Goal: Task Accomplishment & Management: Manage account settings

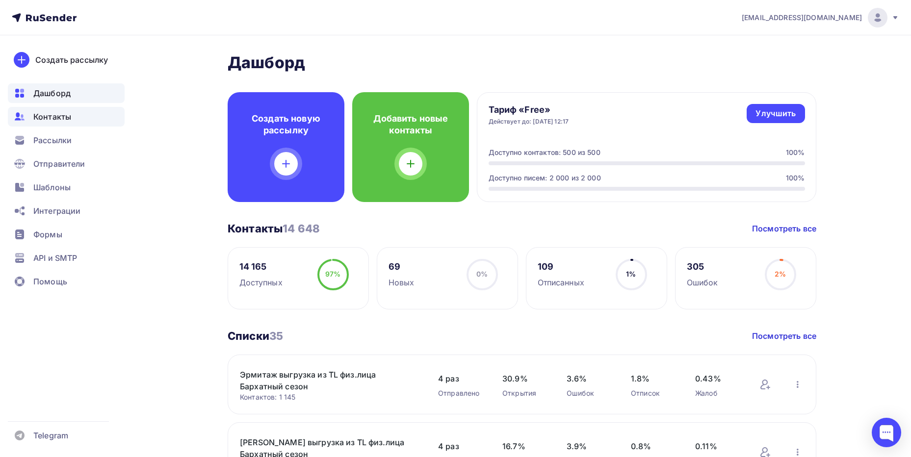
click at [61, 112] on span "Контакты" at bounding box center [52, 117] width 38 height 12
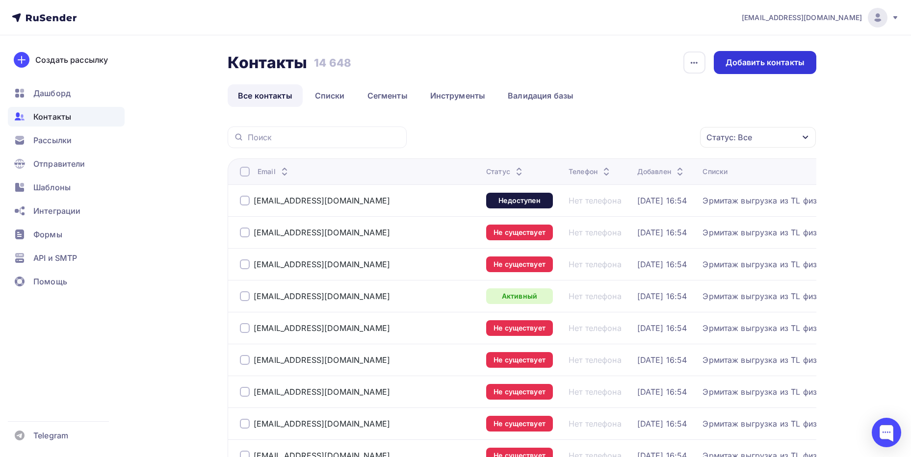
click at [801, 62] on div "Добавить контакты" at bounding box center [765, 62] width 79 height 11
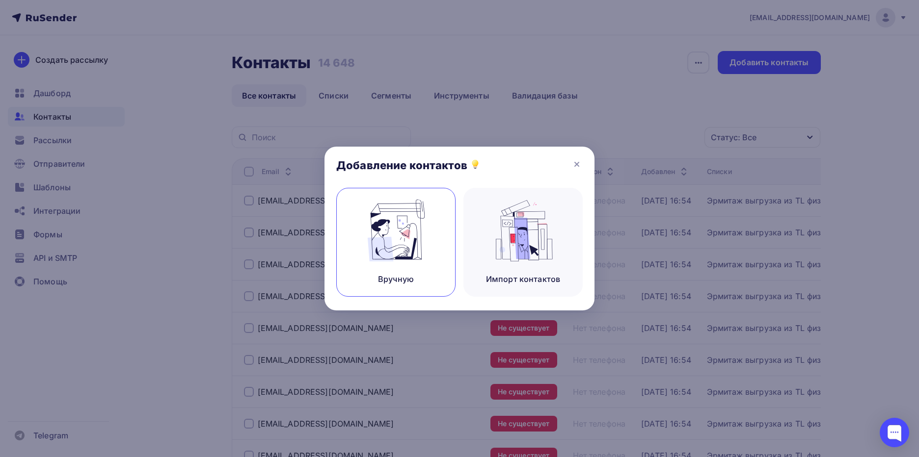
click at [417, 244] on img at bounding box center [396, 231] width 66 height 62
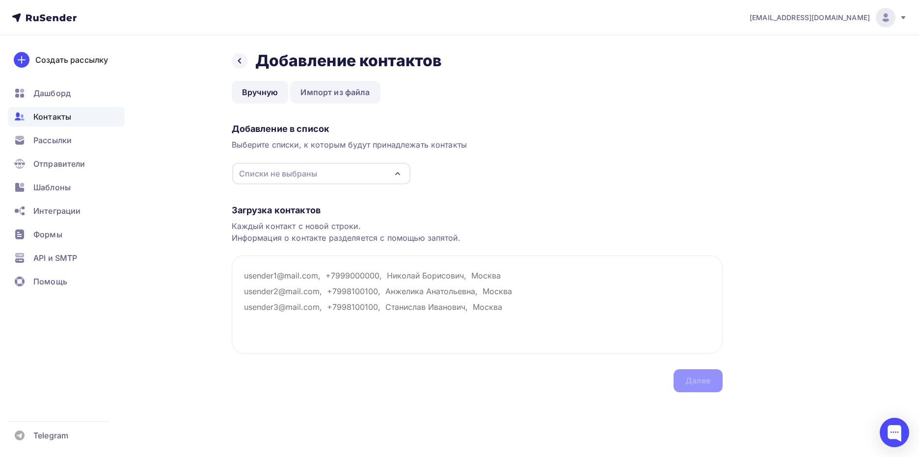
click at [327, 98] on link "Импорт из файла" at bounding box center [335, 92] width 90 height 23
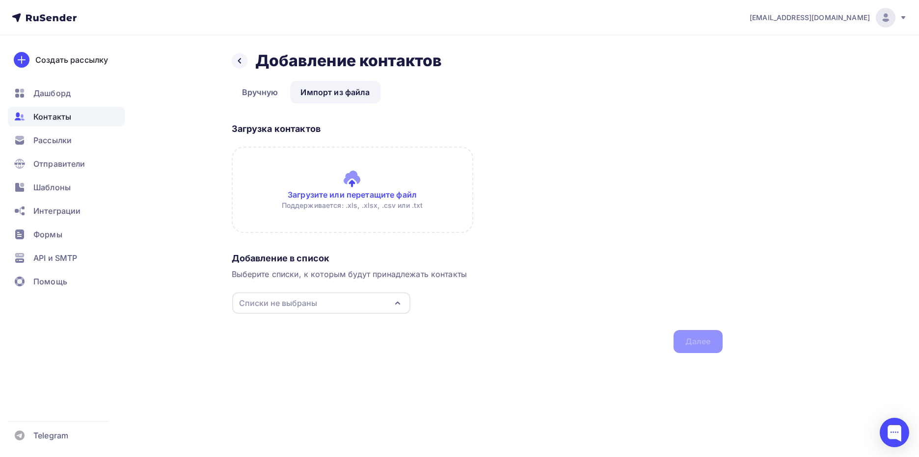
click at [351, 172] on input "file" at bounding box center [352, 190] width 241 height 86
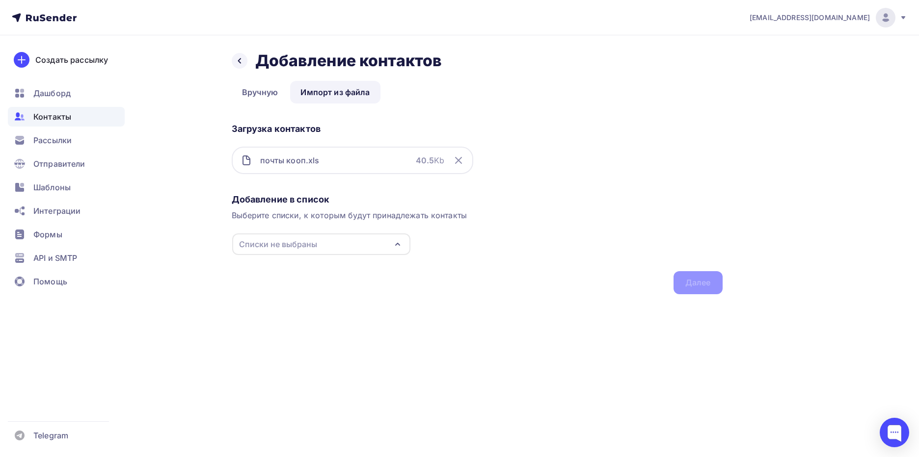
click at [379, 167] on div "почты кооп.xls 40.5 Kb" at bounding box center [352, 160] width 241 height 27
click at [704, 296] on div "Назад Добавление контактов Добавление контактов Вручную Импорт из файла Импорт …" at bounding box center [459, 184] width 804 height 298
click at [272, 101] on link "Вручную" at bounding box center [260, 92] width 57 height 23
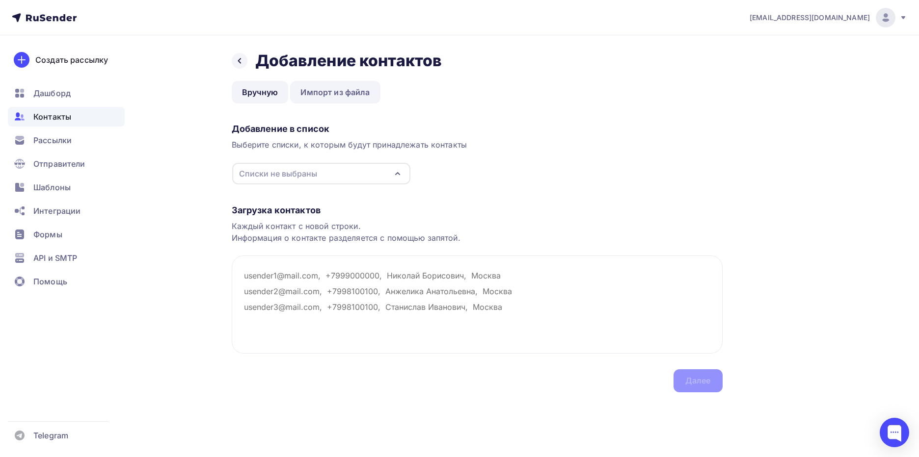
click at [356, 94] on link "Импорт из файла" at bounding box center [335, 92] width 90 height 23
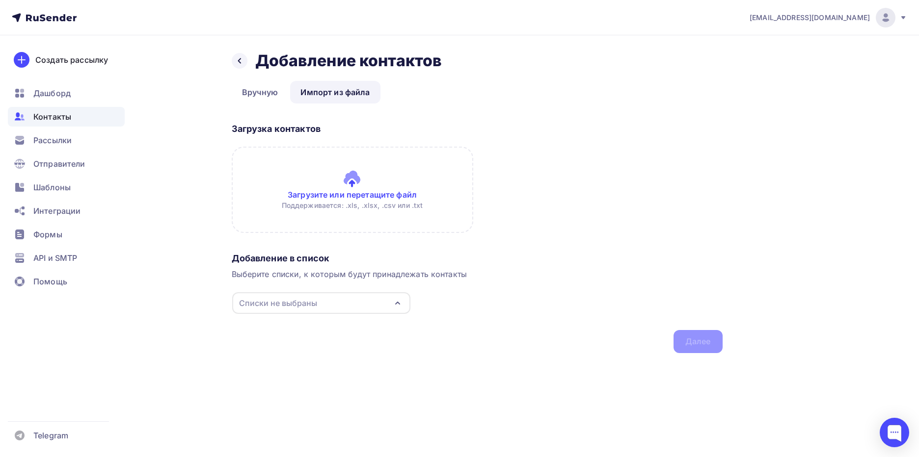
click at [225, 45] on div "Назад Добавление контактов Добавление контактов Вручную Импорт из файла Импорт …" at bounding box center [459, 213] width 804 height 357
click at [237, 55] on div at bounding box center [240, 61] width 16 height 16
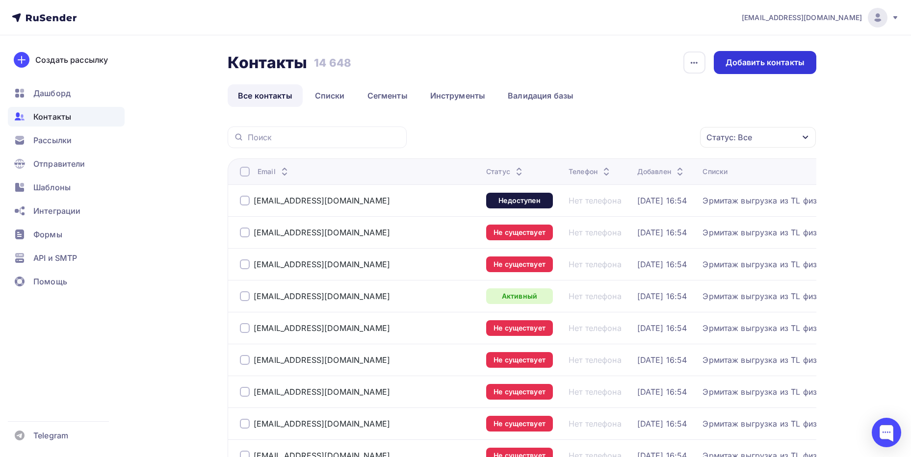
click at [769, 69] on div "Добавить контакты" at bounding box center [765, 62] width 103 height 23
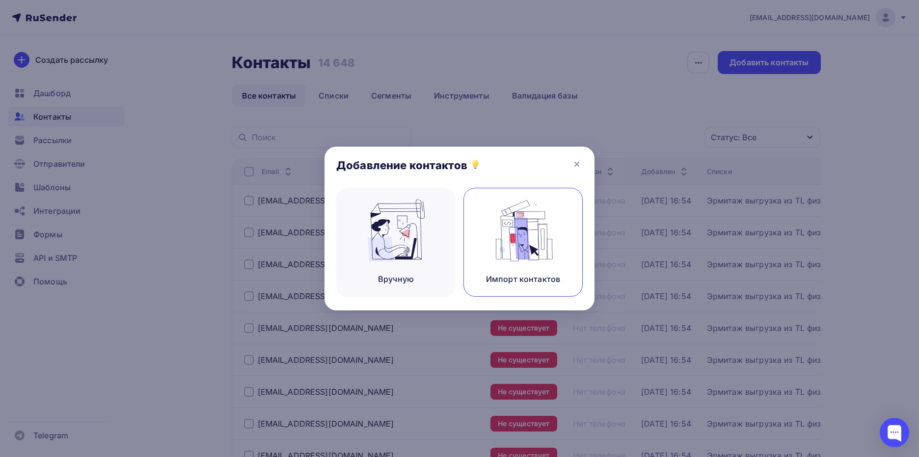
click at [518, 241] on img at bounding box center [523, 231] width 66 height 62
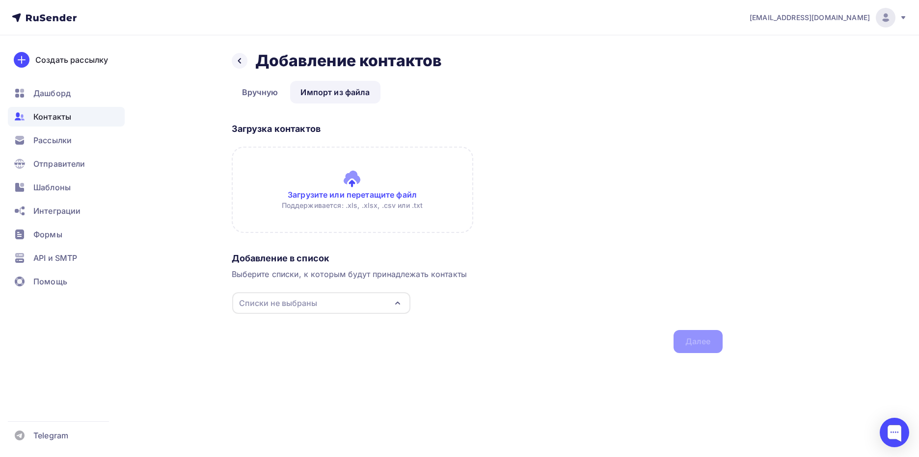
click at [346, 177] on input "file" at bounding box center [352, 190] width 241 height 86
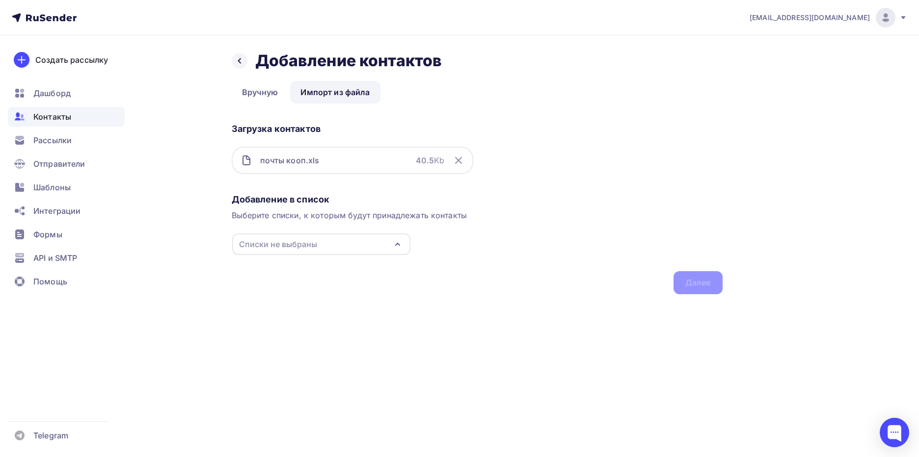
click at [399, 246] on icon "button" at bounding box center [398, 244] width 12 height 12
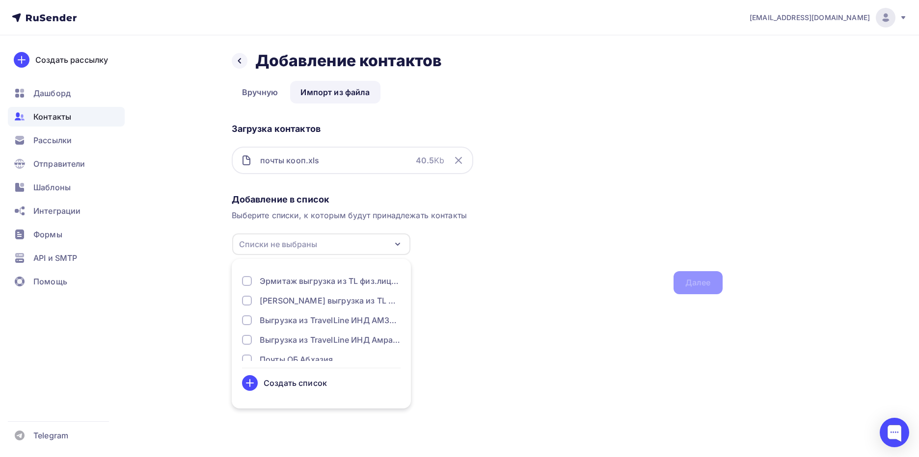
click at [259, 388] on div "Создать список" at bounding box center [321, 383] width 159 height 16
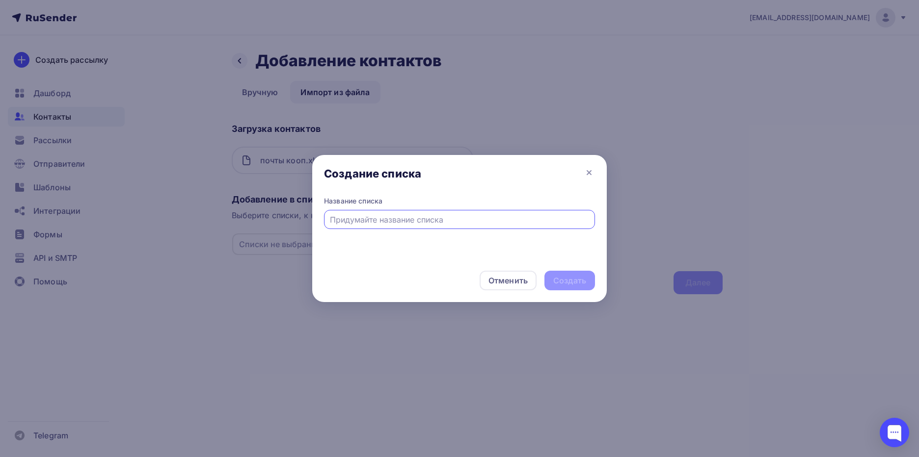
click at [377, 214] on input "text" at bounding box center [460, 220] width 260 height 12
type input "КОРП новые"
click at [575, 274] on div "Создать" at bounding box center [569, 281] width 51 height 20
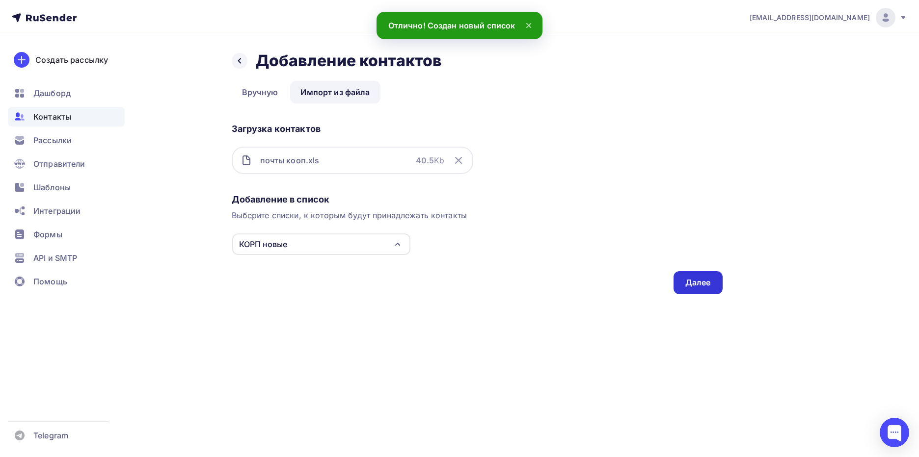
click at [682, 278] on div "Далее" at bounding box center [697, 282] width 49 height 23
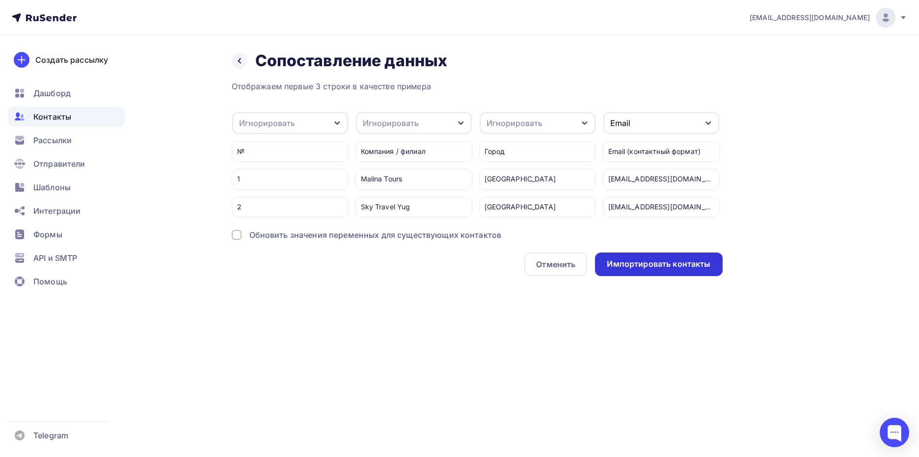
click at [649, 263] on div "Импортировать контакты" at bounding box center [659, 264] width 104 height 11
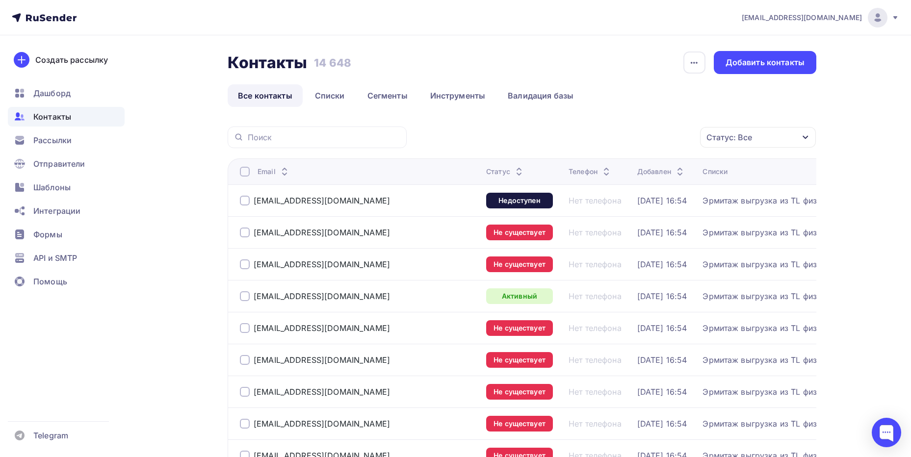
click at [243, 202] on div at bounding box center [245, 201] width 10 height 10
click at [247, 229] on div at bounding box center [245, 233] width 10 height 10
click at [245, 266] on div at bounding box center [245, 265] width 10 height 10
click at [244, 326] on div at bounding box center [245, 328] width 10 height 10
click at [329, 92] on link "Списки" at bounding box center [330, 95] width 51 height 23
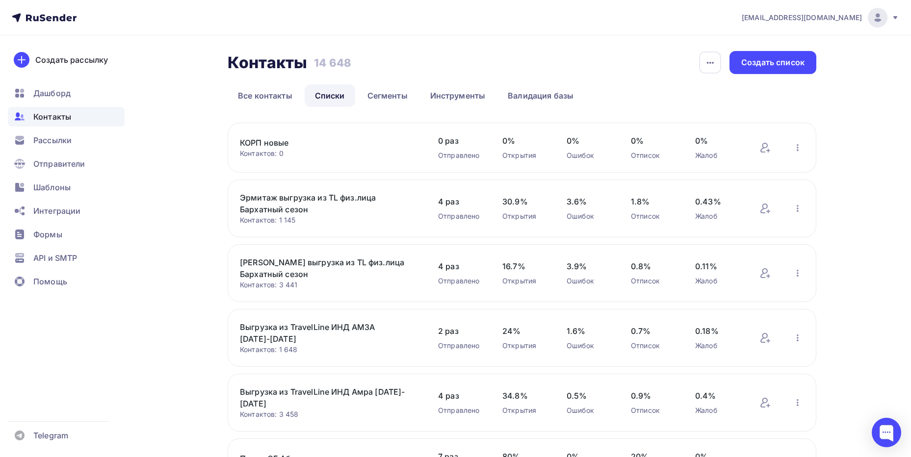
click at [268, 143] on link "КОРП новые" at bounding box center [323, 143] width 167 height 12
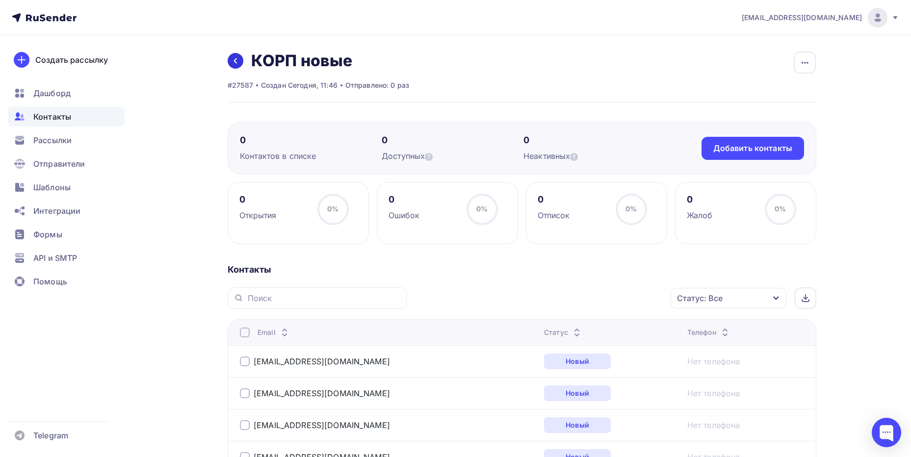
click at [240, 65] on link at bounding box center [236, 61] width 16 height 16
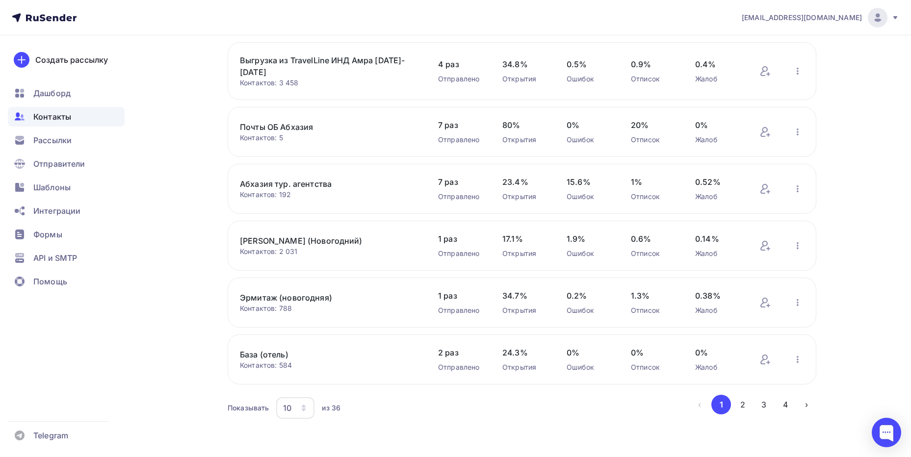
scroll to position [335, 0]
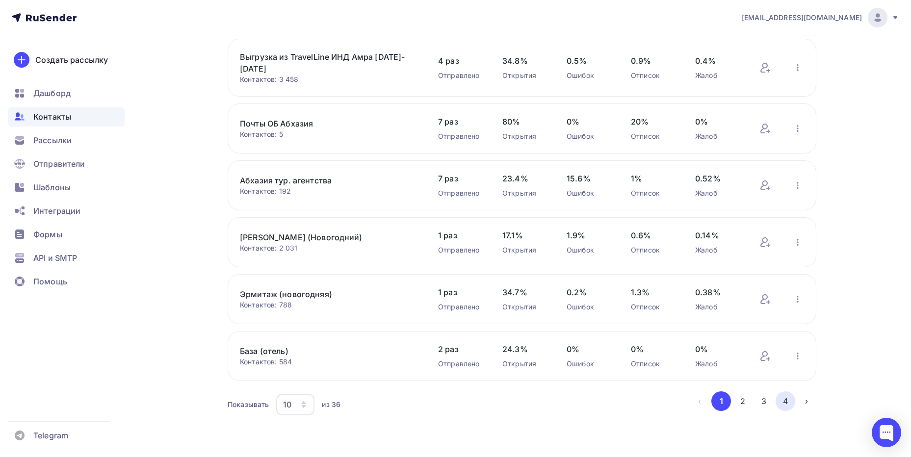
click at [784, 402] on button "4" at bounding box center [786, 402] width 20 height 20
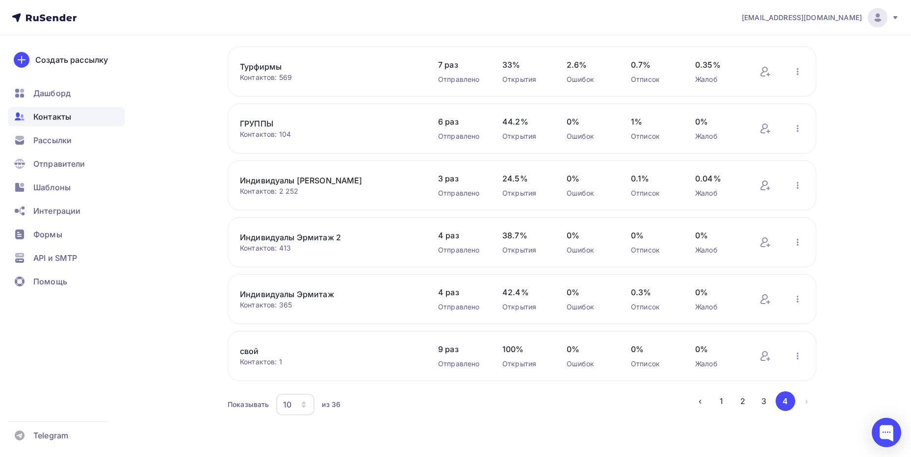
scroll to position [76, 0]
click at [804, 398] on li "›" at bounding box center [806, 402] width 22 height 20
click at [263, 351] on link "свой" at bounding box center [323, 351] width 167 height 12
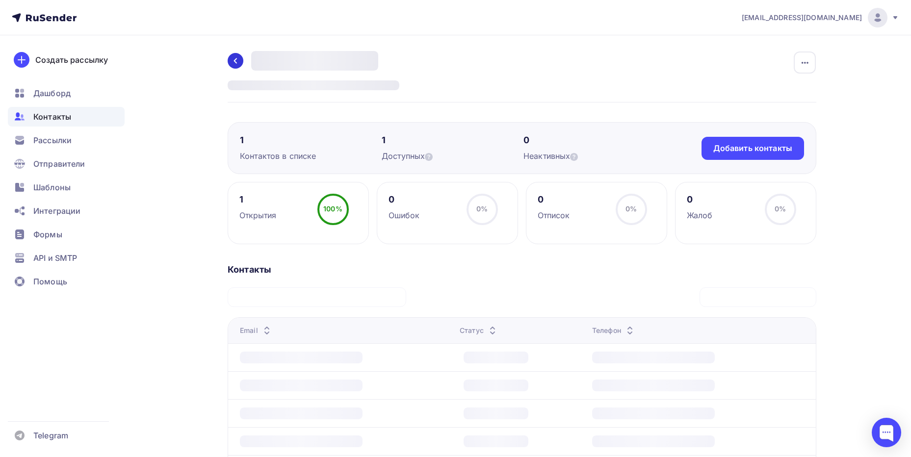
click at [240, 66] on link at bounding box center [236, 61] width 16 height 16
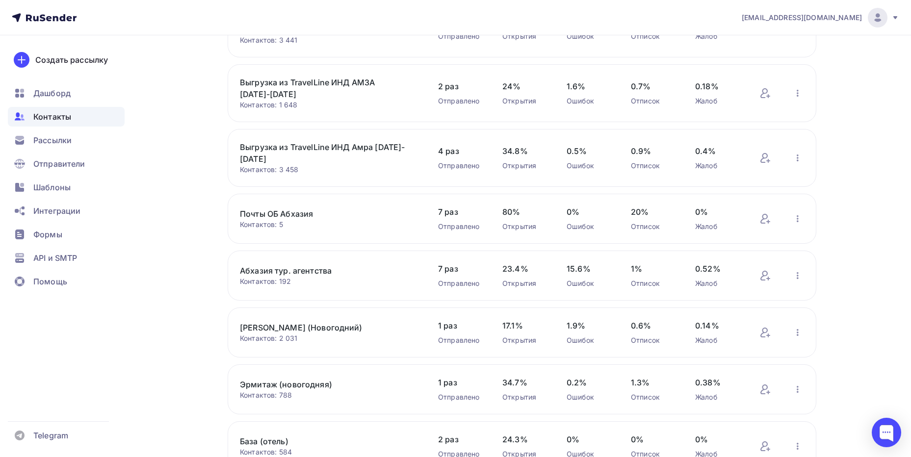
scroll to position [245, 0]
click at [59, 114] on span "Контакты" at bounding box center [52, 117] width 38 height 12
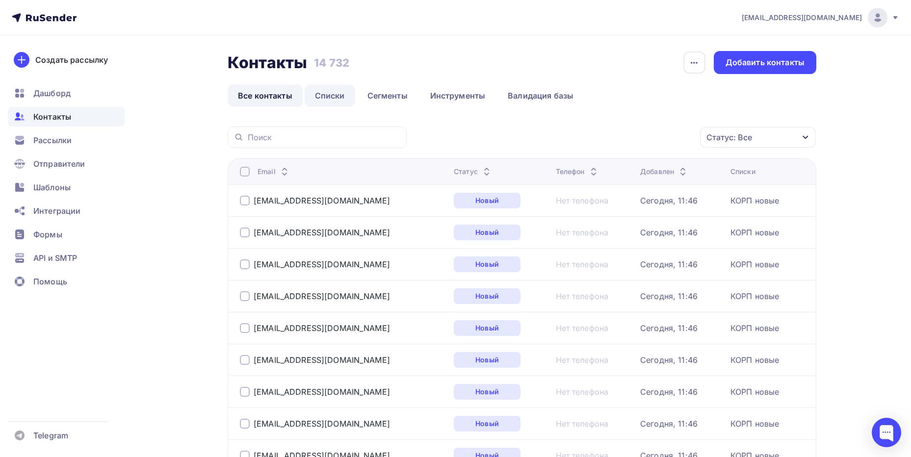
click at [325, 101] on link "Списки" at bounding box center [330, 95] width 51 height 23
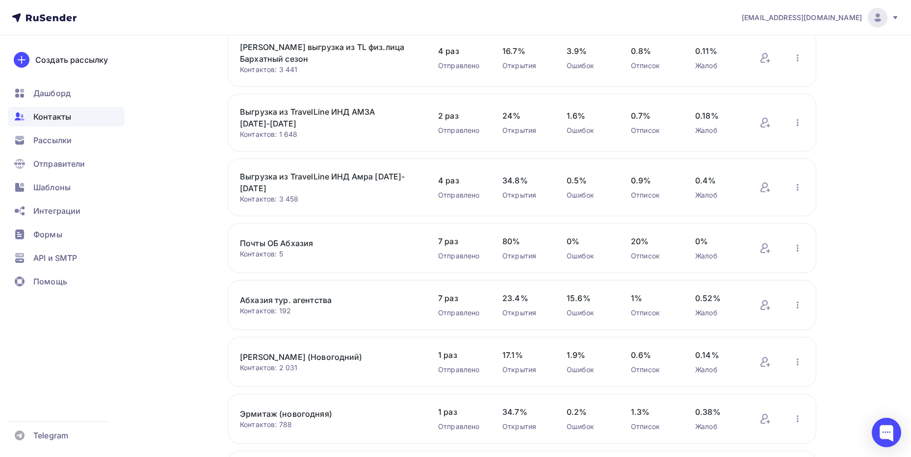
scroll to position [335, 0]
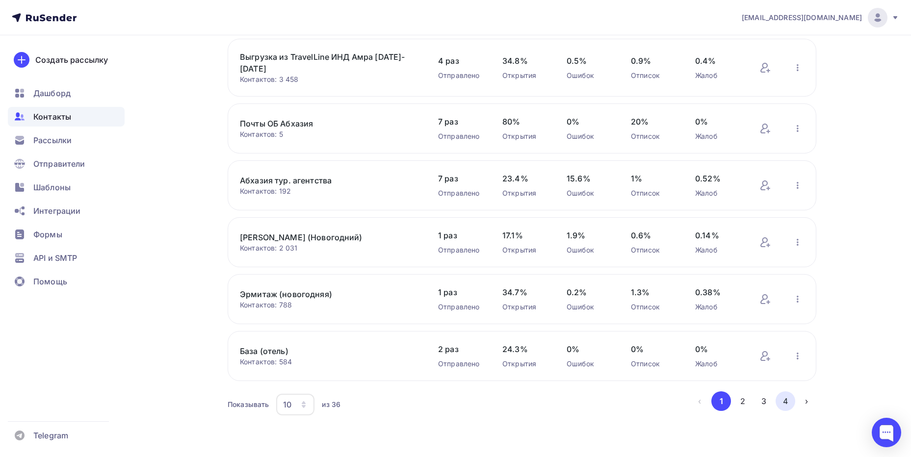
click at [784, 400] on button "4" at bounding box center [786, 402] width 20 height 20
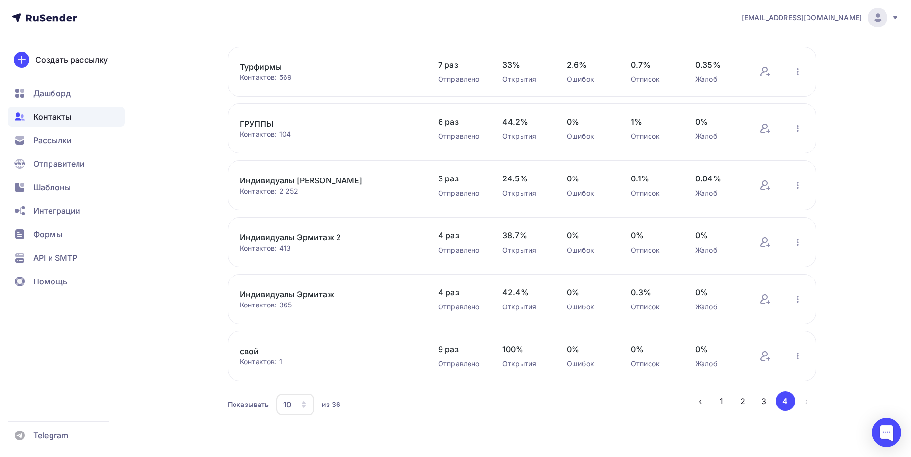
scroll to position [76, 0]
click at [798, 355] on icon "button" at bounding box center [798, 356] width 12 height 12
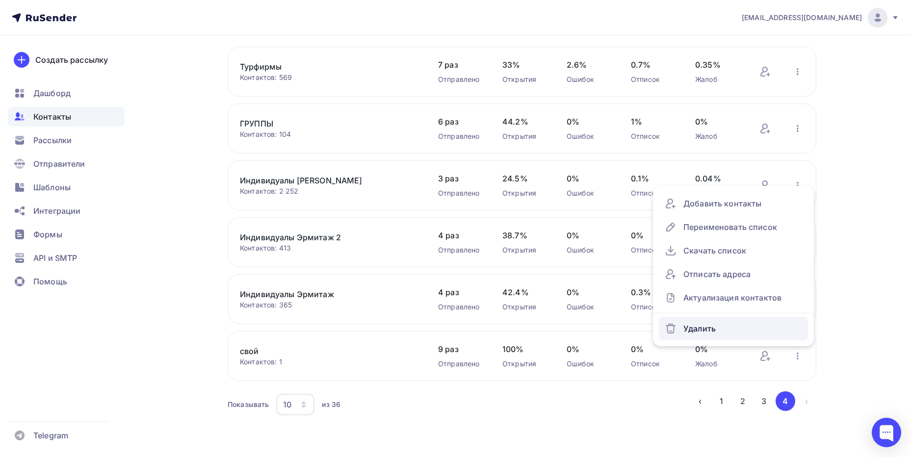
click at [723, 329] on div "Удалить" at bounding box center [733, 329] width 137 height 16
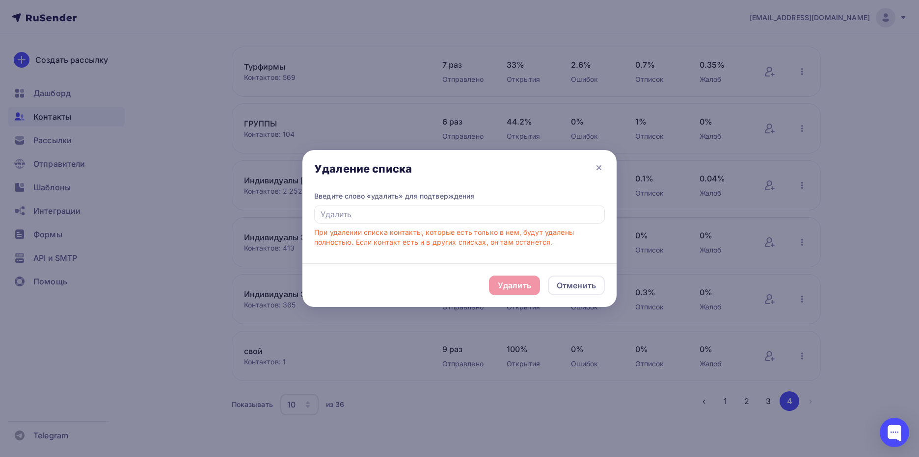
click at [502, 282] on div "Удалить Отменить" at bounding box center [459, 286] width 314 height 44
click at [356, 218] on input "text" at bounding box center [459, 214] width 291 height 19
click at [403, 216] on input "text" at bounding box center [459, 214] width 291 height 19
click at [498, 280] on div "Удалить Отменить" at bounding box center [459, 286] width 314 height 44
click at [336, 209] on input "удалить" at bounding box center [459, 214] width 291 height 19
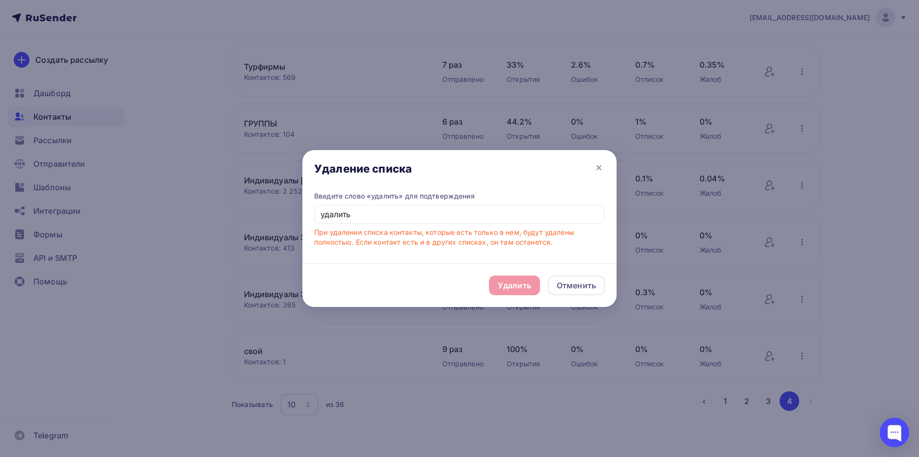
click at [493, 272] on div "Удалить Отменить" at bounding box center [459, 286] width 314 height 44
click at [417, 221] on input "удалить" at bounding box center [459, 214] width 291 height 19
click at [458, 216] on input "удалить" at bounding box center [459, 214] width 291 height 19
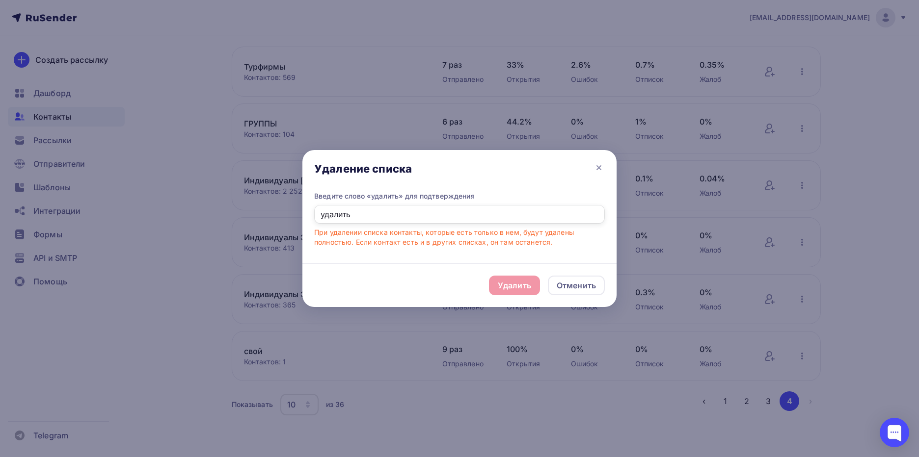
click at [458, 216] on input "удалить" at bounding box center [459, 214] width 291 height 19
type input "удалить"
click at [534, 291] on div "Удалить" at bounding box center [514, 286] width 51 height 20
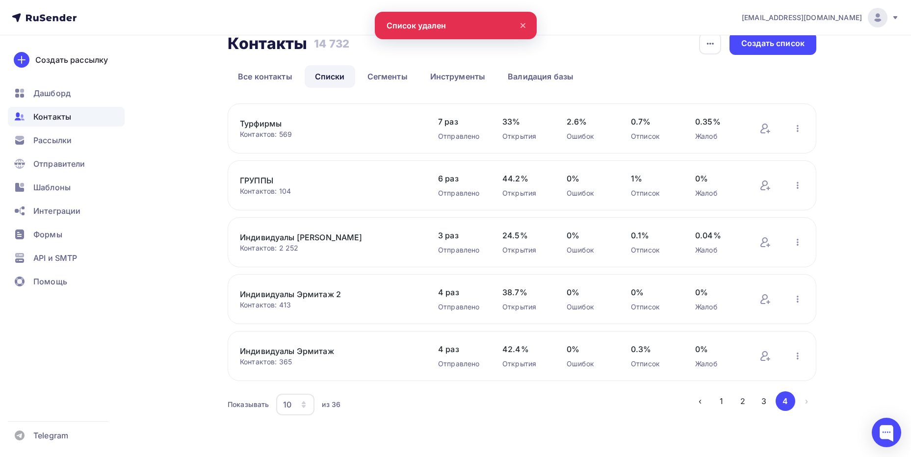
scroll to position [19, 0]
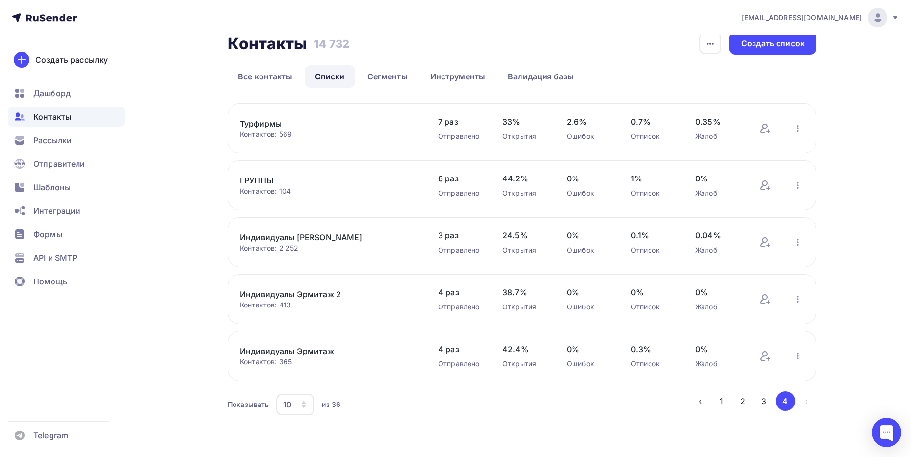
click at [344, 354] on link "Индивидуалы Эрмитаж" at bounding box center [323, 351] width 167 height 12
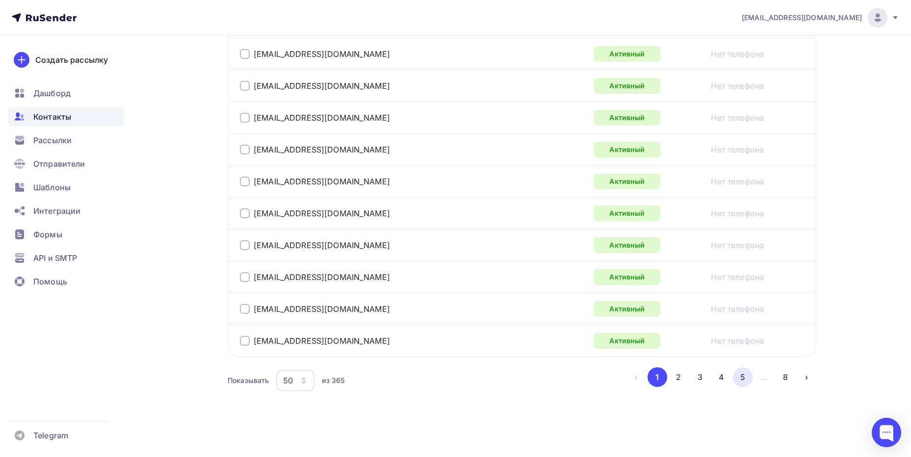
click at [743, 374] on button "5" at bounding box center [743, 378] width 20 height 20
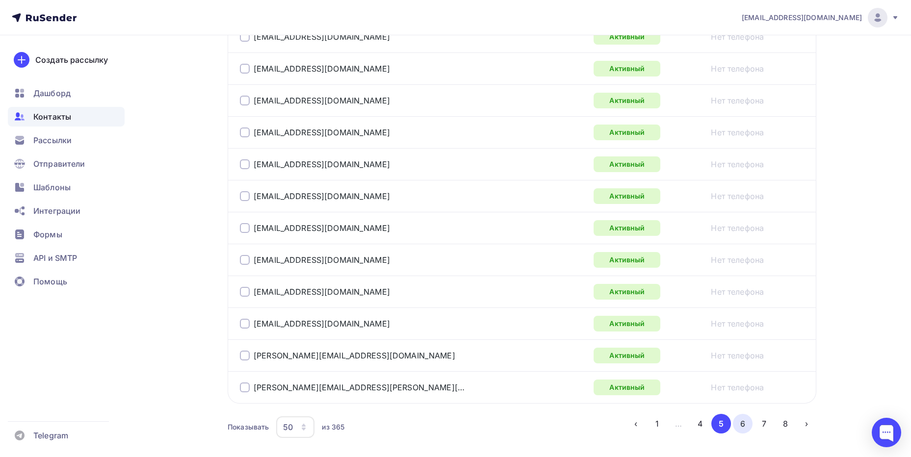
scroll to position [1584, 0]
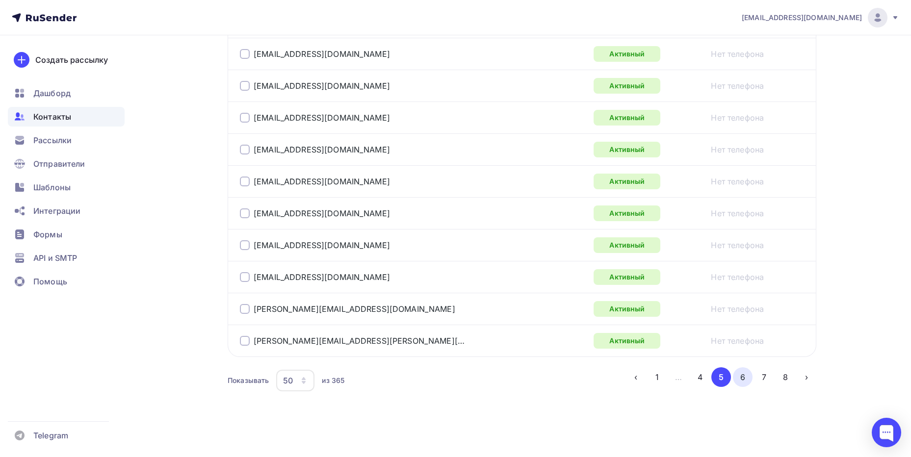
click at [747, 374] on button "6" at bounding box center [743, 378] width 20 height 20
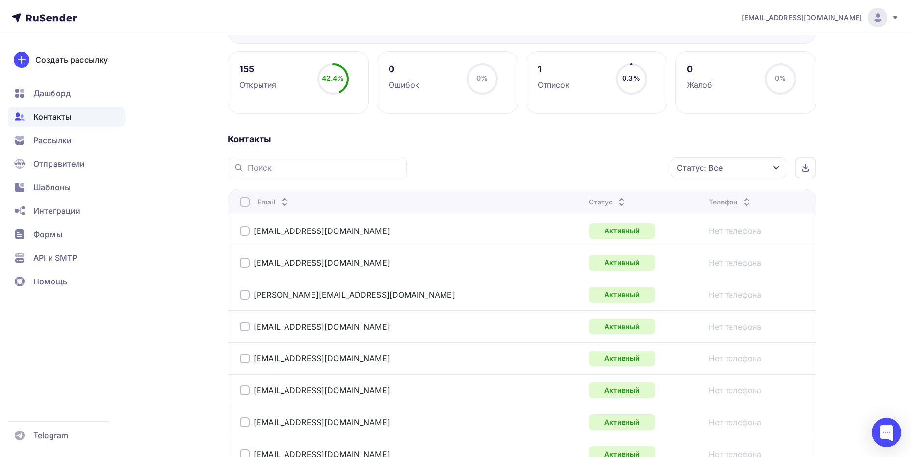
scroll to position [0, 0]
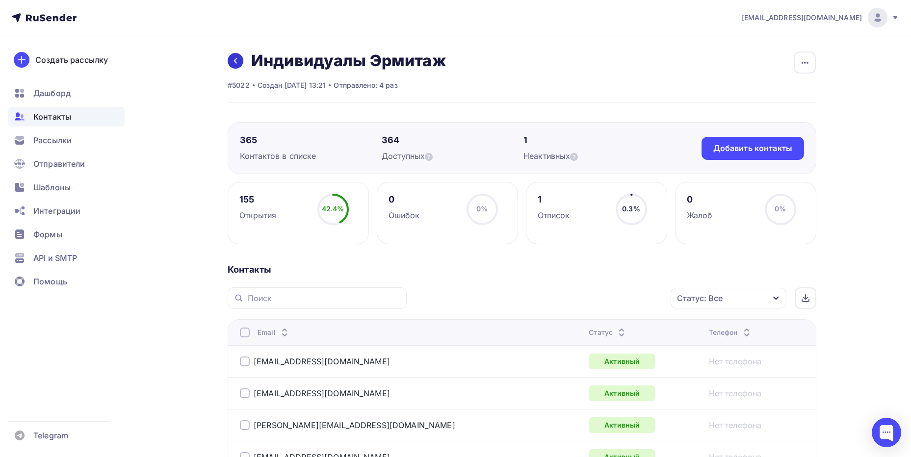
click at [235, 56] on link at bounding box center [236, 61] width 16 height 16
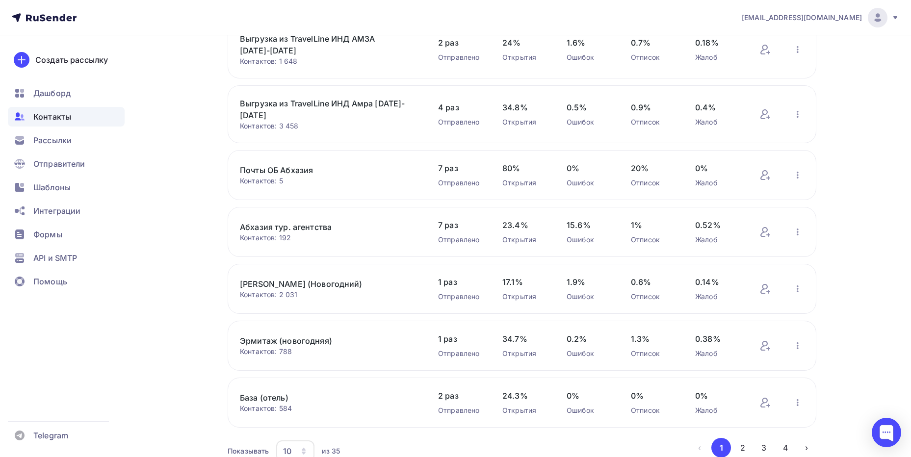
scroll to position [335, 0]
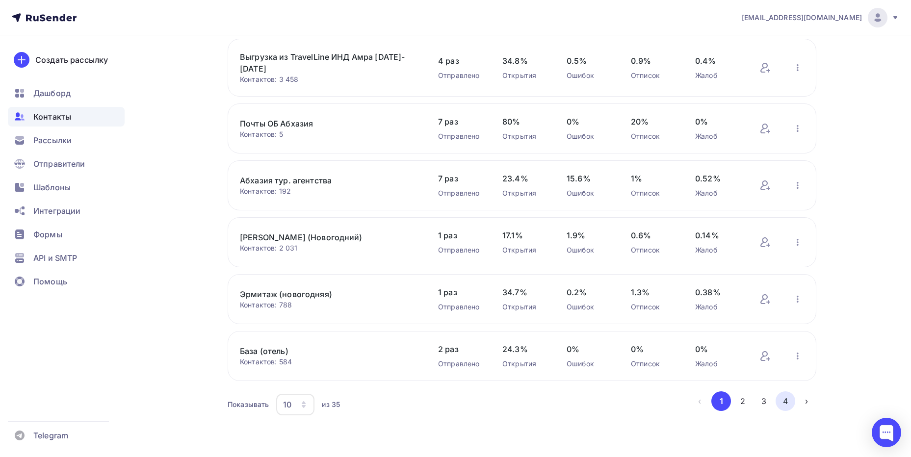
click at [789, 399] on button "4" at bounding box center [786, 402] width 20 height 20
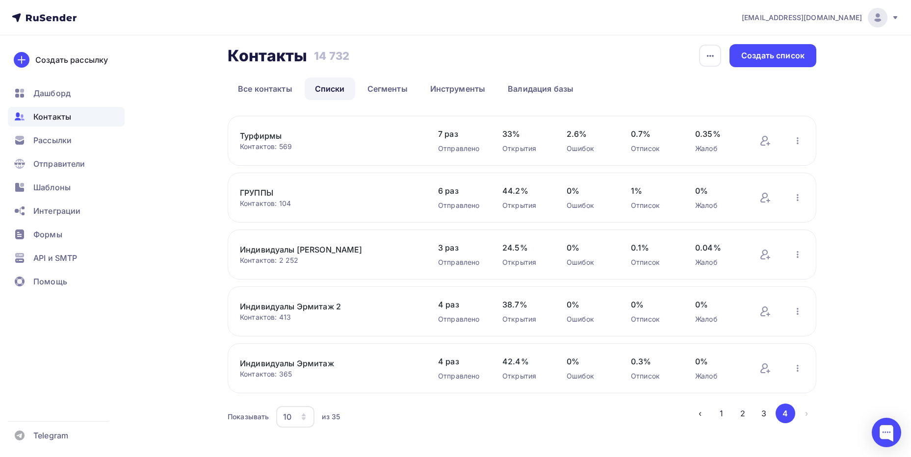
scroll to position [0, 0]
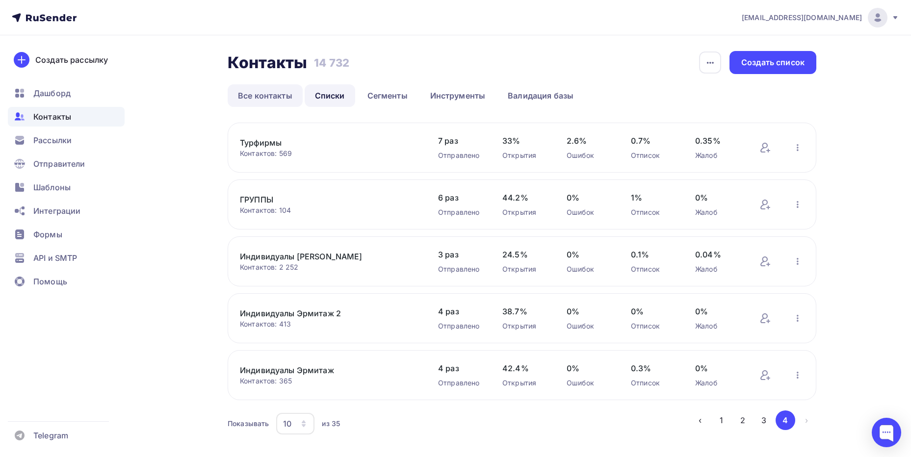
click at [264, 101] on link "Все контакты" at bounding box center [265, 95] width 75 height 23
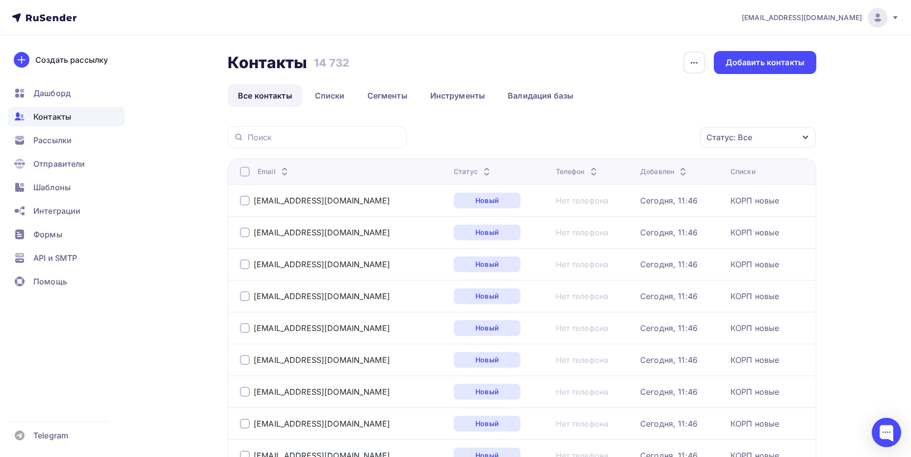
click at [481, 172] on icon at bounding box center [487, 174] width 12 height 12
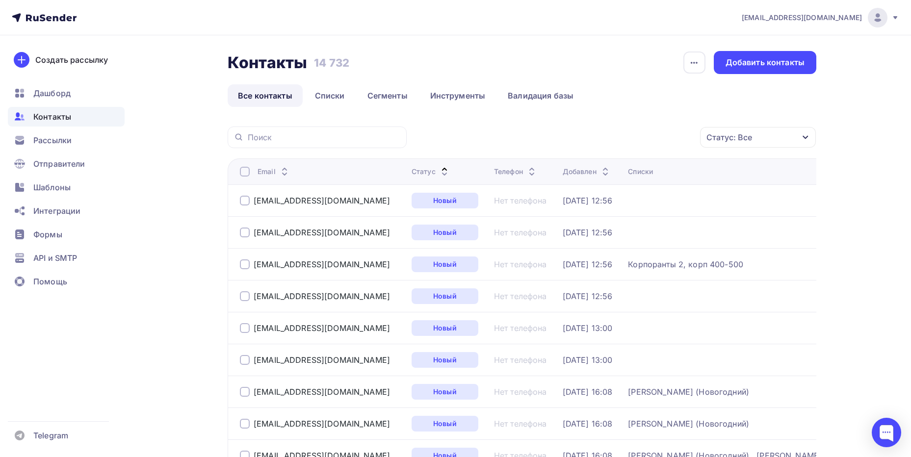
click at [450, 166] on icon at bounding box center [445, 169] width 12 height 12
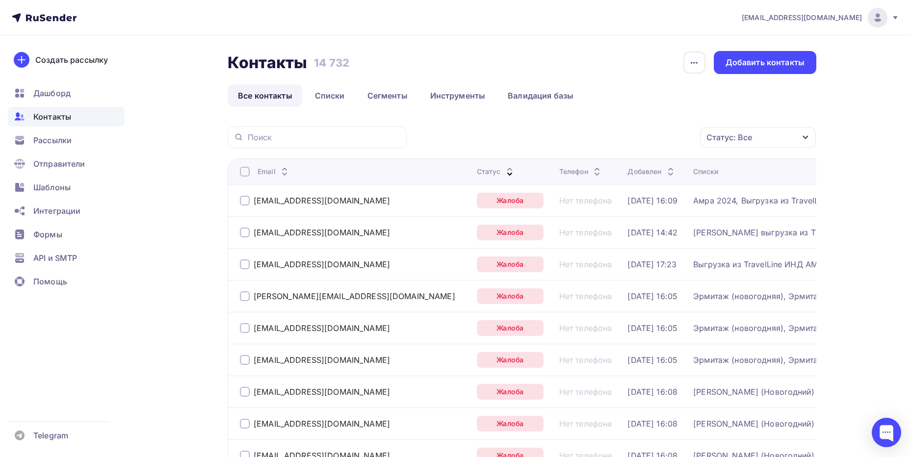
click at [243, 201] on div at bounding box center [245, 201] width 10 height 10
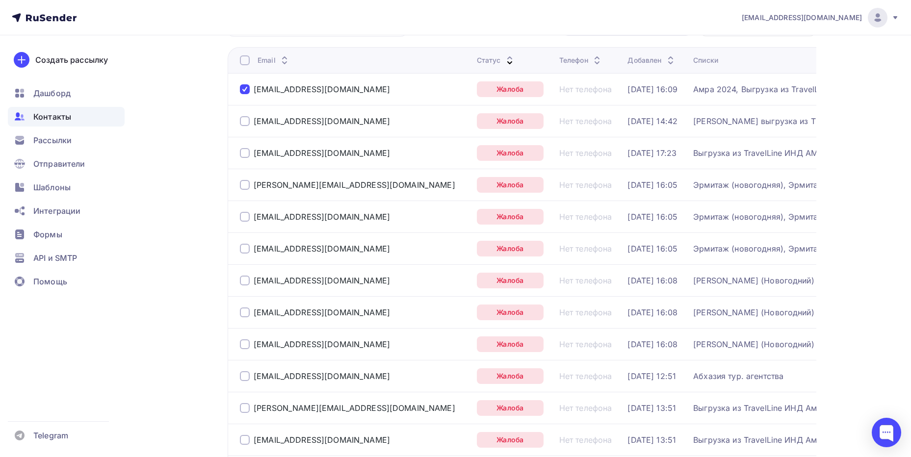
scroll to position [147, 0]
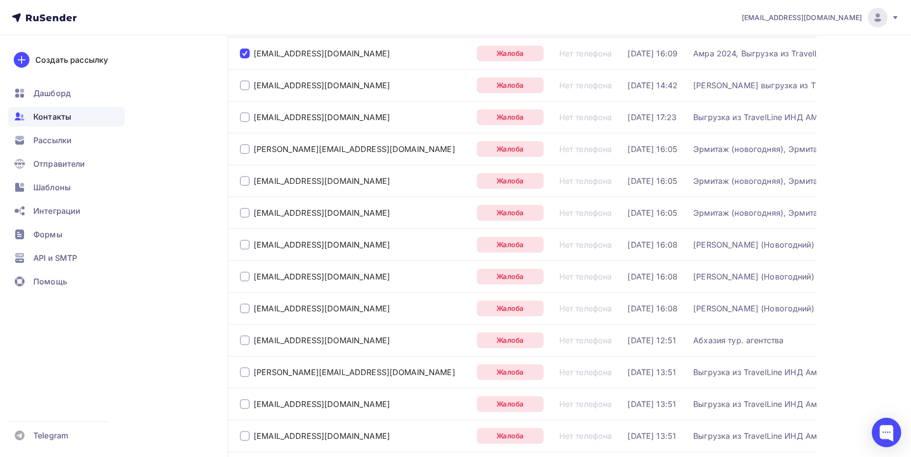
click at [244, 84] on div at bounding box center [245, 85] width 10 height 10
click at [249, 118] on div at bounding box center [245, 117] width 10 height 10
click at [244, 147] on div at bounding box center [245, 149] width 10 height 10
click at [243, 179] on div at bounding box center [245, 181] width 10 height 10
click at [248, 214] on div at bounding box center [245, 213] width 10 height 10
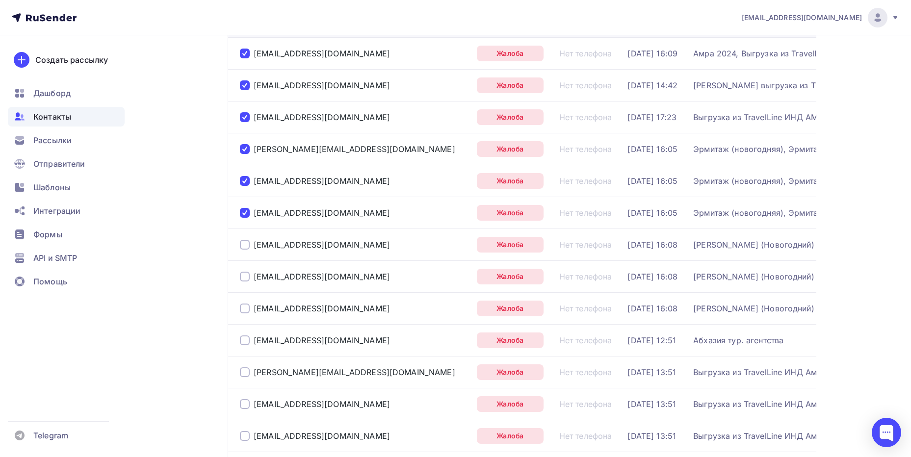
click at [245, 242] on div at bounding box center [245, 245] width 10 height 10
click at [247, 273] on div at bounding box center [245, 277] width 10 height 10
click at [242, 304] on div at bounding box center [245, 309] width 10 height 10
click at [244, 340] on div at bounding box center [245, 341] width 10 height 10
drag, startPoint x: 243, startPoint y: 371, endPoint x: 243, endPoint y: 388, distance: 16.7
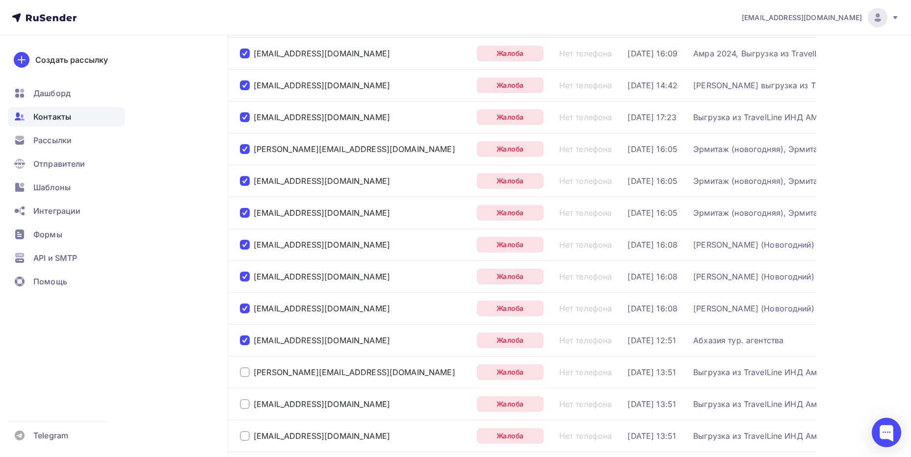
click at [243, 372] on div at bounding box center [245, 373] width 10 height 10
drag, startPoint x: 245, startPoint y: 401, endPoint x: 245, endPoint y: 416, distance: 14.7
click at [245, 403] on div at bounding box center [245, 404] width 10 height 10
click at [245, 434] on div at bounding box center [245, 436] width 10 height 10
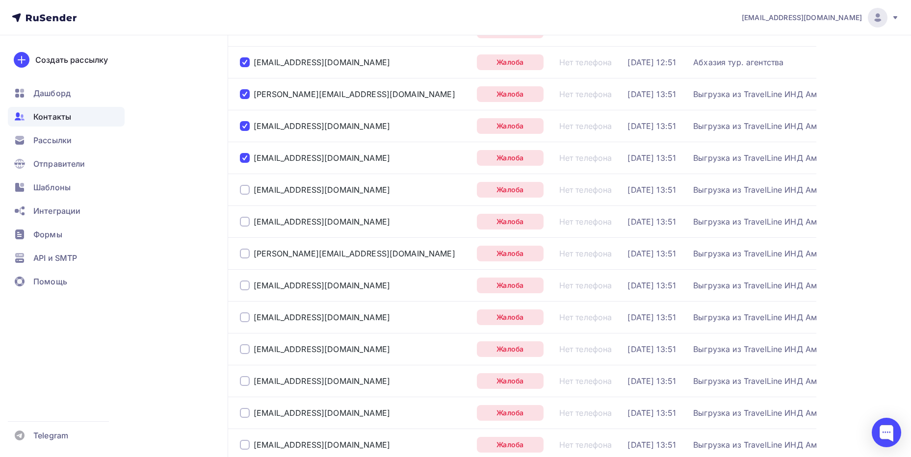
scroll to position [442, 0]
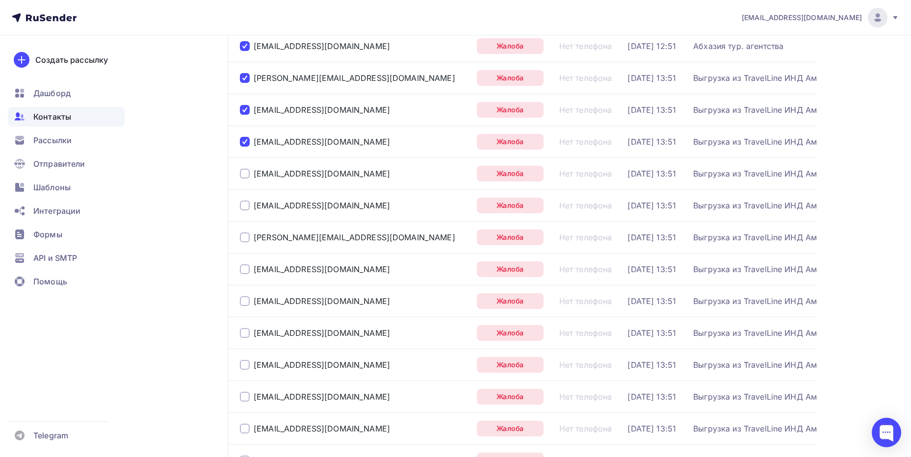
click at [245, 176] on div at bounding box center [245, 174] width 10 height 10
click at [246, 204] on div at bounding box center [245, 206] width 10 height 10
click at [246, 239] on div at bounding box center [245, 238] width 10 height 10
click at [245, 263] on div "[EMAIL_ADDRESS][DOMAIN_NAME]" at bounding box center [354, 270] width 229 height 16
click at [248, 270] on div at bounding box center [245, 269] width 10 height 10
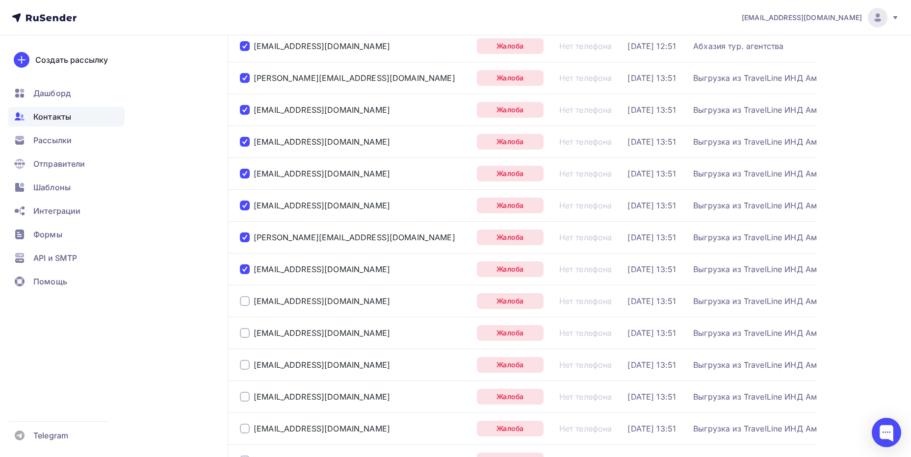
click at [246, 298] on div at bounding box center [245, 301] width 10 height 10
drag, startPoint x: 245, startPoint y: 328, endPoint x: 244, endPoint y: 342, distance: 13.3
click at [245, 329] on div at bounding box center [245, 333] width 10 height 10
click at [249, 365] on div at bounding box center [245, 365] width 10 height 10
click at [245, 396] on div at bounding box center [245, 397] width 10 height 10
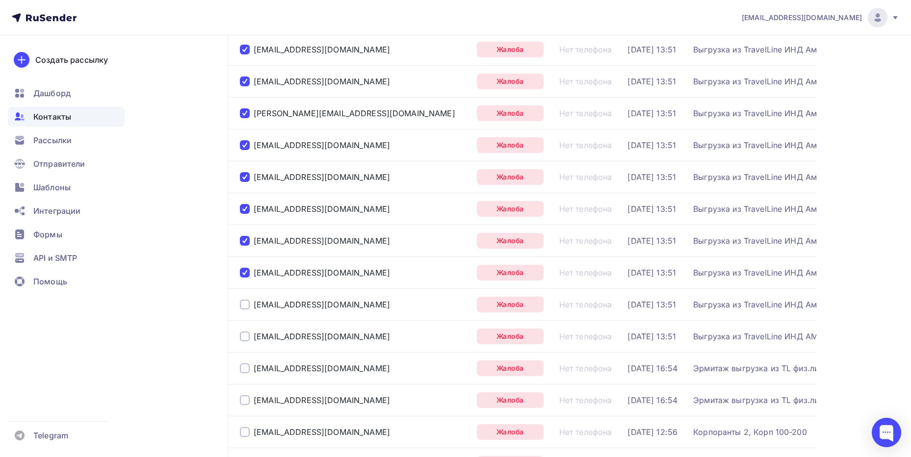
scroll to position [736, 0]
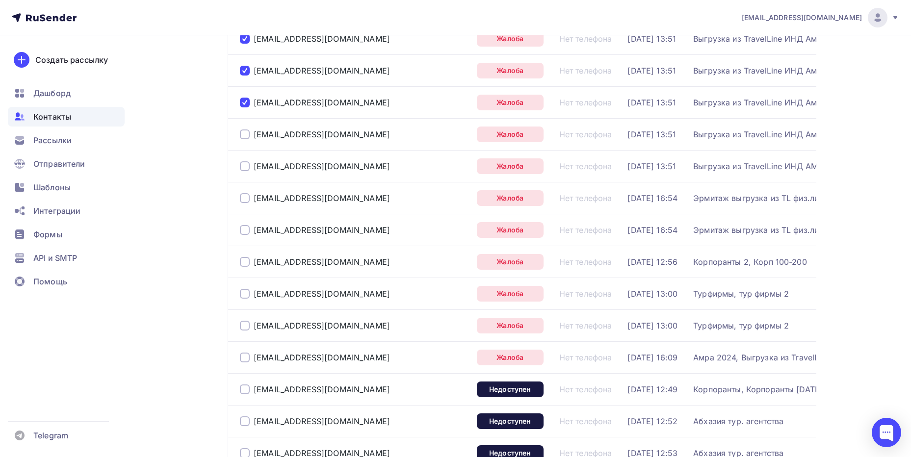
click at [240, 356] on div at bounding box center [245, 358] width 10 height 10
click at [242, 328] on div at bounding box center [245, 326] width 10 height 10
click at [247, 291] on div at bounding box center [245, 294] width 10 height 10
click at [244, 260] on div at bounding box center [245, 262] width 10 height 10
click at [246, 229] on div at bounding box center [245, 230] width 10 height 10
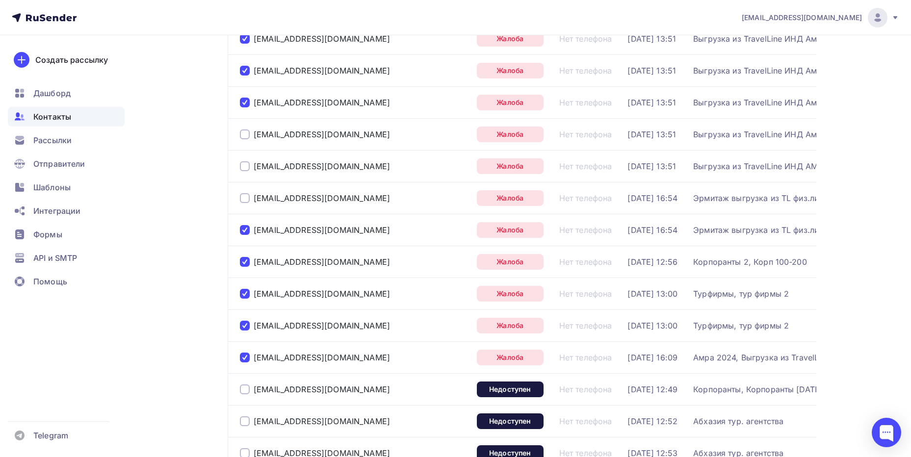
click at [243, 198] on div at bounding box center [245, 198] width 10 height 10
click at [244, 167] on div at bounding box center [245, 166] width 10 height 10
click at [245, 134] on div at bounding box center [245, 135] width 10 height 10
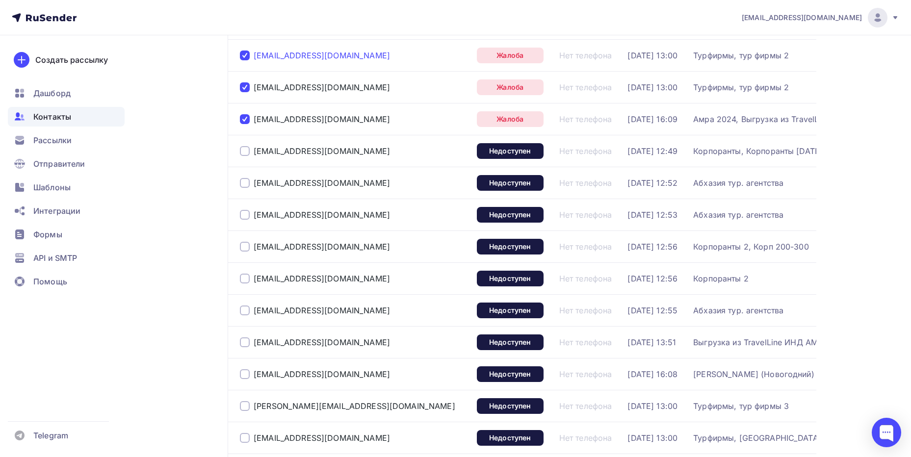
scroll to position [981, 0]
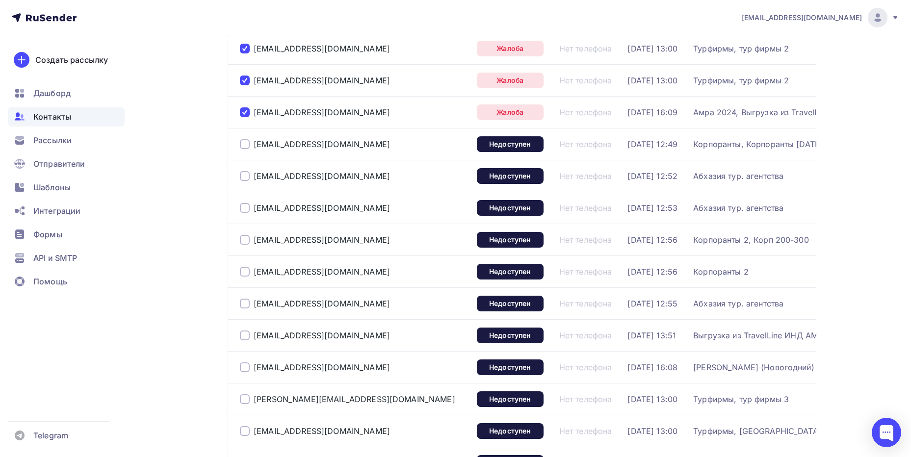
click at [244, 145] on div at bounding box center [245, 144] width 10 height 10
click at [244, 176] on div at bounding box center [245, 176] width 10 height 10
click at [245, 208] on div at bounding box center [245, 208] width 10 height 10
click at [241, 241] on div at bounding box center [245, 240] width 10 height 10
click at [243, 269] on div at bounding box center [245, 272] width 10 height 10
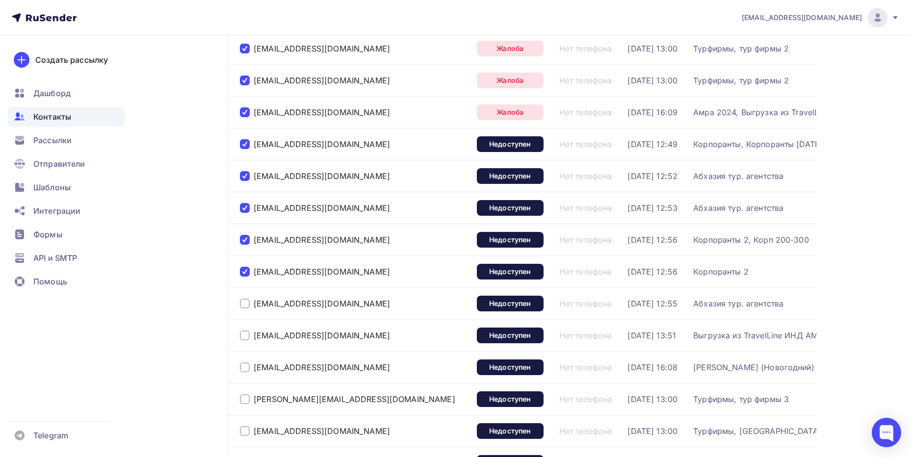
click at [247, 306] on div at bounding box center [245, 304] width 10 height 10
click at [244, 336] on div at bounding box center [245, 336] width 10 height 10
click at [247, 366] on div at bounding box center [245, 368] width 10 height 10
click at [244, 400] on div at bounding box center [245, 400] width 10 height 10
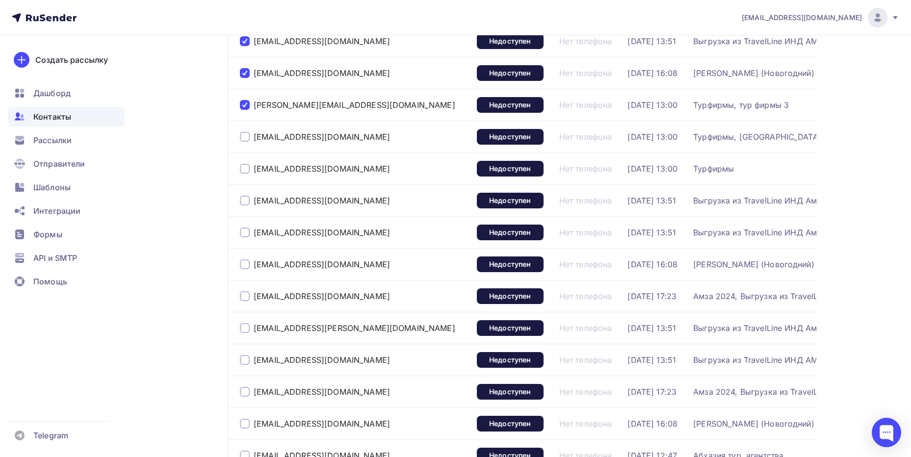
click at [240, 229] on div at bounding box center [245, 233] width 10 height 10
click at [242, 198] on div at bounding box center [245, 201] width 10 height 10
drag, startPoint x: 242, startPoint y: 168, endPoint x: 248, endPoint y: 140, distance: 28.6
click at [242, 167] on div at bounding box center [245, 169] width 10 height 10
click at [248, 137] on div at bounding box center [245, 137] width 10 height 10
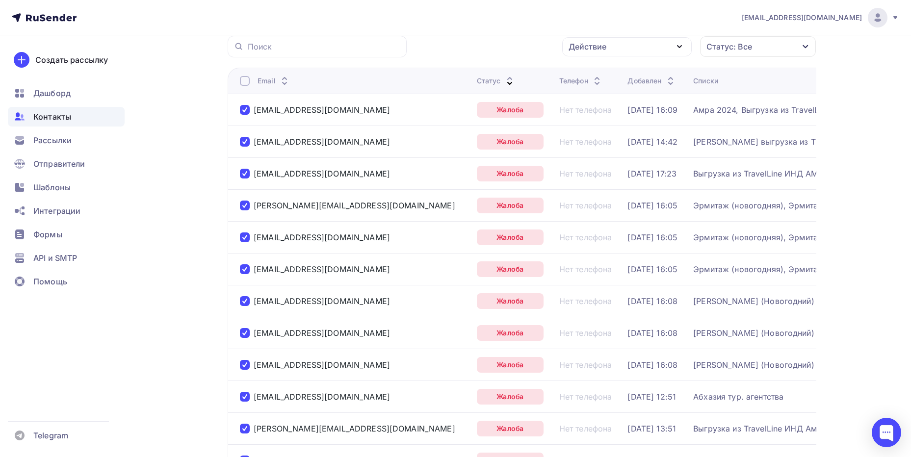
scroll to position [0, 0]
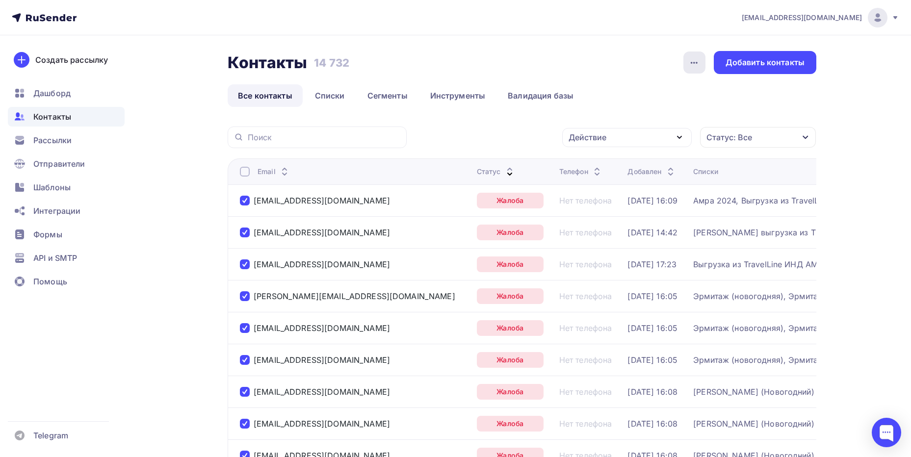
click at [701, 59] on div "button" at bounding box center [695, 63] width 22 height 22
click at [680, 132] on icon "button" at bounding box center [680, 138] width 12 height 12
click at [591, 208] on div "Удалить" at bounding box center [590, 206] width 32 height 12
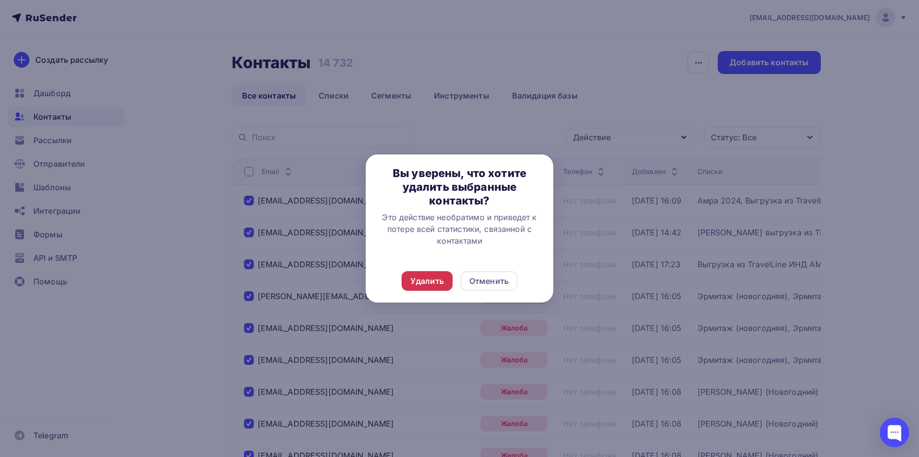
click at [432, 282] on div "Удалить" at bounding box center [426, 281] width 33 height 12
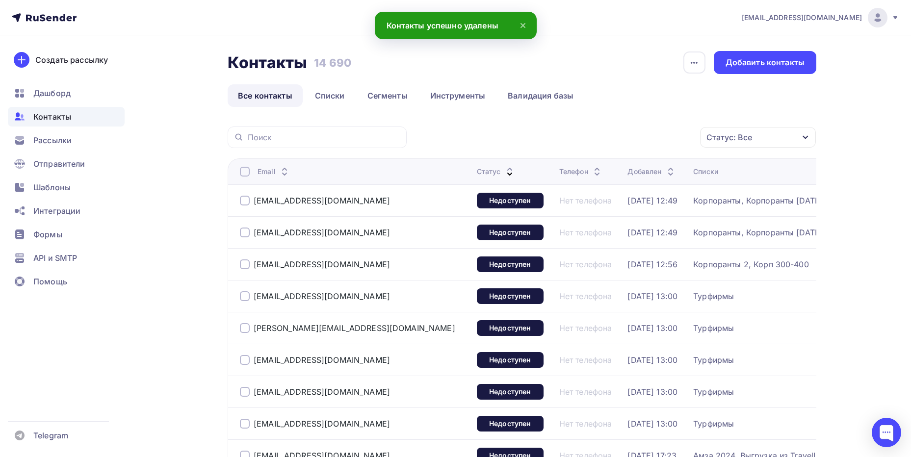
scroll to position [344, 0]
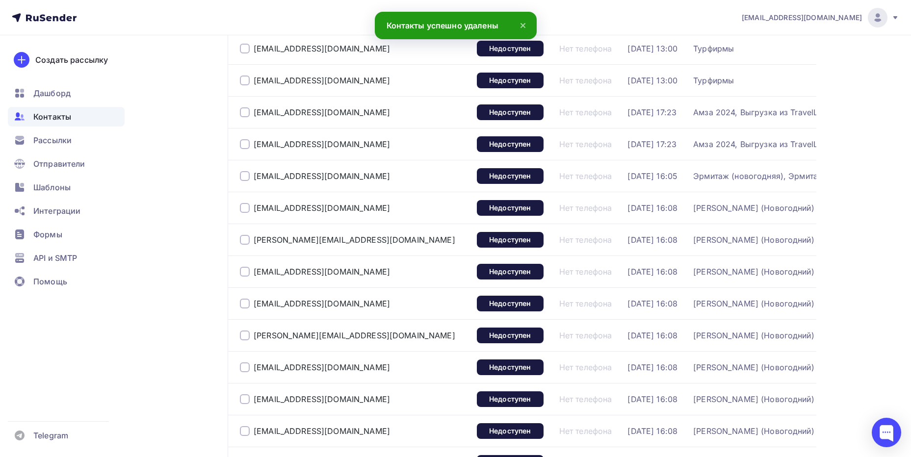
click at [245, 45] on div at bounding box center [245, 49] width 10 height 10
click at [245, 79] on div at bounding box center [245, 81] width 10 height 10
click at [245, 113] on div at bounding box center [245, 112] width 10 height 10
click at [241, 142] on div at bounding box center [245, 144] width 10 height 10
drag, startPoint x: 246, startPoint y: 172, endPoint x: 246, endPoint y: 192, distance: 20.1
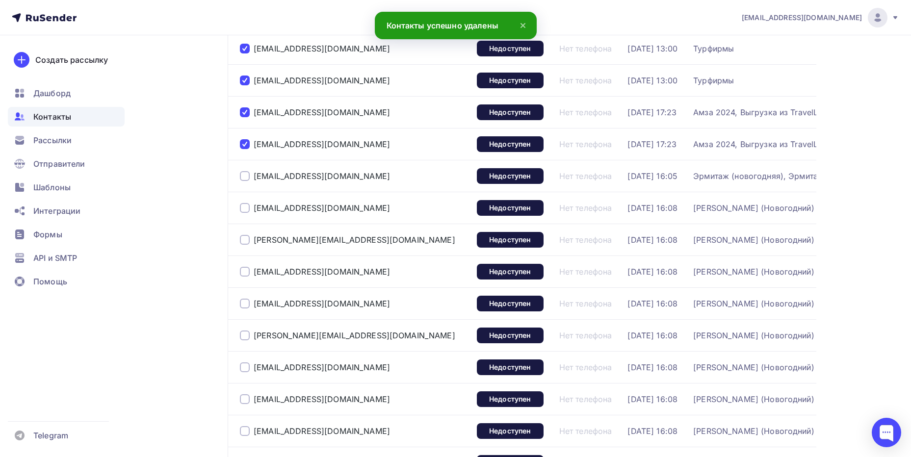
click at [246, 172] on div at bounding box center [245, 176] width 10 height 10
drag, startPoint x: 245, startPoint y: 203, endPoint x: 245, endPoint y: 227, distance: 24.0
click at [245, 205] on div at bounding box center [245, 208] width 10 height 10
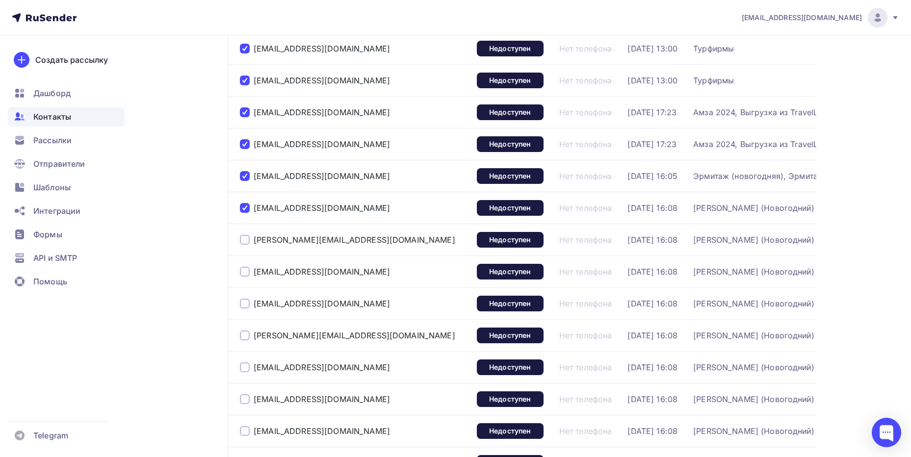
click at [248, 238] on div at bounding box center [245, 240] width 10 height 10
click at [245, 266] on div "[EMAIL_ADDRESS][DOMAIN_NAME]" at bounding box center [354, 272] width 229 height 16
click at [245, 270] on div at bounding box center [245, 272] width 10 height 10
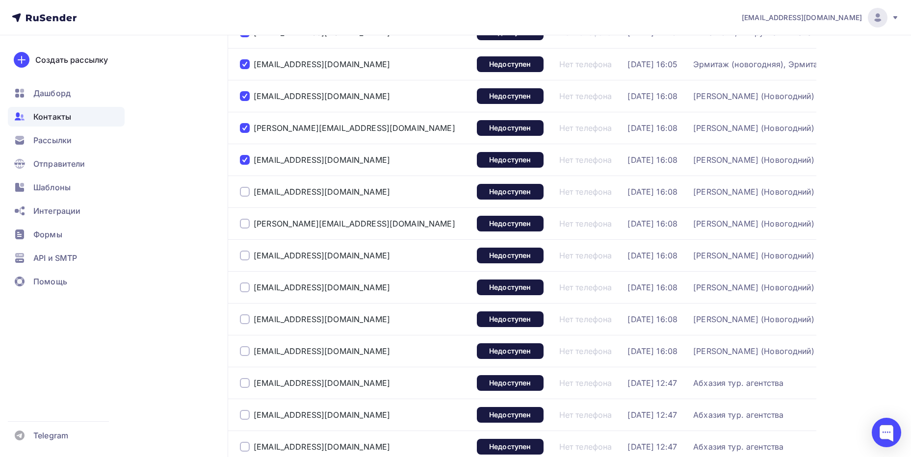
scroll to position [540, 0]
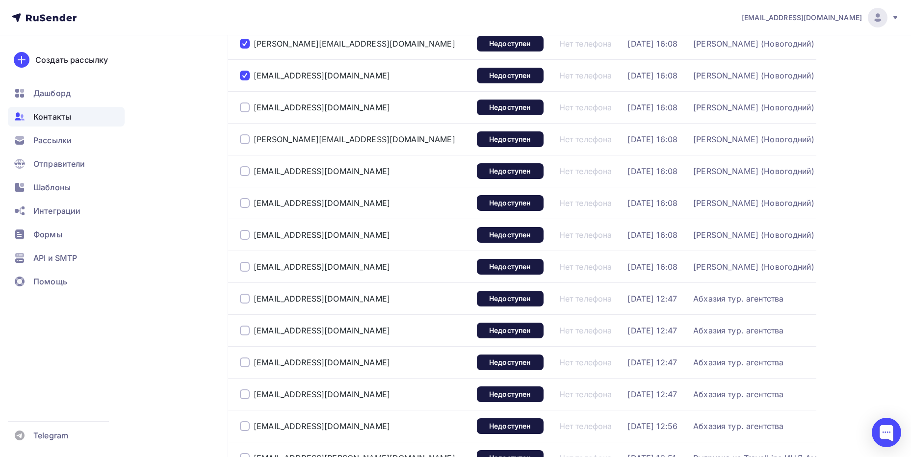
drag, startPoint x: 242, startPoint y: 331, endPoint x: 243, endPoint y: 325, distance: 6.4
click at [243, 331] on div at bounding box center [245, 331] width 10 height 10
click at [243, 299] on div at bounding box center [245, 299] width 10 height 10
click at [242, 263] on div at bounding box center [245, 267] width 10 height 10
click at [245, 236] on div at bounding box center [245, 235] width 10 height 10
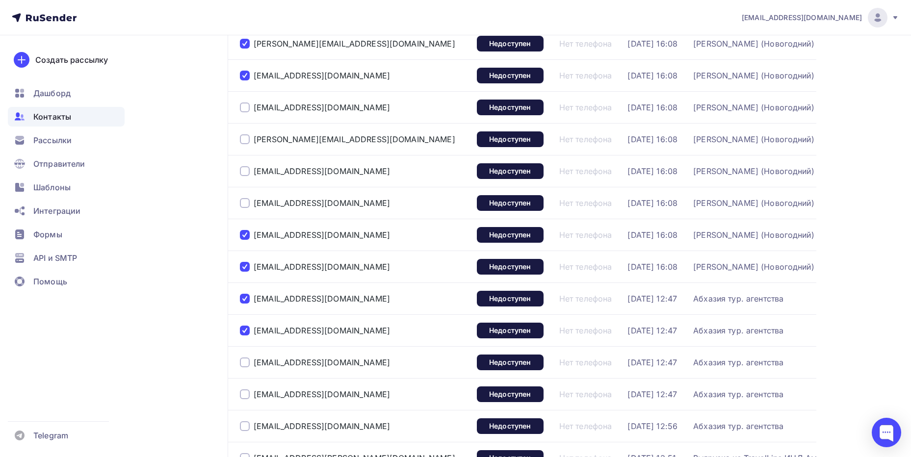
click at [247, 202] on div at bounding box center [245, 203] width 10 height 10
click at [248, 174] on div at bounding box center [245, 171] width 10 height 10
click at [253, 145] on div "[PERSON_NAME][EMAIL_ADDRESS][DOMAIN_NAME]" at bounding box center [354, 140] width 229 height 16
click at [255, 136] on div "[PERSON_NAME][EMAIL_ADDRESS][DOMAIN_NAME]" at bounding box center [355, 139] width 202 height 10
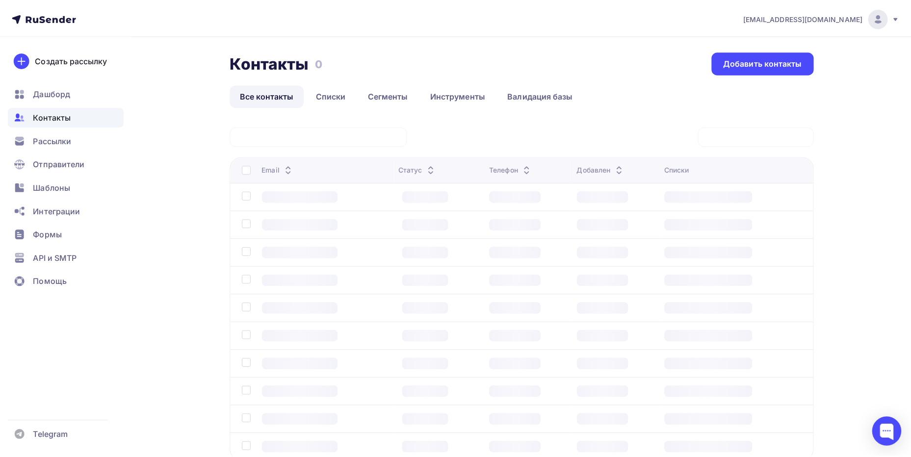
scroll to position [69, 0]
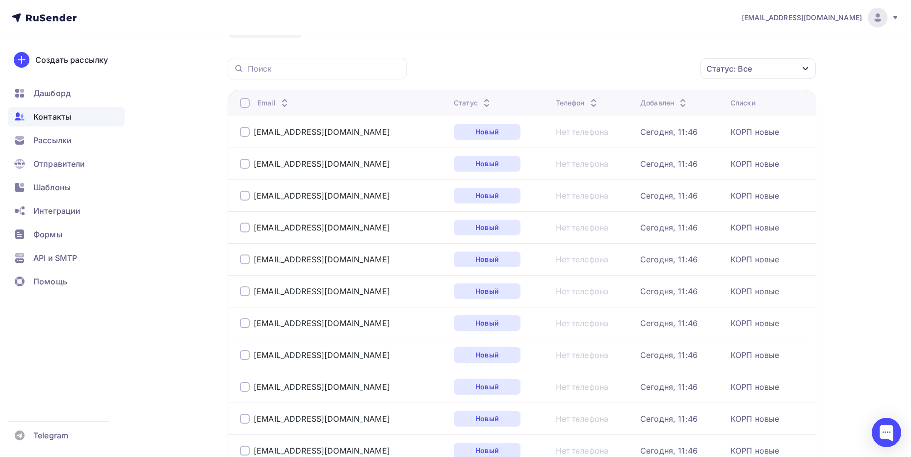
click at [478, 102] on div "Статус" at bounding box center [501, 103] width 94 height 10
click at [481, 106] on icon at bounding box center [487, 106] width 12 height 12
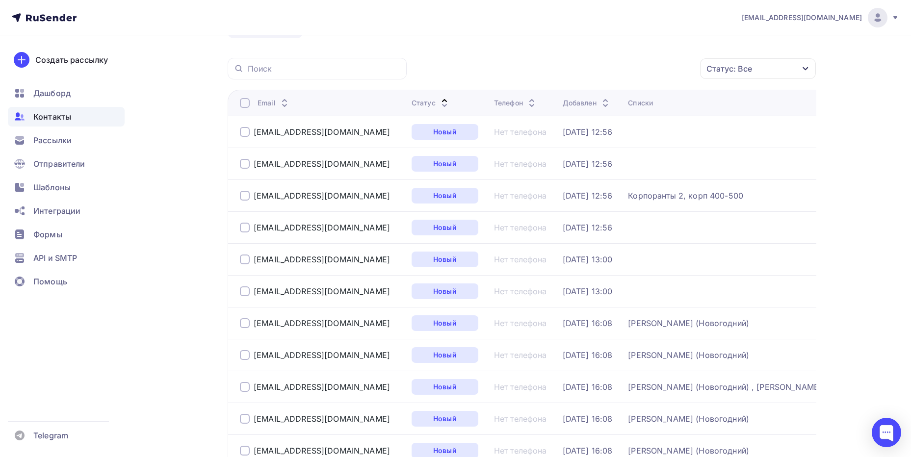
click at [450, 99] on icon at bounding box center [445, 101] width 12 height 12
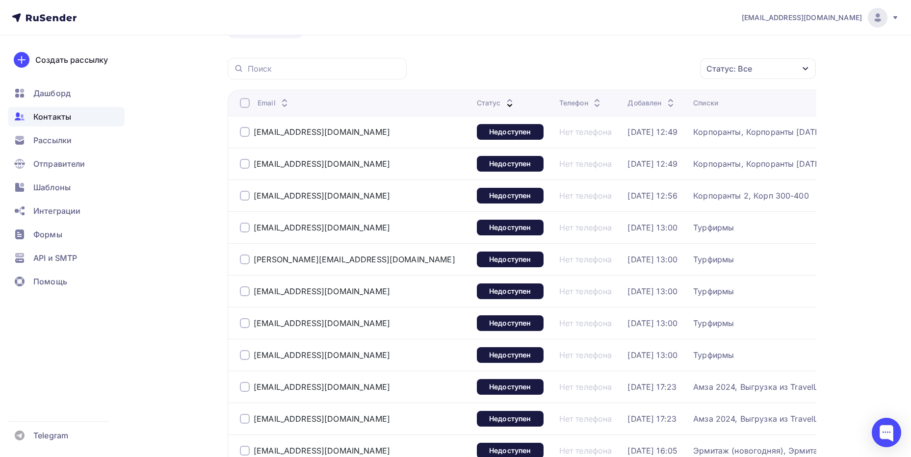
click at [248, 129] on div at bounding box center [245, 132] width 10 height 10
click at [242, 165] on div at bounding box center [245, 164] width 10 height 10
click at [247, 195] on div at bounding box center [245, 196] width 10 height 10
click at [245, 224] on div at bounding box center [245, 228] width 10 height 10
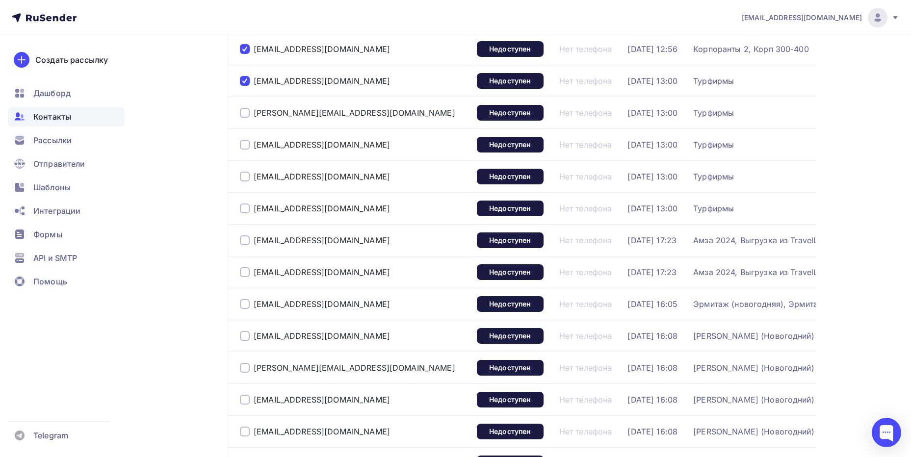
scroll to position [216, 0]
click at [244, 238] on div at bounding box center [245, 240] width 10 height 10
click at [246, 204] on div at bounding box center [245, 208] width 10 height 10
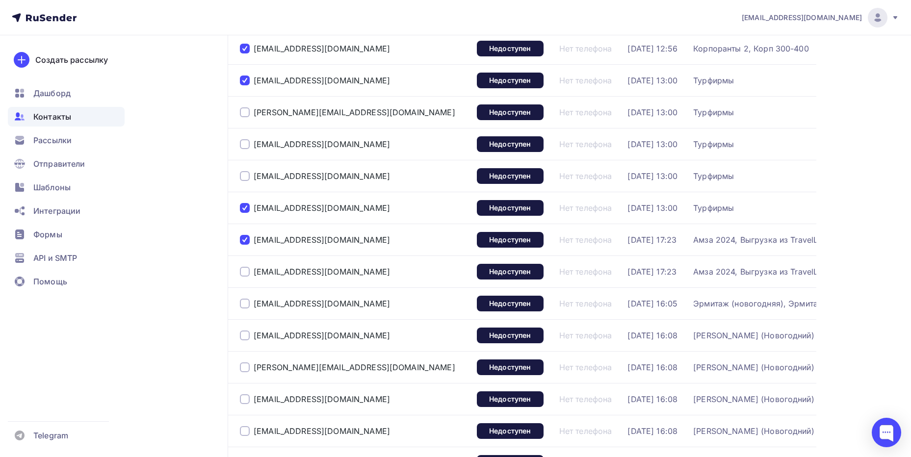
click at [246, 176] on div at bounding box center [245, 176] width 10 height 10
click at [243, 145] on div at bounding box center [245, 144] width 10 height 10
click at [245, 112] on div at bounding box center [245, 112] width 10 height 10
click at [242, 270] on div at bounding box center [245, 272] width 10 height 10
click at [248, 304] on div at bounding box center [245, 304] width 10 height 10
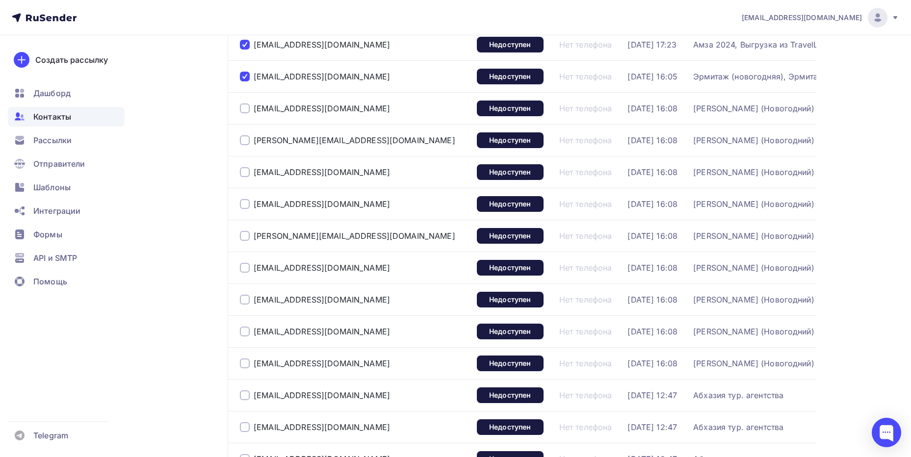
scroll to position [461, 0]
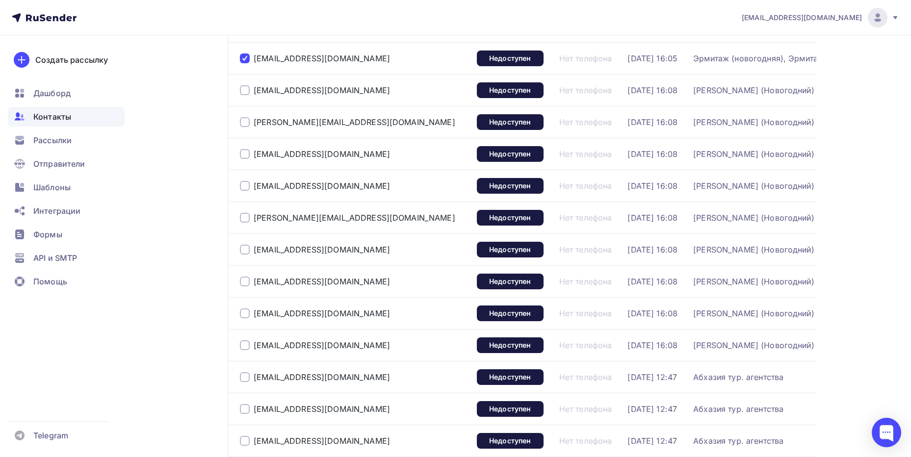
click at [246, 152] on div at bounding box center [245, 154] width 10 height 10
click at [243, 125] on div at bounding box center [245, 122] width 10 height 10
click at [244, 87] on div at bounding box center [245, 90] width 10 height 10
click at [242, 185] on div at bounding box center [245, 186] width 10 height 10
click at [244, 217] on div at bounding box center [245, 218] width 10 height 10
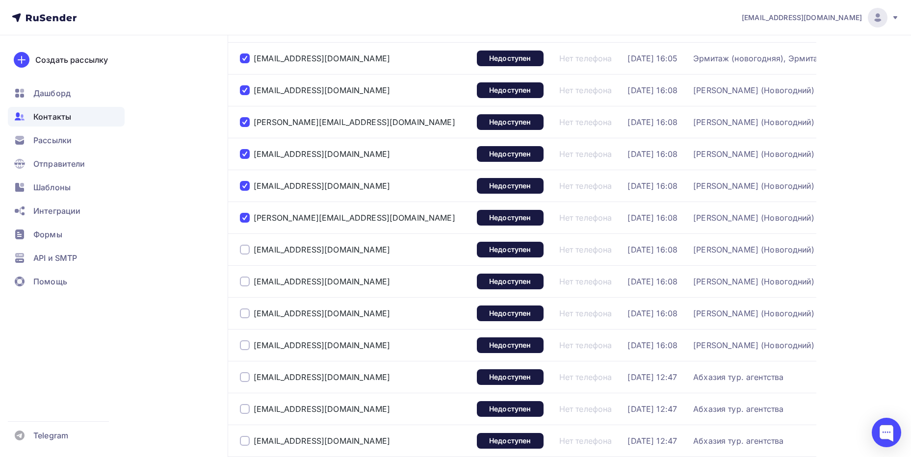
click at [245, 252] on div at bounding box center [245, 250] width 10 height 10
click at [248, 281] on div at bounding box center [245, 282] width 10 height 10
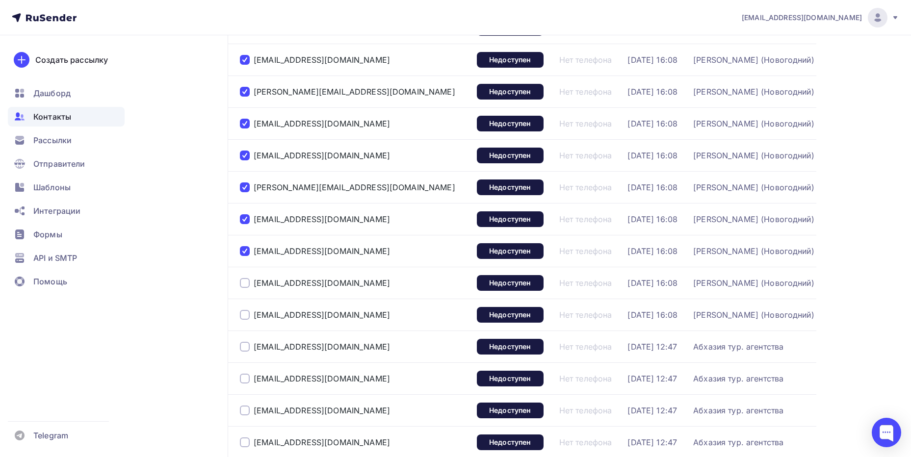
scroll to position [608, 0]
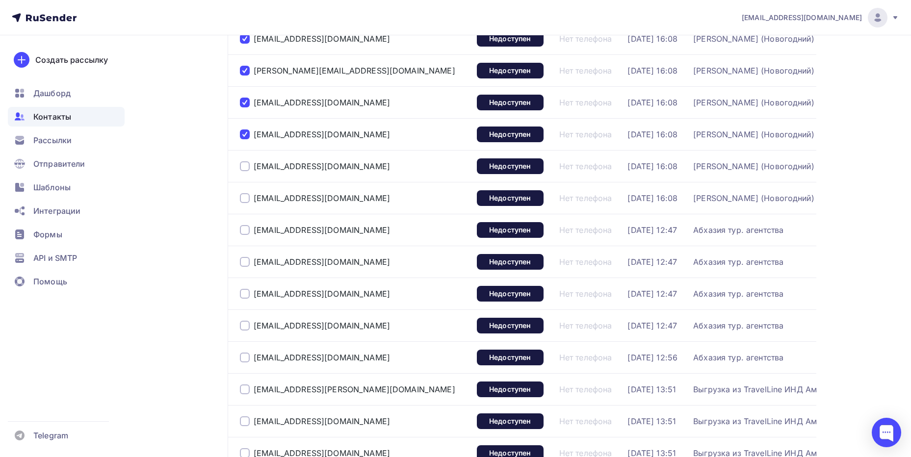
click at [243, 195] on div at bounding box center [245, 198] width 10 height 10
click at [245, 165] on div at bounding box center [245, 166] width 10 height 10
click at [247, 228] on div at bounding box center [245, 230] width 10 height 10
click at [244, 261] on div at bounding box center [245, 262] width 10 height 10
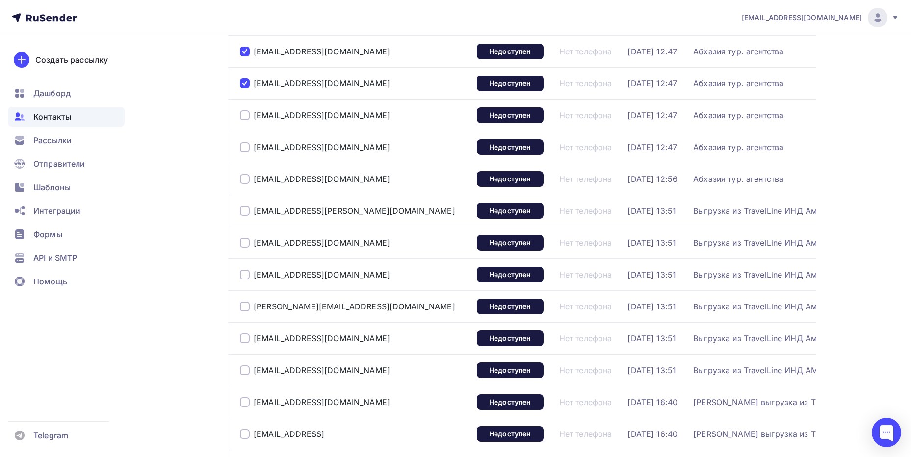
scroll to position [805, 0]
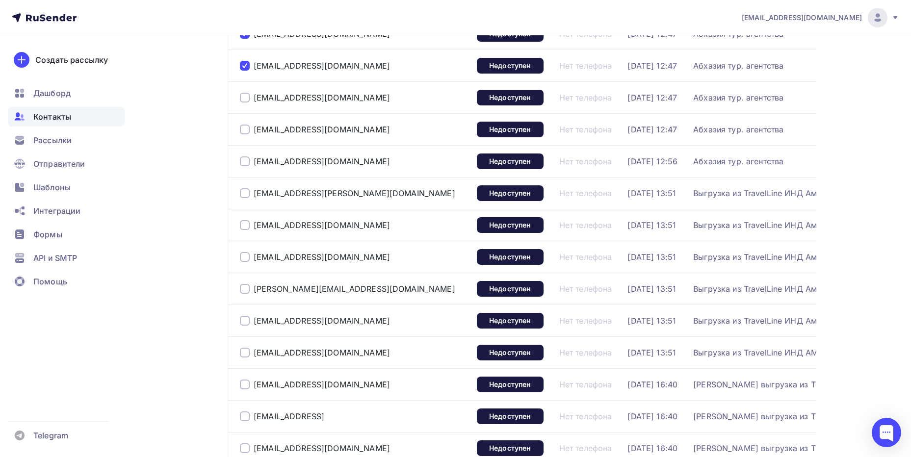
click at [246, 187] on div "[EMAIL_ADDRESS][PERSON_NAME][DOMAIN_NAME]" at bounding box center [354, 193] width 229 height 16
click at [243, 188] on div "[EMAIL_ADDRESS][PERSON_NAME][DOMAIN_NAME]" at bounding box center [354, 193] width 229 height 16
click at [243, 161] on div at bounding box center [245, 162] width 10 height 10
click at [247, 131] on div at bounding box center [245, 130] width 10 height 10
click at [245, 96] on div at bounding box center [245, 98] width 10 height 10
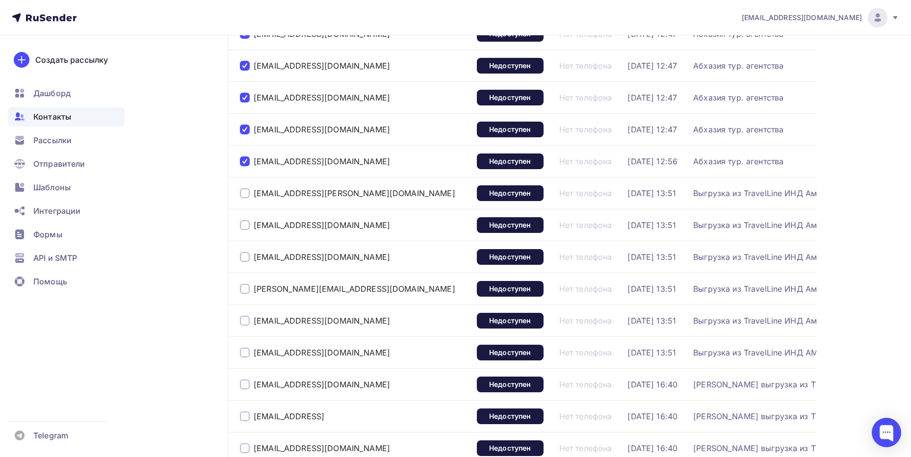
drag, startPoint x: 244, startPoint y: 194, endPoint x: 243, endPoint y: 206, distance: 11.8
click at [244, 194] on div at bounding box center [245, 193] width 10 height 10
click at [243, 228] on div at bounding box center [245, 225] width 10 height 10
click at [246, 255] on div at bounding box center [245, 257] width 10 height 10
click at [245, 287] on div at bounding box center [245, 289] width 10 height 10
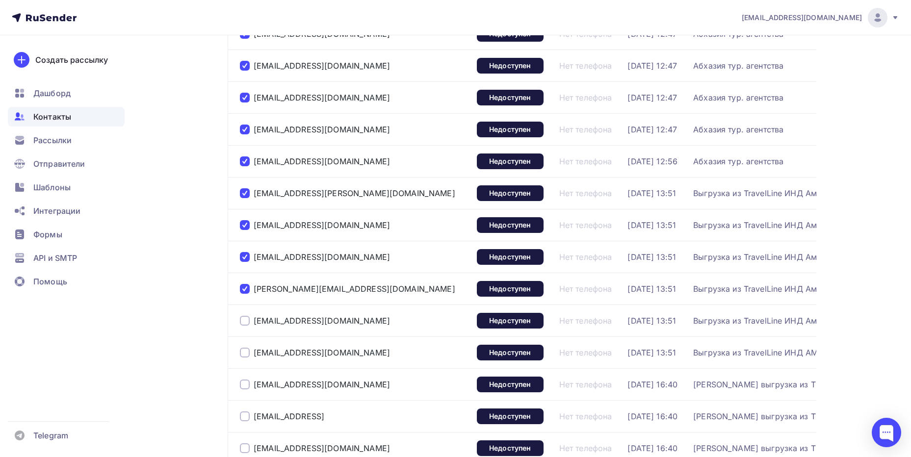
click at [245, 320] on div at bounding box center [245, 321] width 10 height 10
click at [243, 351] on div at bounding box center [245, 353] width 10 height 10
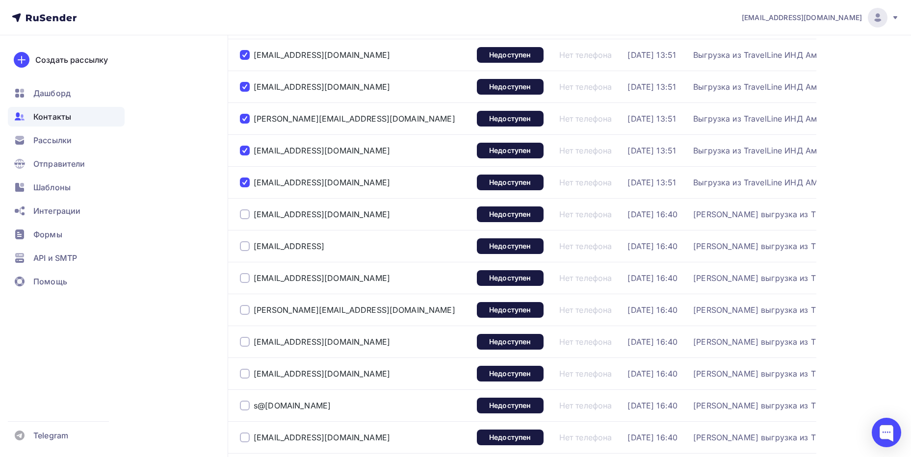
scroll to position [1001, 0]
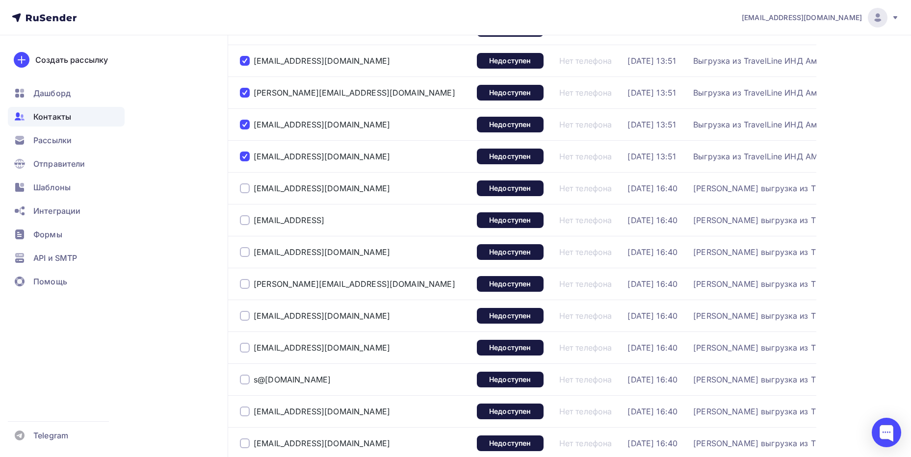
click at [249, 315] on div at bounding box center [245, 316] width 10 height 10
drag, startPoint x: 243, startPoint y: 284, endPoint x: 243, endPoint y: 253, distance: 30.9
click at [244, 283] on div at bounding box center [245, 284] width 10 height 10
drag, startPoint x: 243, startPoint y: 251, endPoint x: 244, endPoint y: 225, distance: 25.5
click at [243, 250] on div at bounding box center [245, 252] width 10 height 10
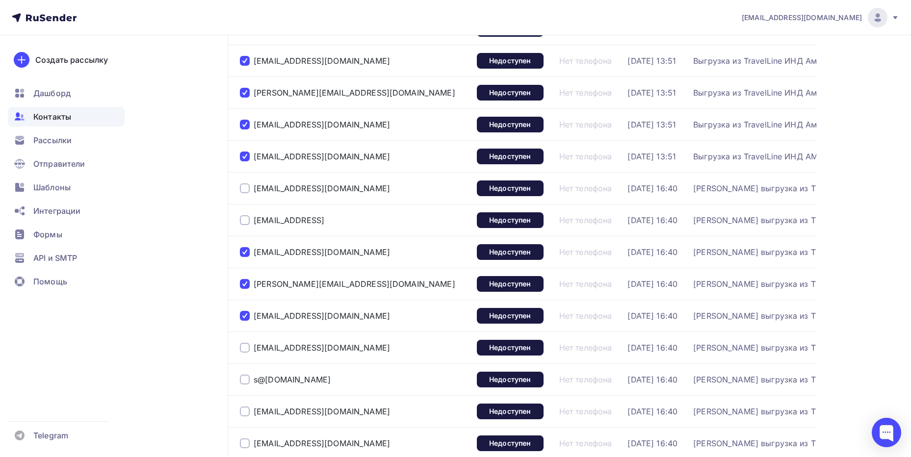
click at [245, 221] on div at bounding box center [245, 220] width 10 height 10
click at [243, 187] on div at bounding box center [245, 189] width 10 height 10
click at [248, 348] on div at bounding box center [245, 348] width 10 height 10
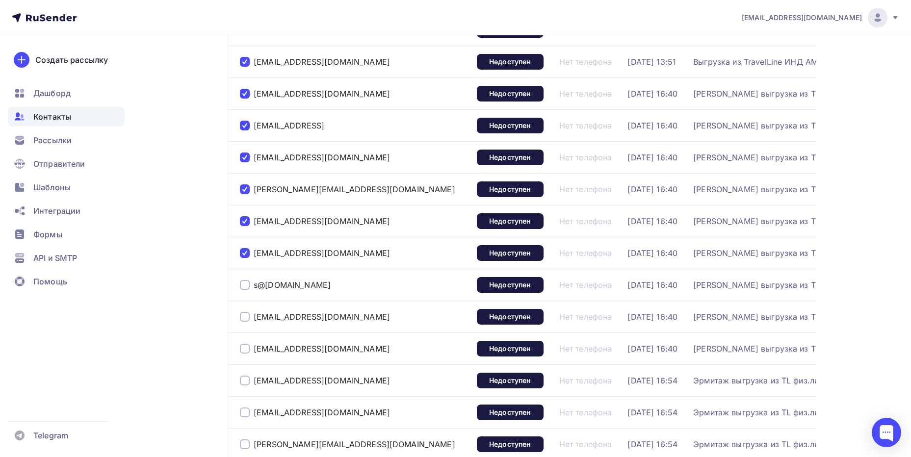
scroll to position [1246, 0]
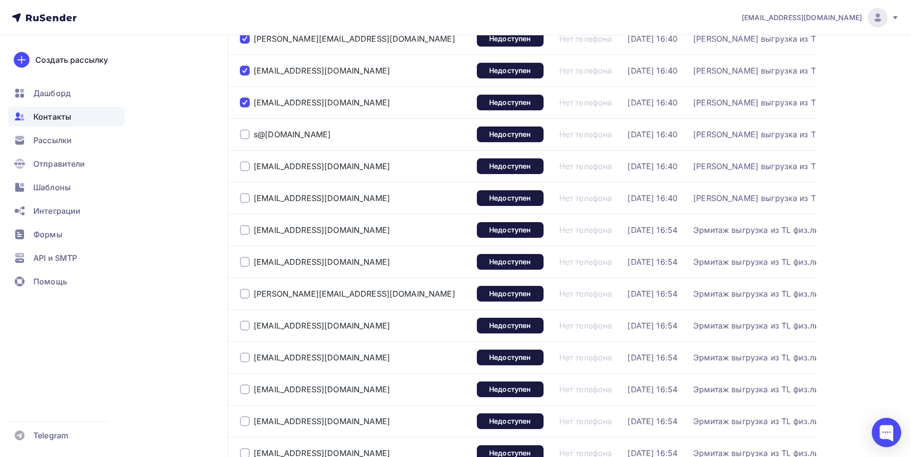
drag, startPoint x: 246, startPoint y: 264, endPoint x: 238, endPoint y: 237, distance: 29.2
click at [246, 264] on div at bounding box center [245, 262] width 10 height 10
click at [245, 228] on div at bounding box center [245, 230] width 10 height 10
click at [247, 198] on div at bounding box center [245, 198] width 10 height 10
click at [248, 165] on div at bounding box center [245, 166] width 10 height 10
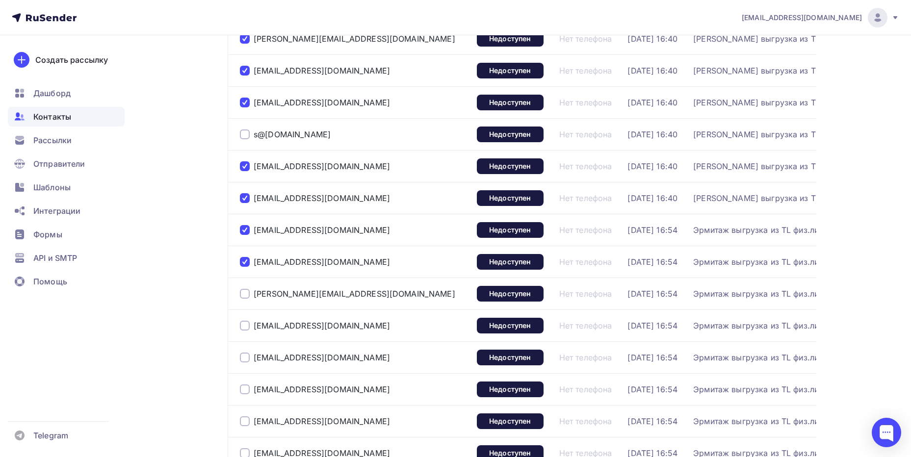
click at [244, 136] on div at bounding box center [245, 135] width 10 height 10
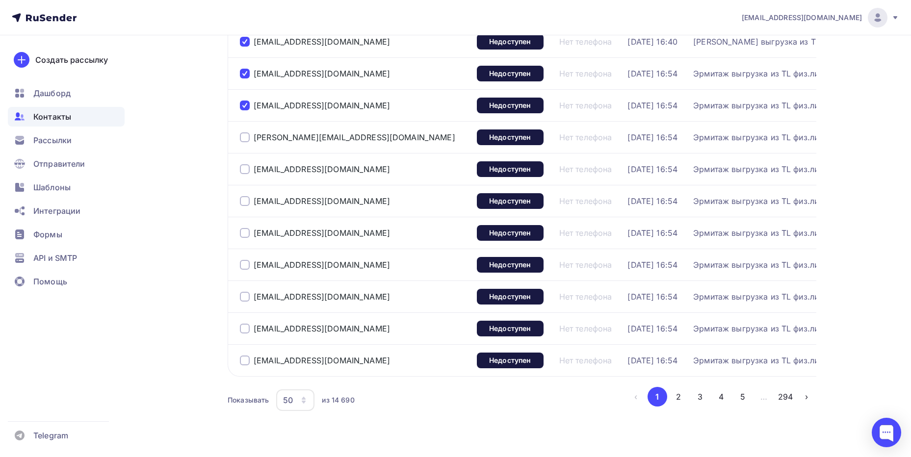
scroll to position [1430, 0]
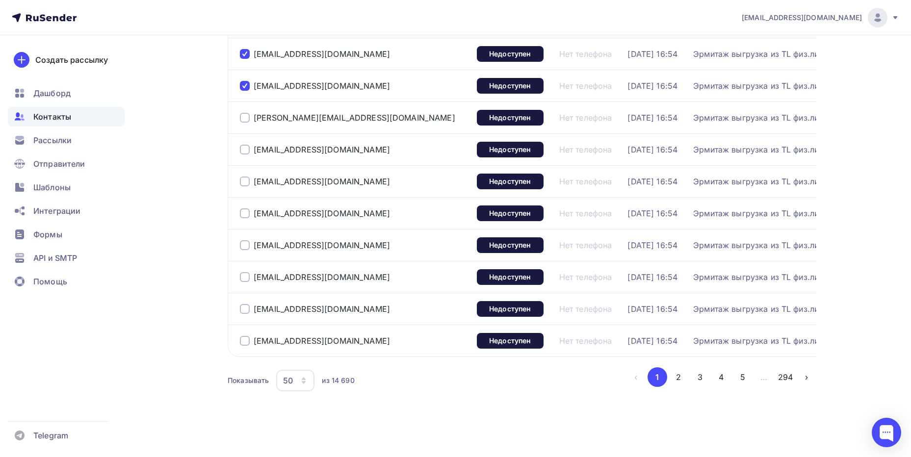
drag, startPoint x: 242, startPoint y: 237, endPoint x: 243, endPoint y: 230, distance: 7.0
click at [242, 240] on div at bounding box center [245, 245] width 10 height 10
click at [247, 209] on div at bounding box center [245, 214] width 10 height 10
click at [243, 174] on div "[EMAIL_ADDRESS][DOMAIN_NAME]" at bounding box center [354, 182] width 229 height 16
click at [243, 177] on div at bounding box center [245, 182] width 10 height 10
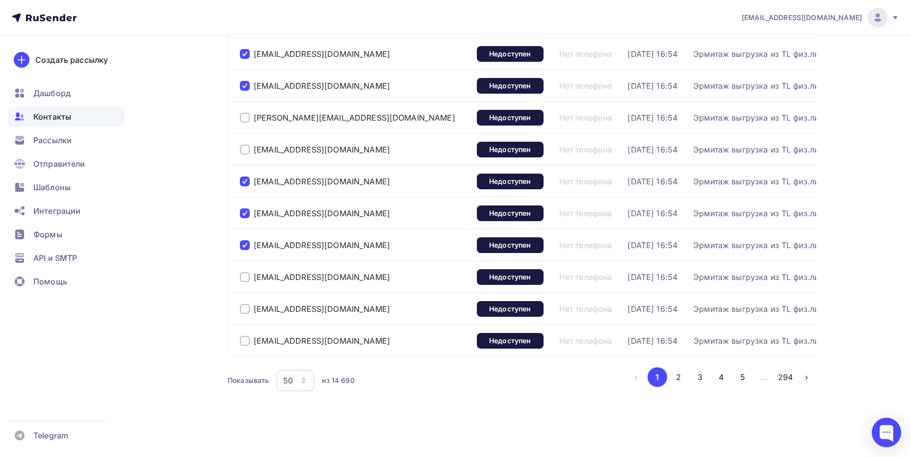
click at [241, 145] on div at bounding box center [245, 150] width 10 height 10
click at [244, 113] on div at bounding box center [245, 118] width 10 height 10
click at [245, 272] on div at bounding box center [245, 277] width 10 height 10
click at [245, 304] on div at bounding box center [245, 309] width 10 height 10
click at [242, 336] on div at bounding box center [245, 341] width 10 height 10
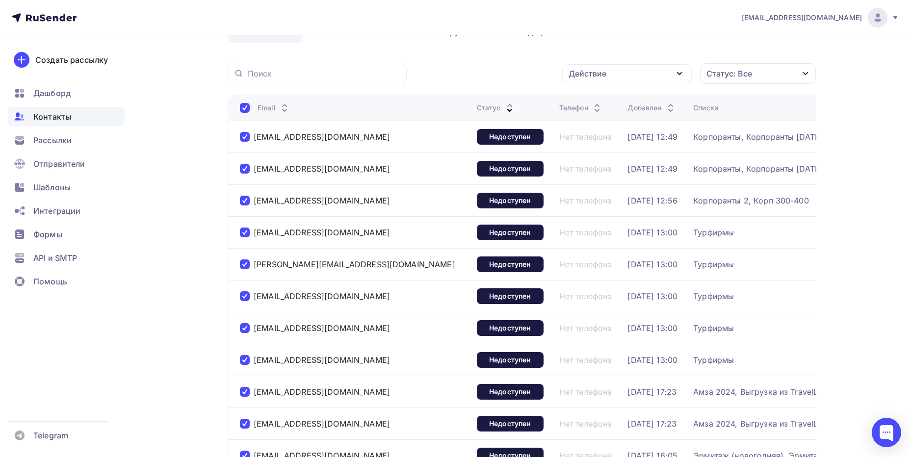
scroll to position [0, 0]
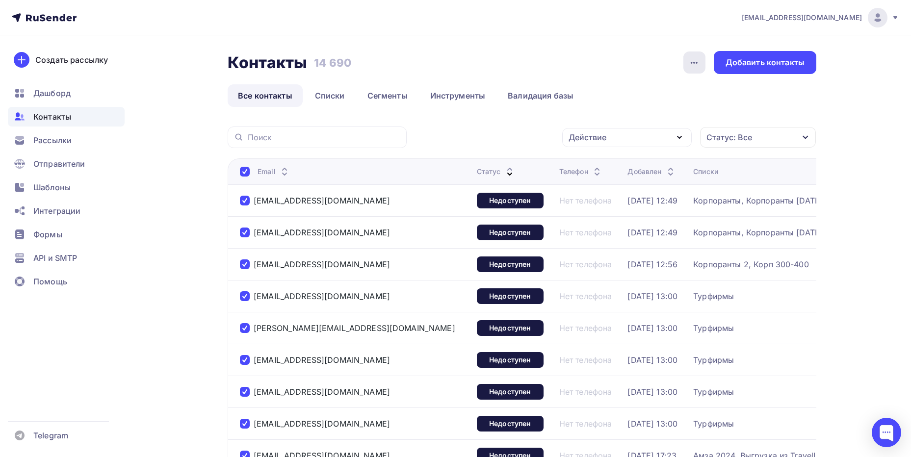
click at [703, 66] on div "button" at bounding box center [695, 63] width 22 height 22
click at [751, 94] on ul "Все контакты Списки Сегменты Инструменты Валидация базы" at bounding box center [522, 95] width 589 height 23
click at [690, 137] on div "Действие" at bounding box center [627, 137] width 130 height 19
click at [594, 205] on div "Удалить" at bounding box center [590, 206] width 32 height 12
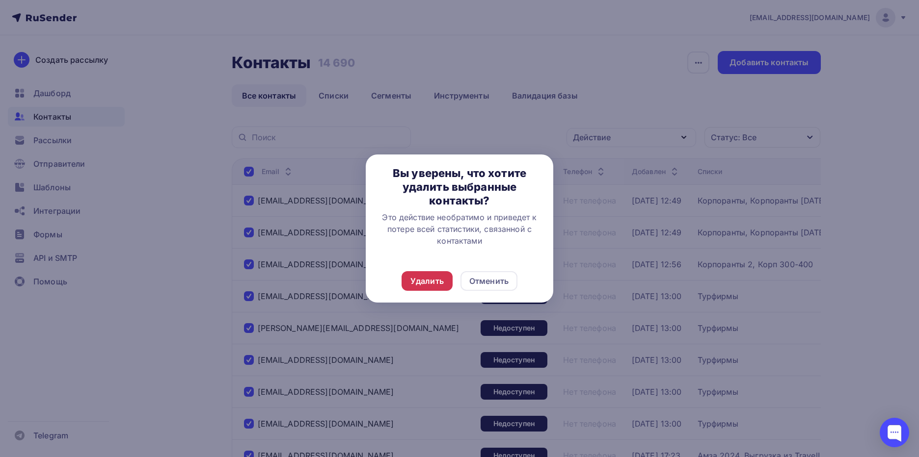
click at [423, 280] on div "Удалить" at bounding box center [426, 281] width 33 height 12
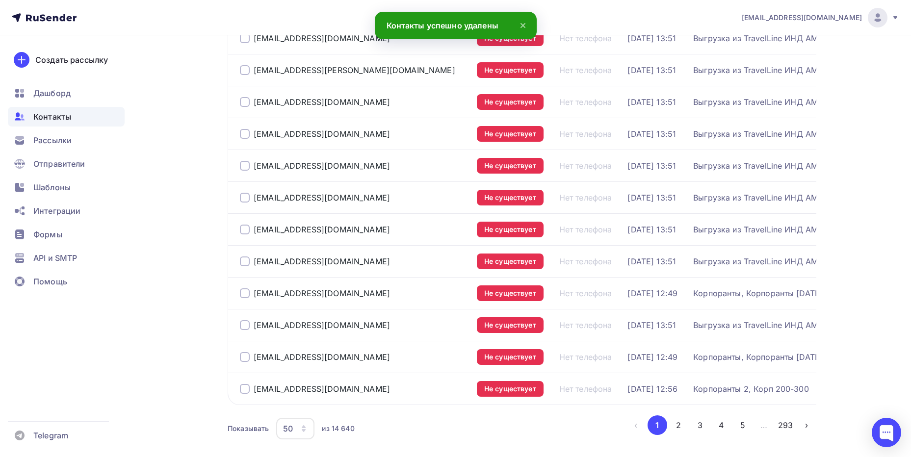
scroll to position [1430, 0]
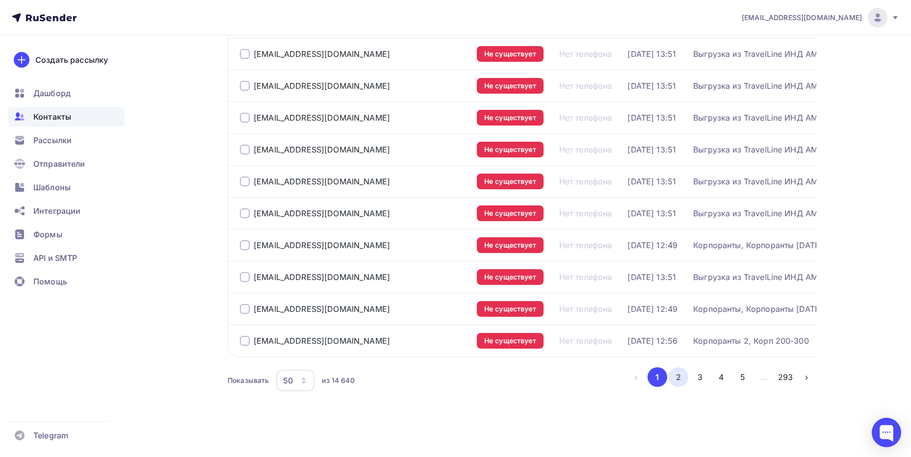
click at [677, 378] on button "2" at bounding box center [679, 378] width 20 height 20
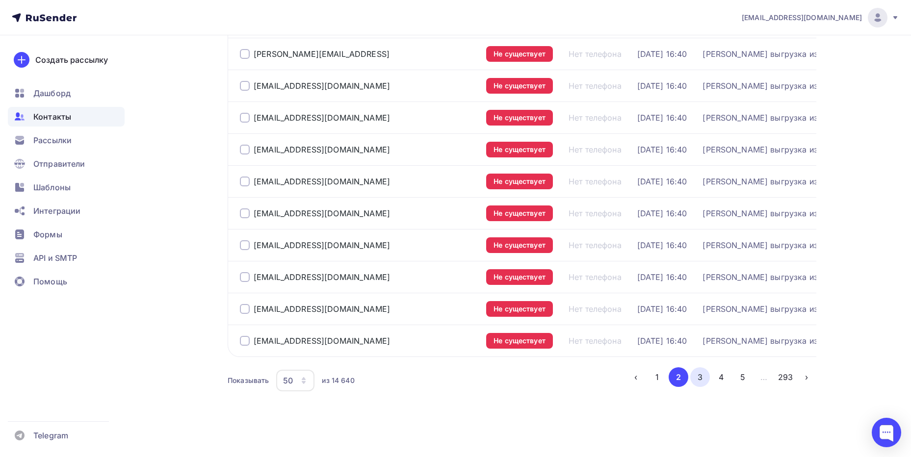
click at [698, 372] on button "3" at bounding box center [700, 378] width 20 height 20
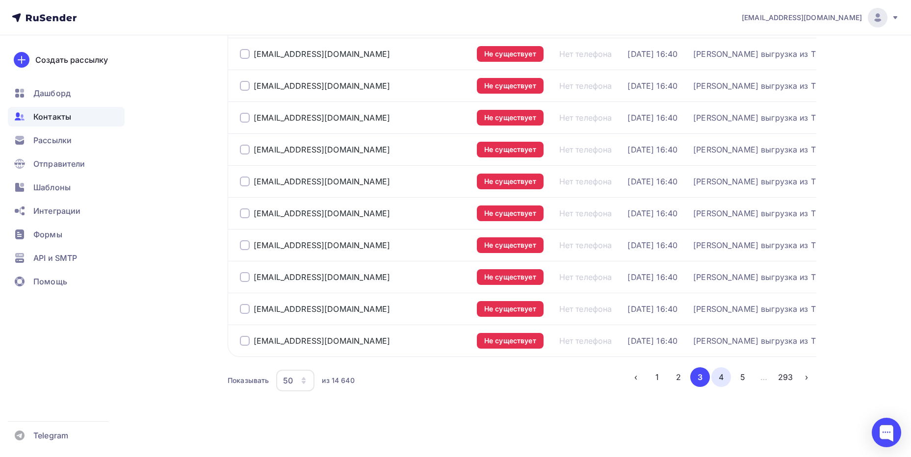
click at [718, 380] on button "4" at bounding box center [722, 378] width 20 height 20
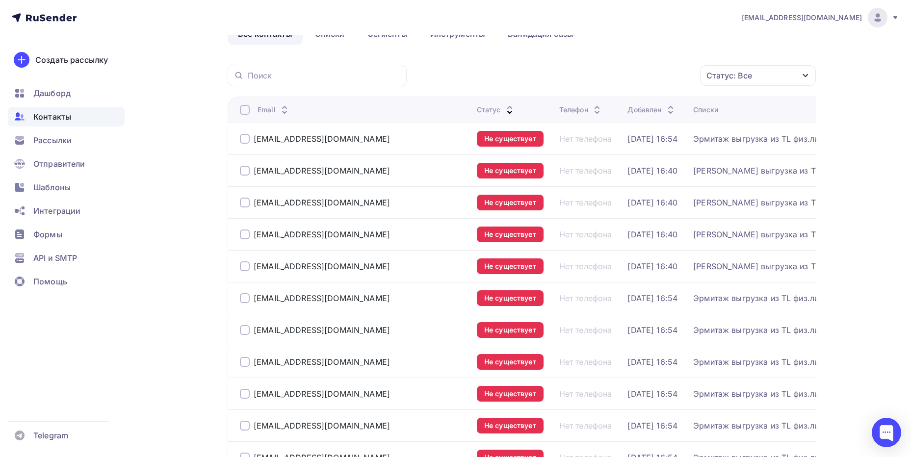
scroll to position [59, 0]
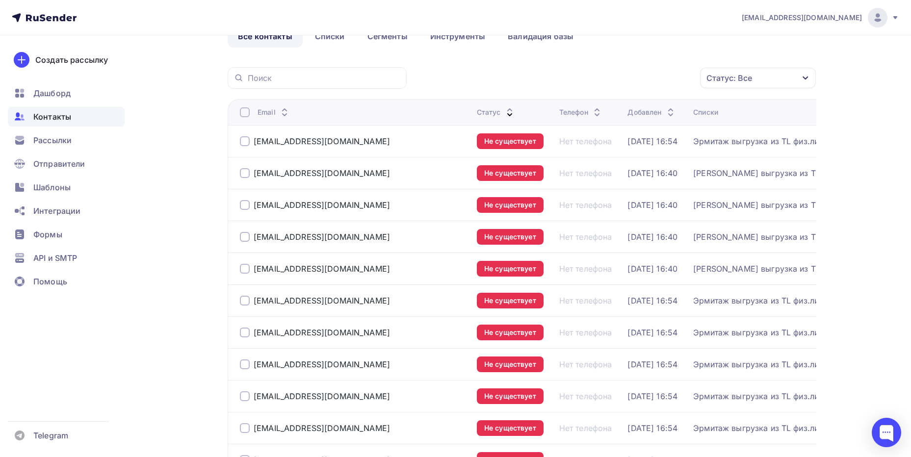
click at [250, 110] on div "Email" at bounding box center [354, 112] width 229 height 10
click at [247, 112] on div at bounding box center [245, 112] width 10 height 10
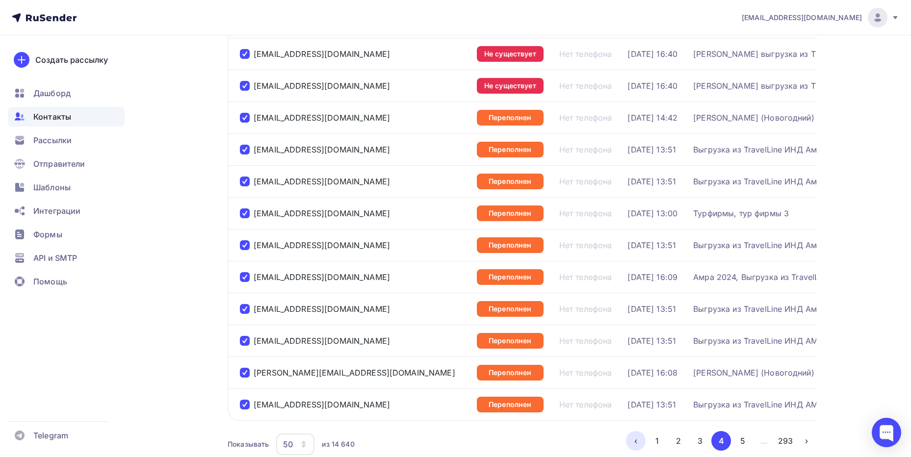
scroll to position [1430, 0]
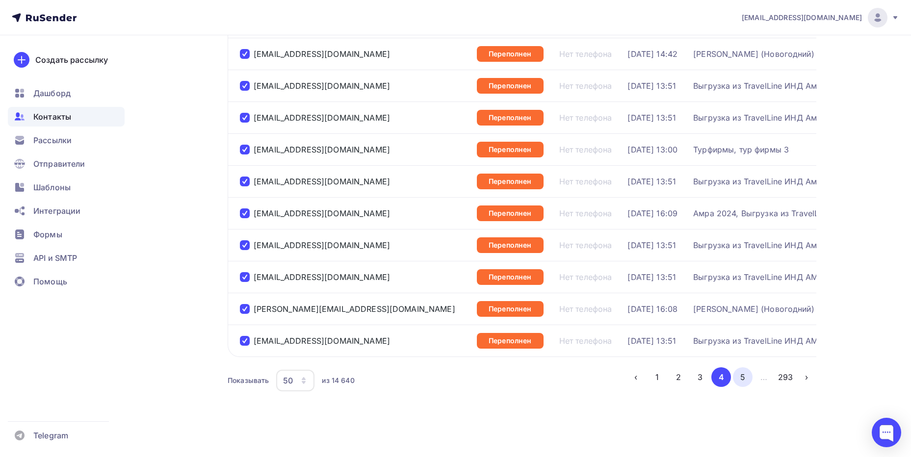
click at [746, 382] on button "5" at bounding box center [743, 378] width 20 height 20
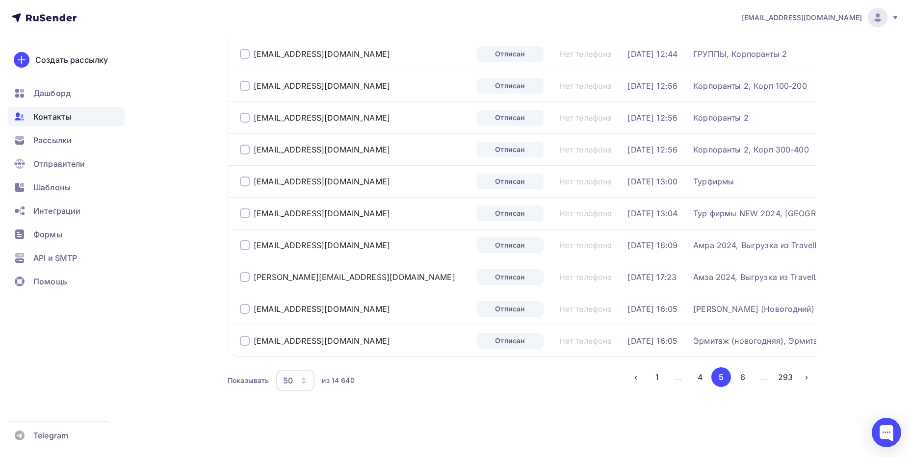
click at [711, 382] on li "5" at bounding box center [721, 378] width 22 height 20
click at [707, 382] on button "4" at bounding box center [700, 378] width 20 height 20
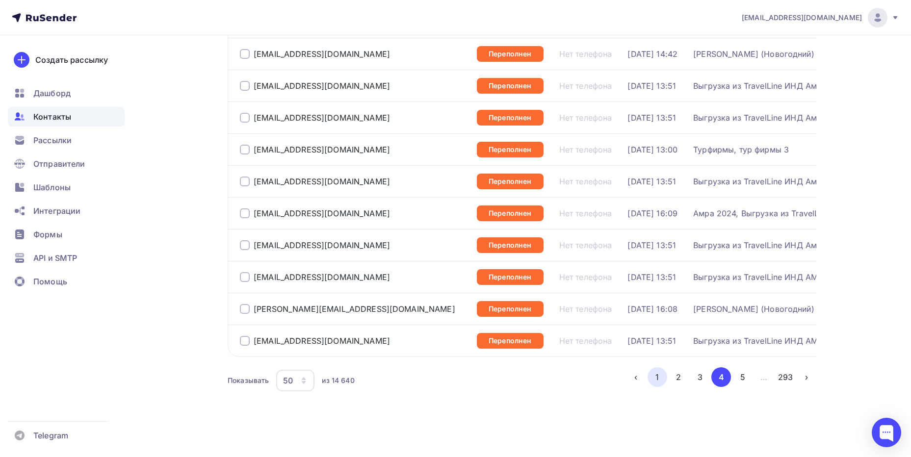
click at [658, 376] on button "1" at bounding box center [658, 378] width 20 height 20
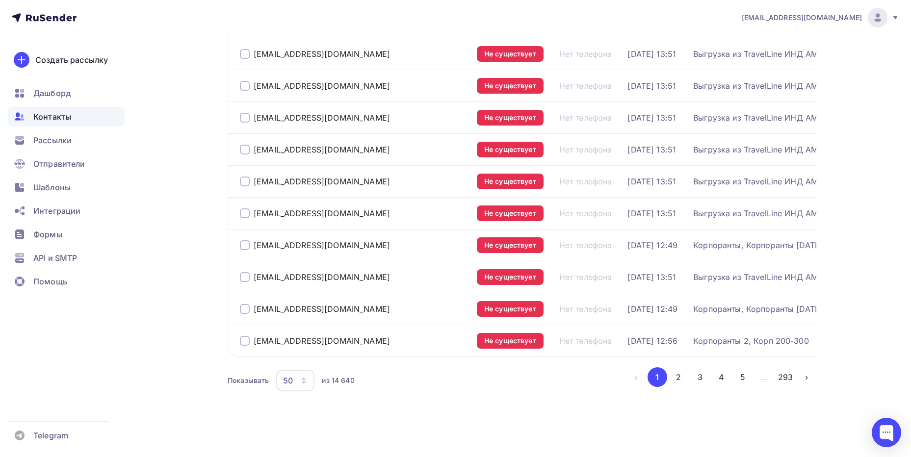
scroll to position [69, 0]
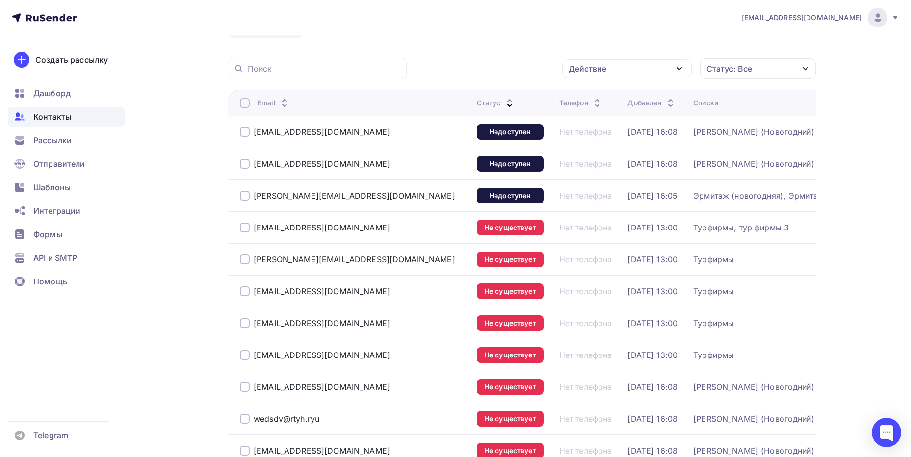
click at [243, 100] on div at bounding box center [245, 103] width 10 height 10
click at [245, 105] on div at bounding box center [245, 103] width 10 height 10
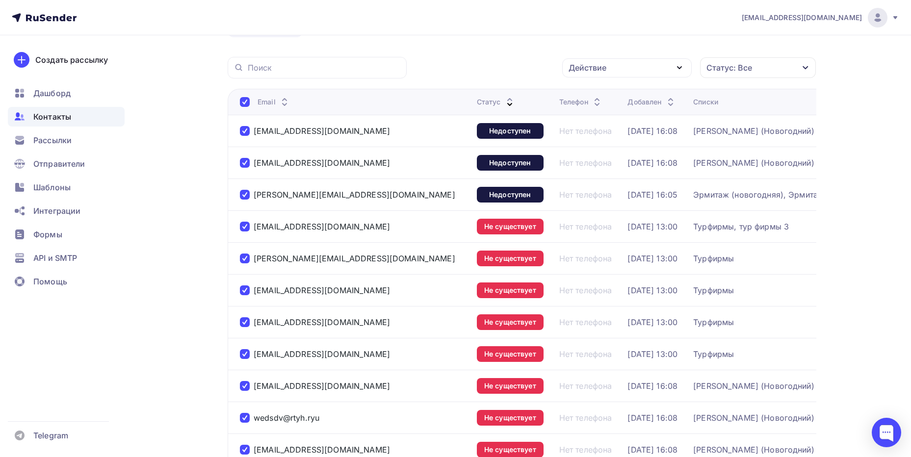
scroll to position [0, 0]
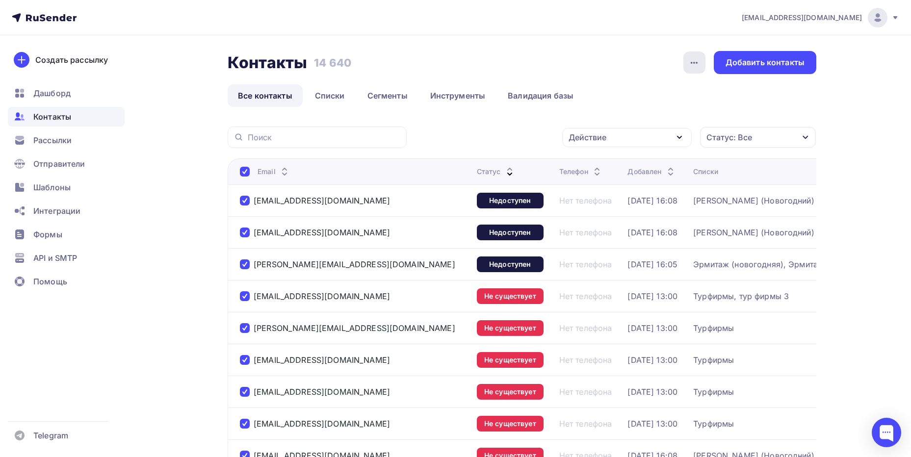
click at [691, 58] on icon "button" at bounding box center [694, 63] width 12 height 12
click at [661, 140] on div "Действие" at bounding box center [627, 137] width 130 height 19
click at [600, 205] on div "Удалить" at bounding box center [590, 206] width 32 height 12
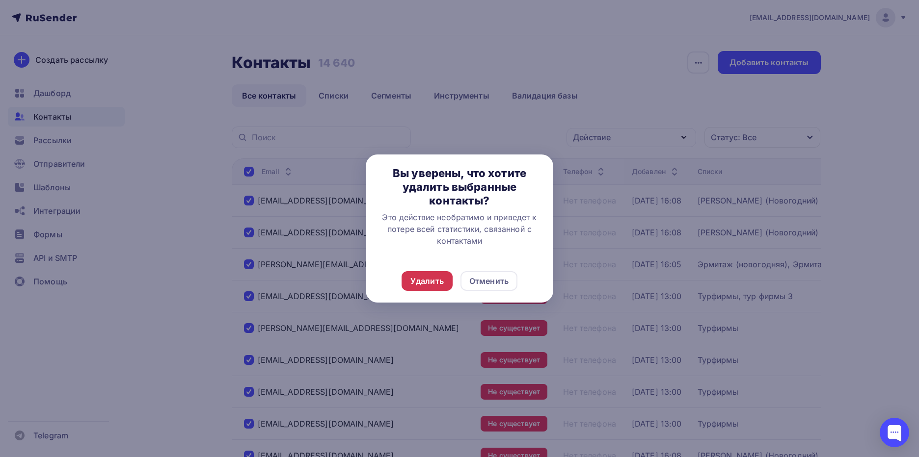
click at [433, 276] on div "Удалить" at bounding box center [426, 281] width 33 height 12
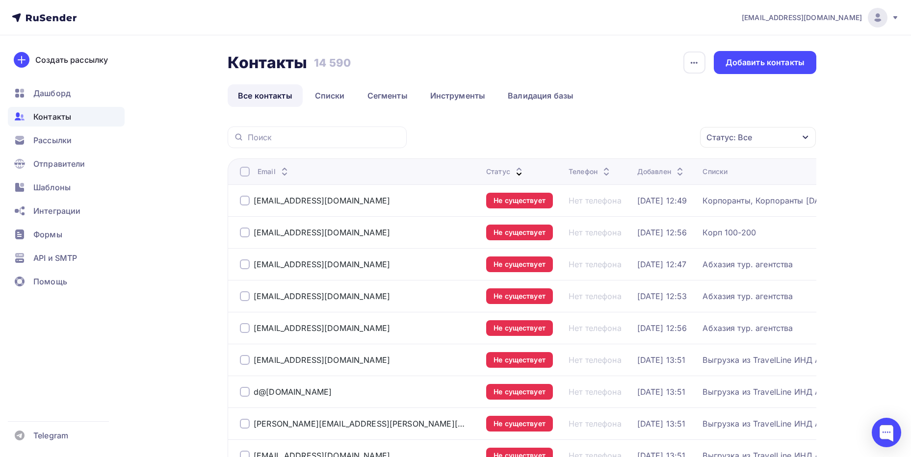
click at [245, 169] on div at bounding box center [245, 172] width 10 height 10
click at [246, 168] on div at bounding box center [245, 172] width 10 height 10
click at [671, 143] on div "Действие" at bounding box center [627, 137] width 130 height 19
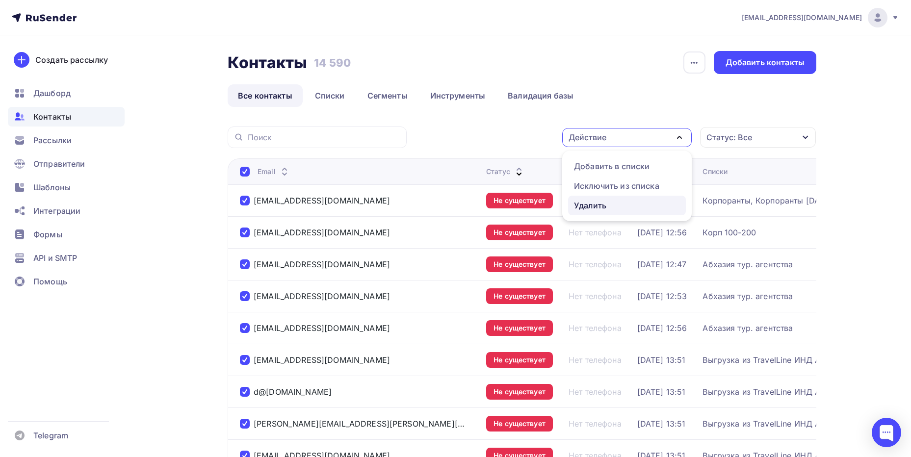
click at [591, 204] on div "Удалить" at bounding box center [590, 206] width 32 height 12
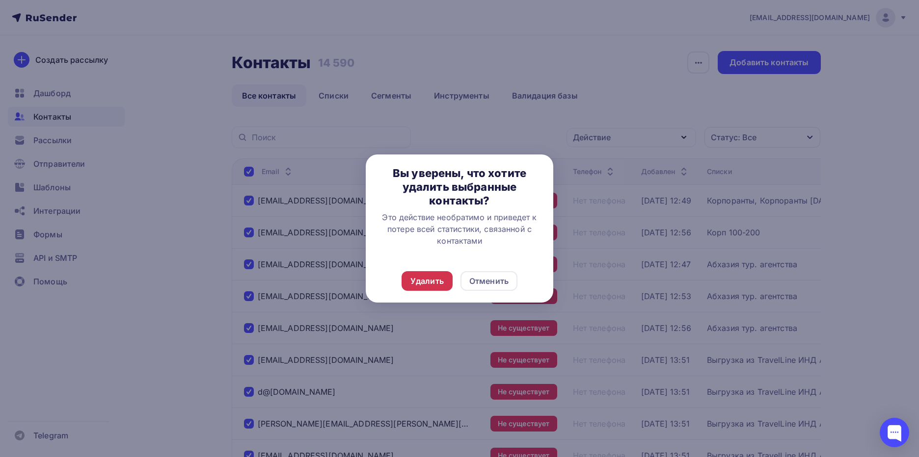
click at [412, 282] on div "Удалить" at bounding box center [426, 281] width 33 height 12
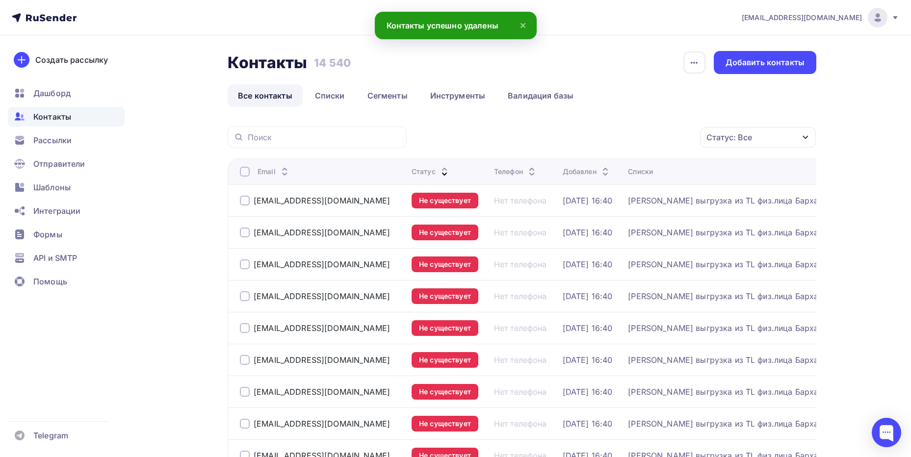
click at [246, 171] on div at bounding box center [245, 172] width 10 height 10
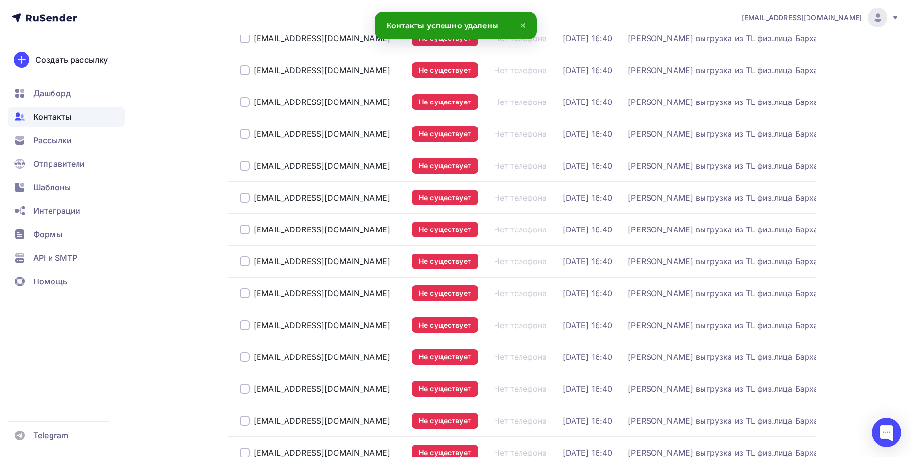
scroll to position [98, 0]
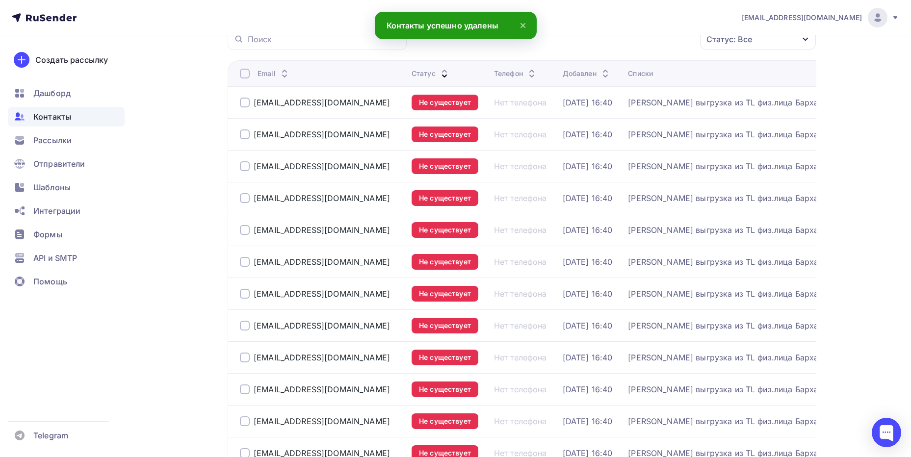
click at [247, 75] on div at bounding box center [245, 74] width 10 height 10
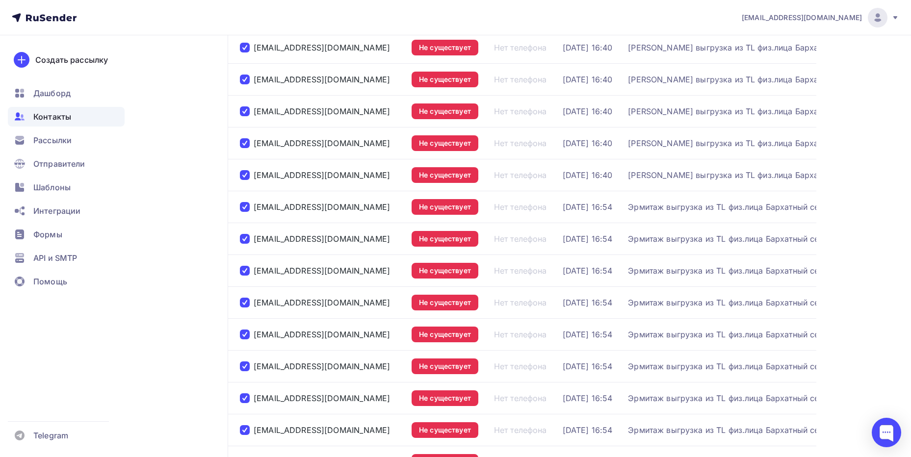
scroll to position [1080, 0]
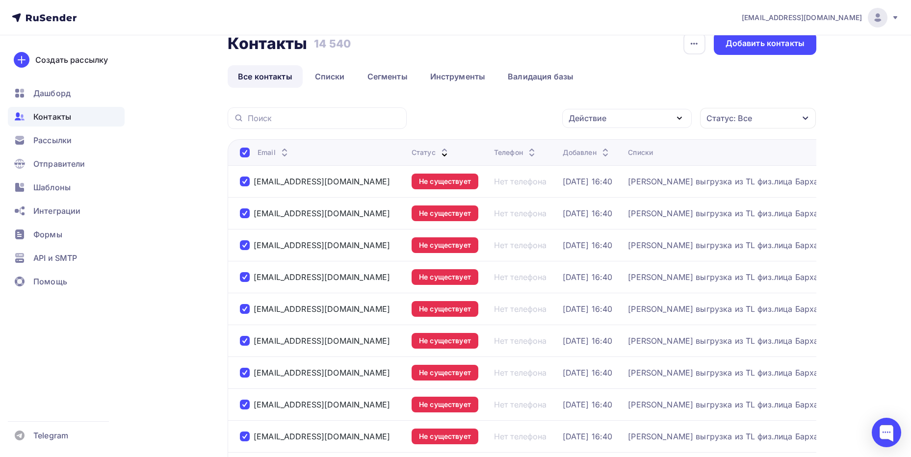
scroll to position [0, 0]
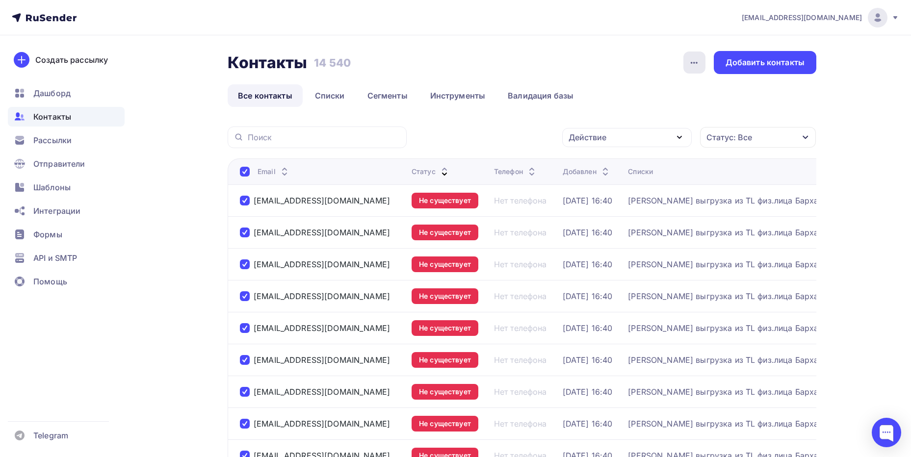
click at [693, 63] on icon "button" at bounding box center [694, 63] width 12 height 12
click at [672, 141] on div "Действие" at bounding box center [627, 137] width 130 height 19
click at [595, 201] on div "Удалить" at bounding box center [590, 206] width 32 height 12
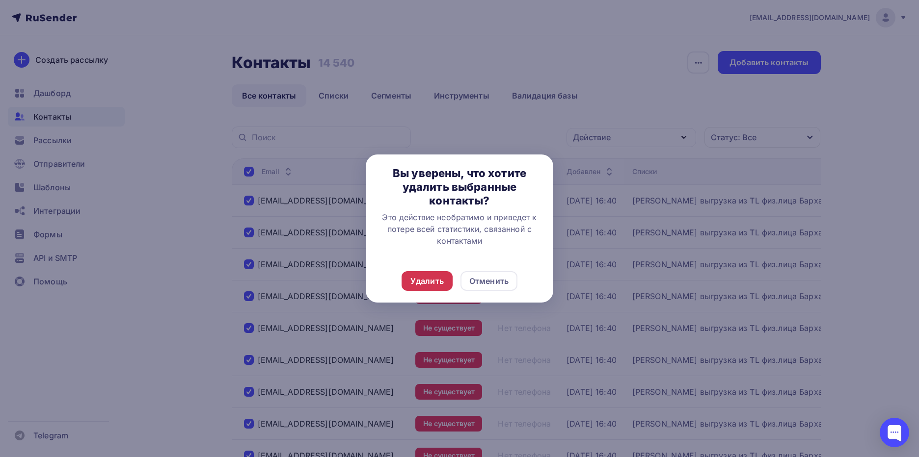
click at [417, 280] on div "Удалить" at bounding box center [426, 281] width 33 height 12
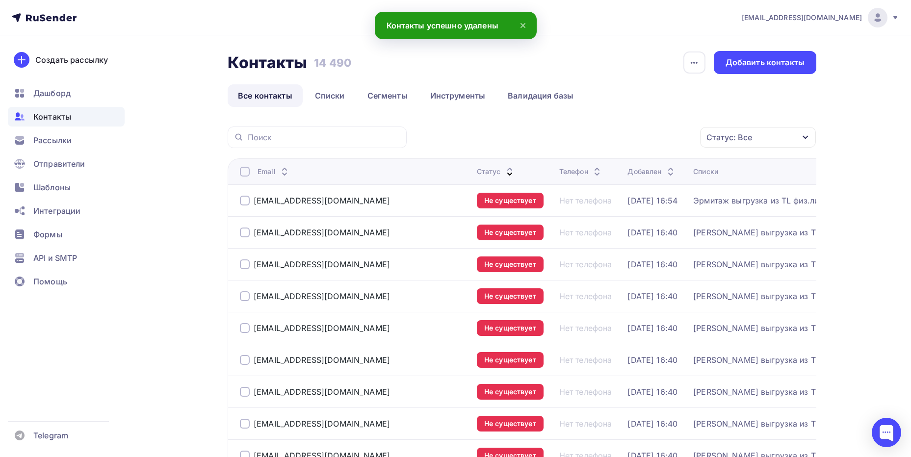
click at [246, 169] on div at bounding box center [245, 172] width 10 height 10
click at [246, 172] on div at bounding box center [245, 172] width 10 height 10
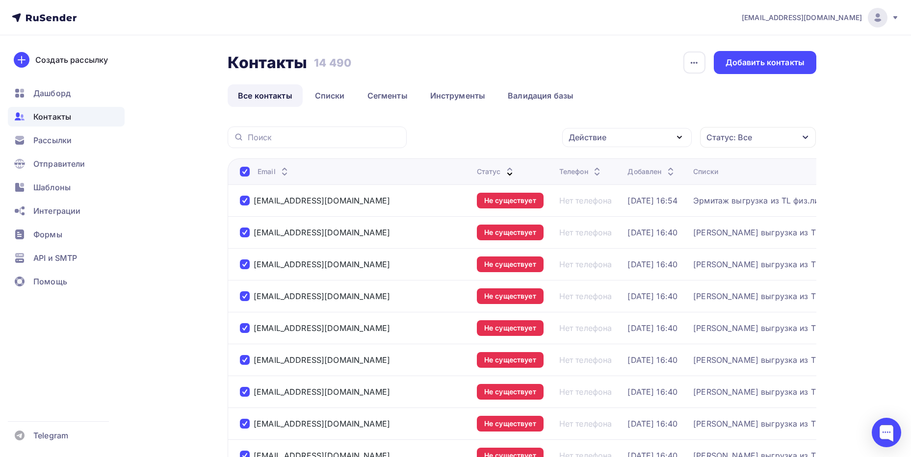
click at [674, 133] on icon "button" at bounding box center [680, 138] width 12 height 12
click at [597, 205] on div "Удалить" at bounding box center [590, 206] width 32 height 12
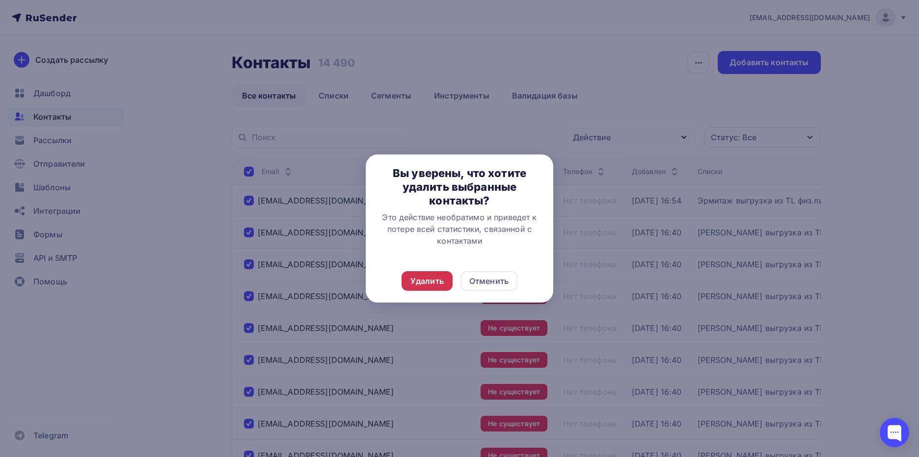
click at [426, 281] on div "Удалить" at bounding box center [426, 281] width 33 height 12
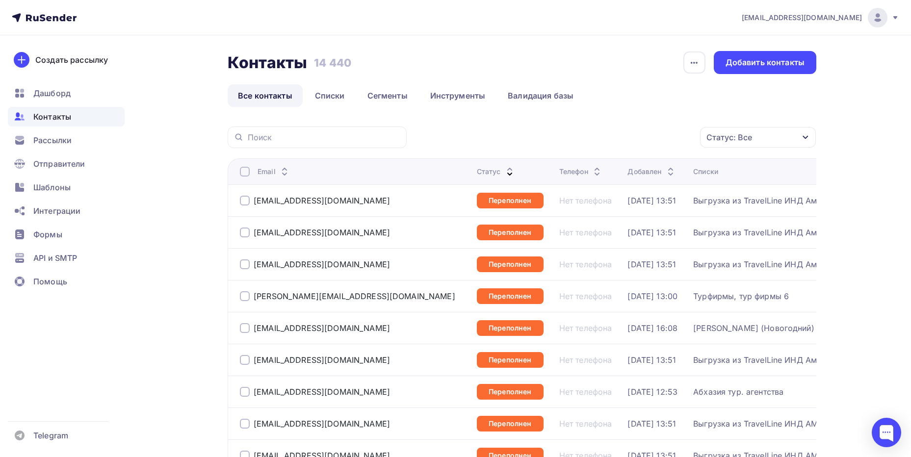
click at [243, 171] on div at bounding box center [245, 172] width 10 height 10
click at [246, 173] on div at bounding box center [245, 172] width 10 height 10
click at [707, 65] on div "История импорта Добавить контакты" at bounding box center [749, 62] width 133 height 23
click at [703, 66] on div "button" at bounding box center [695, 63] width 22 height 22
click at [660, 143] on div "Действие" at bounding box center [627, 137] width 130 height 19
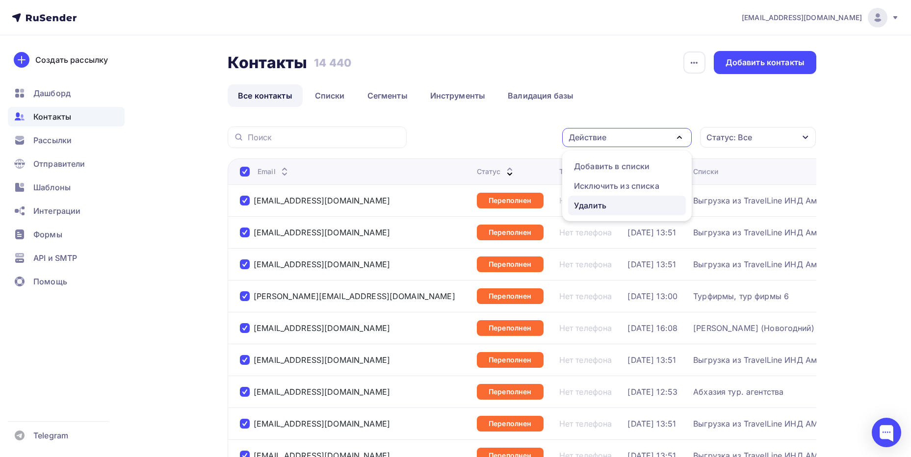
click at [593, 209] on div "Удалить" at bounding box center [590, 206] width 32 height 12
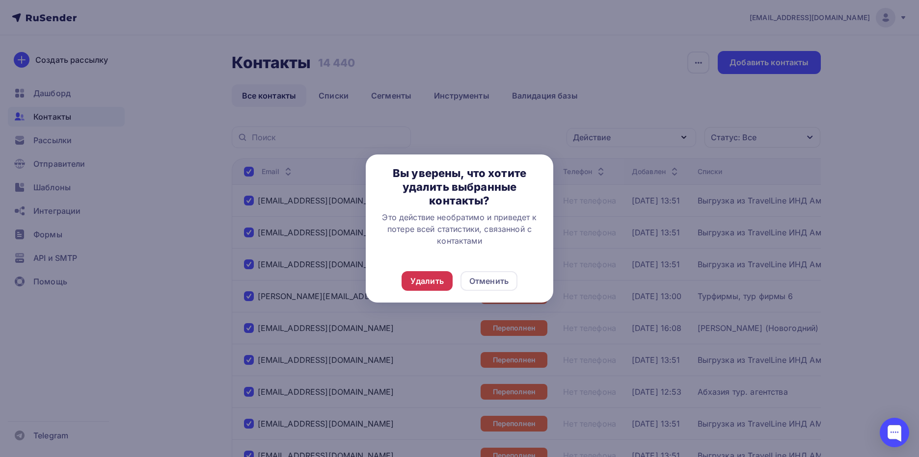
click at [425, 279] on div "Удалить" at bounding box center [426, 281] width 33 height 12
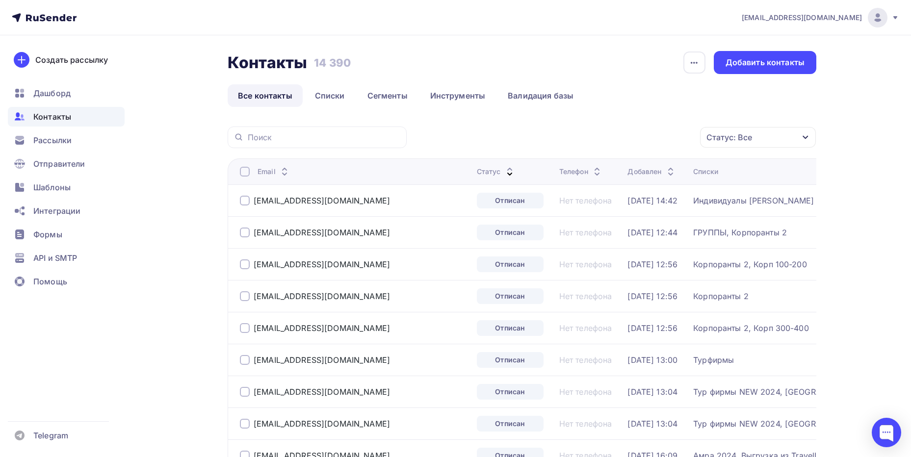
click at [245, 170] on div at bounding box center [245, 172] width 10 height 10
click at [247, 169] on div at bounding box center [245, 172] width 10 height 10
click at [698, 59] on icon "button" at bounding box center [694, 63] width 12 height 12
click at [662, 145] on div "Действие" at bounding box center [627, 137] width 130 height 19
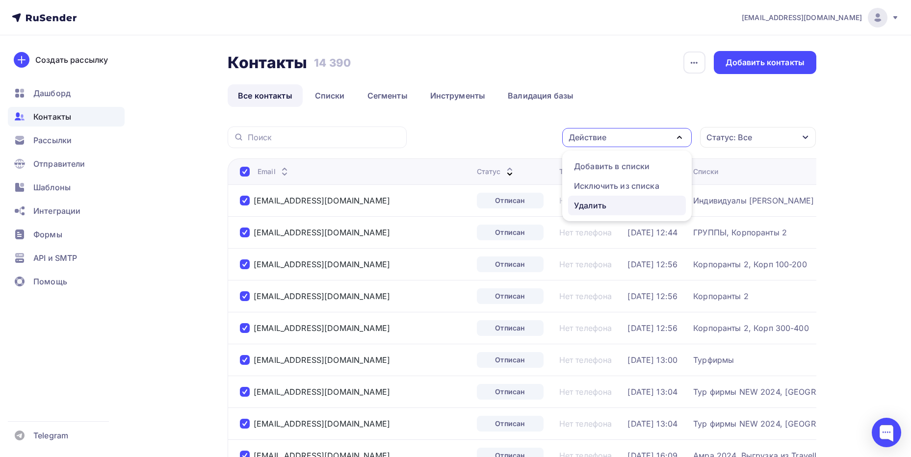
click at [599, 212] on link "Удалить" at bounding box center [627, 206] width 118 height 20
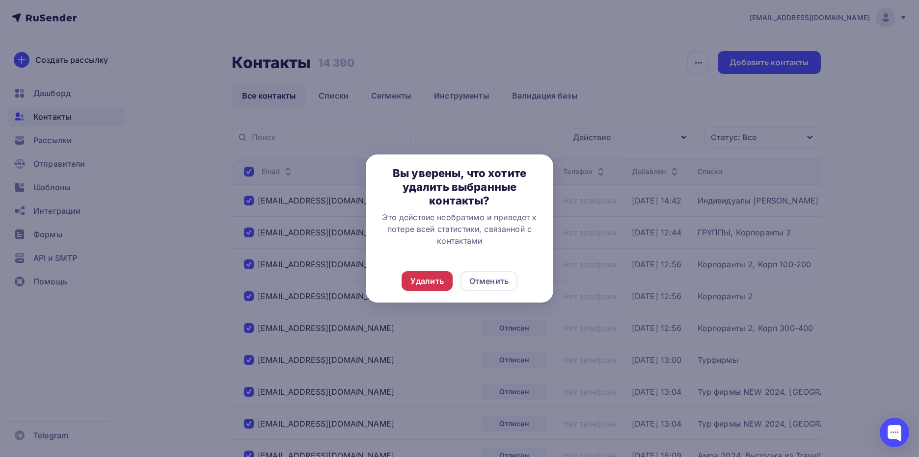
click at [425, 286] on div "Удалить" at bounding box center [426, 281] width 33 height 12
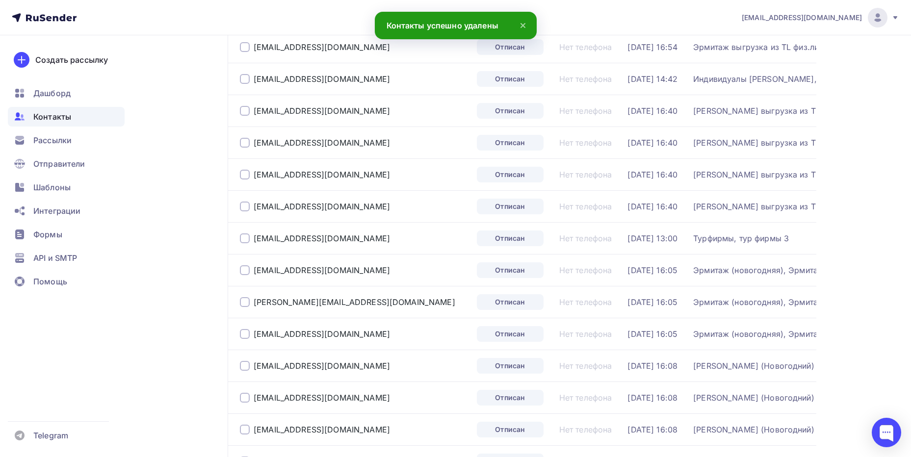
scroll to position [49, 0]
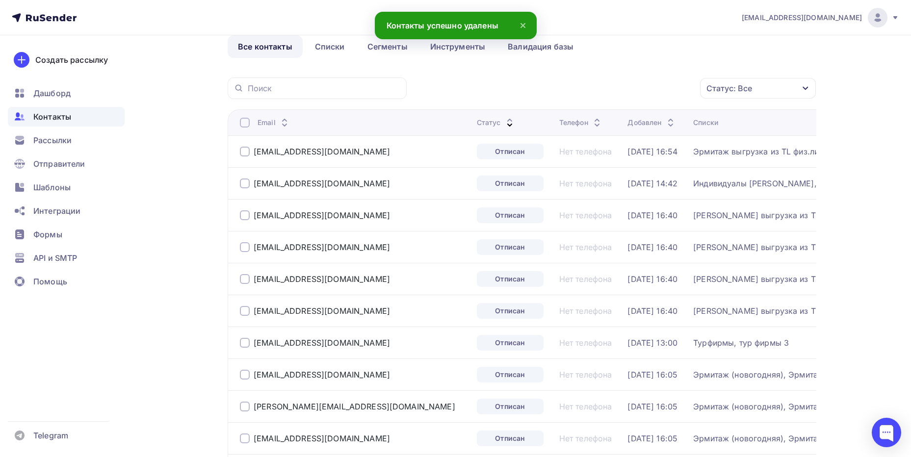
click at [248, 124] on div at bounding box center [245, 123] width 10 height 10
click at [245, 122] on div at bounding box center [245, 123] width 10 height 10
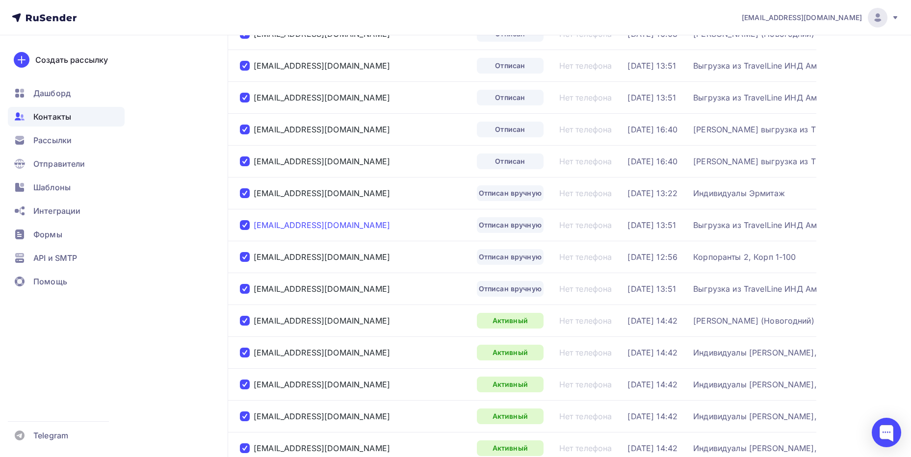
scroll to position [687, 0]
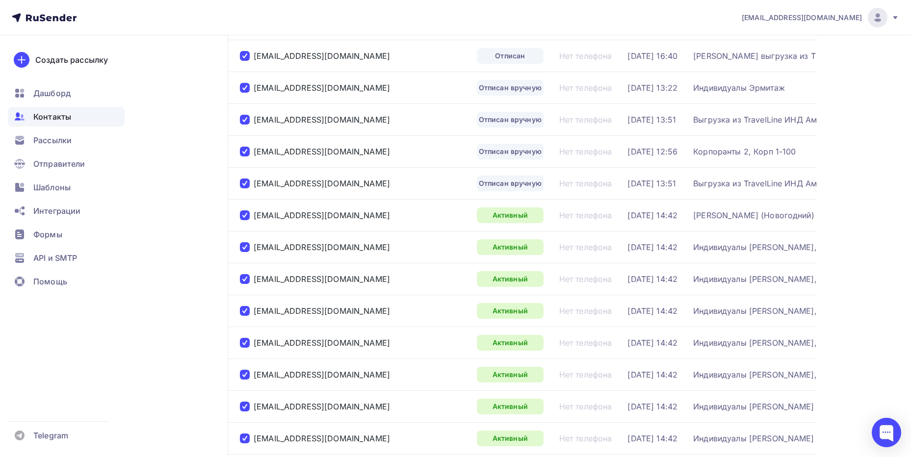
click at [244, 216] on div at bounding box center [245, 216] width 10 height 10
drag, startPoint x: 244, startPoint y: 242, endPoint x: 243, endPoint y: 248, distance: 5.4
click at [243, 243] on div at bounding box center [245, 247] width 10 height 10
click at [245, 275] on div at bounding box center [245, 279] width 10 height 10
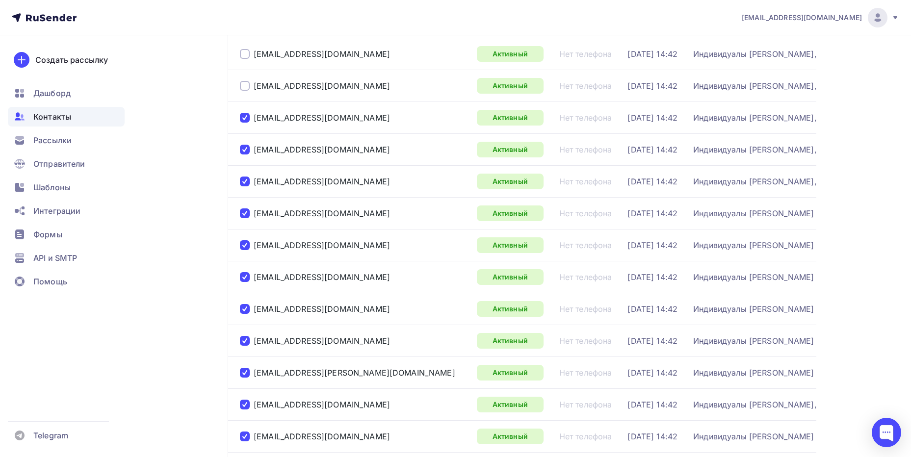
scroll to position [883, 0]
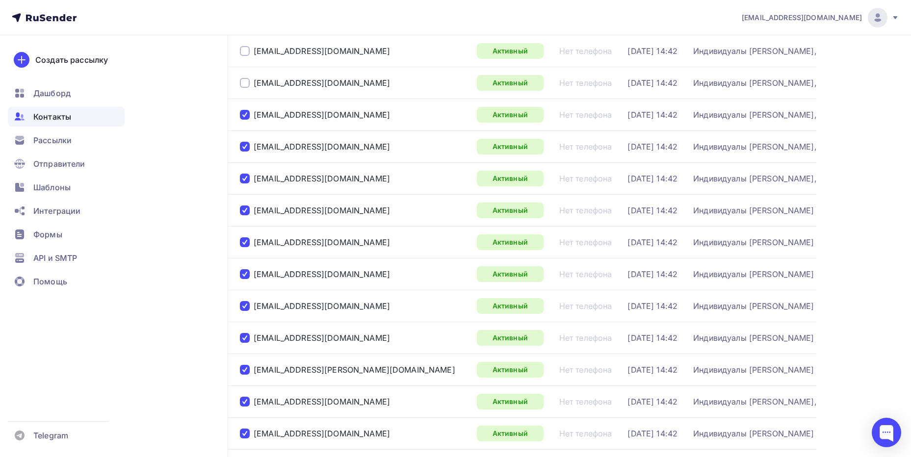
click at [241, 112] on div at bounding box center [245, 115] width 10 height 10
click at [247, 148] on div at bounding box center [245, 147] width 10 height 10
drag, startPoint x: 246, startPoint y: 178, endPoint x: 246, endPoint y: 218, distance: 40.7
click at [246, 178] on div at bounding box center [245, 179] width 10 height 10
click at [248, 210] on div at bounding box center [245, 211] width 10 height 10
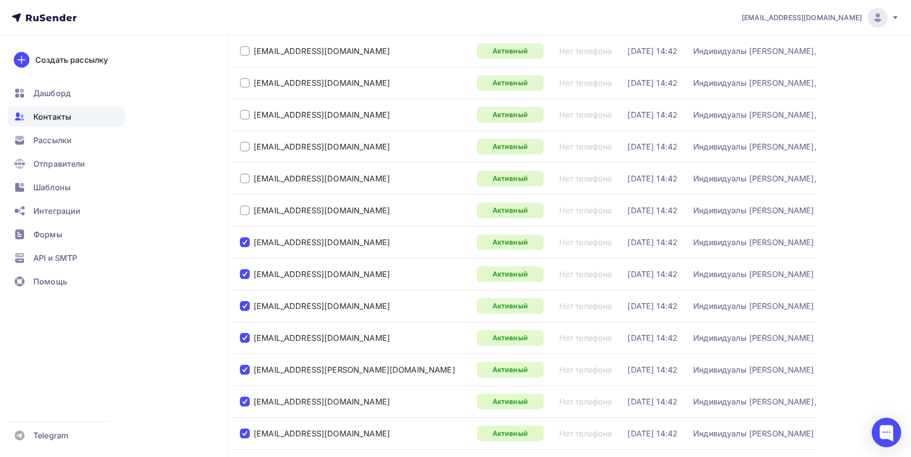
click at [243, 242] on div at bounding box center [245, 243] width 10 height 10
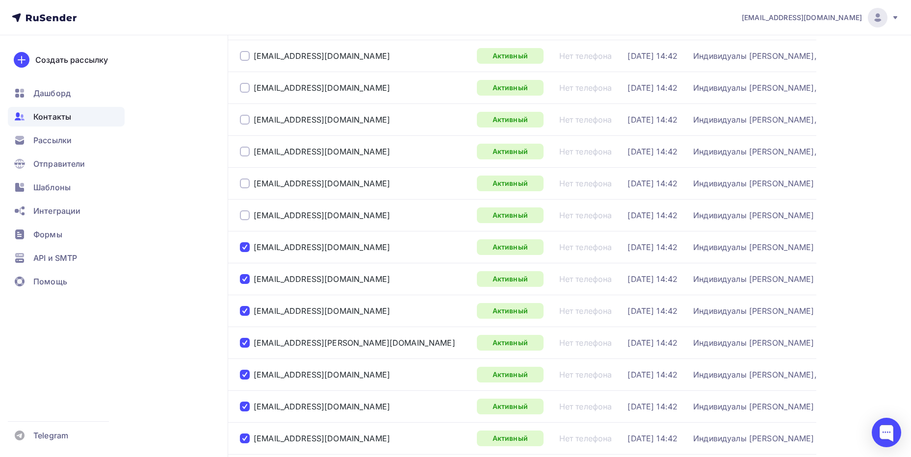
scroll to position [1031, 0]
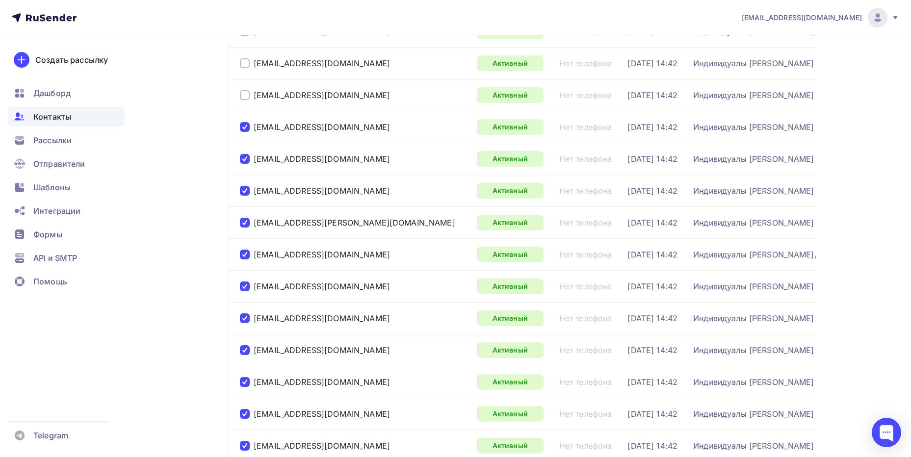
click at [244, 132] on div at bounding box center [245, 127] width 10 height 10
click at [244, 160] on div at bounding box center [245, 159] width 10 height 10
click at [244, 189] on div at bounding box center [245, 191] width 10 height 10
click at [246, 219] on div at bounding box center [245, 223] width 10 height 10
click at [245, 253] on div at bounding box center [245, 255] width 10 height 10
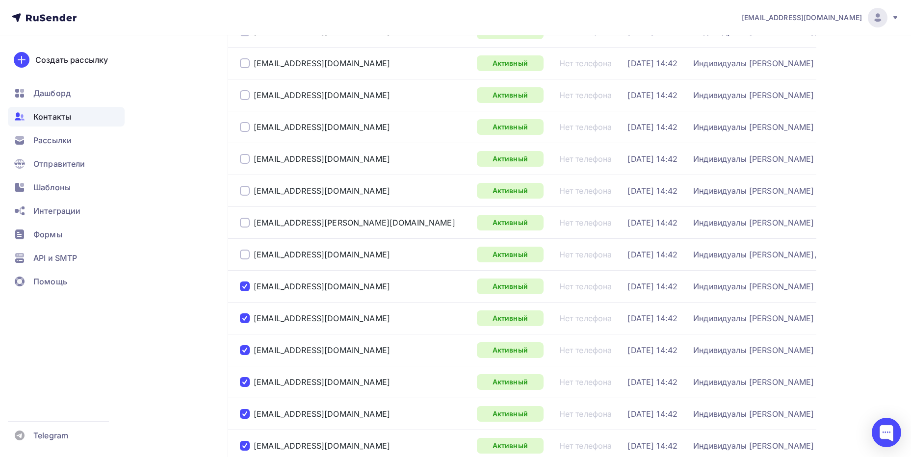
click at [244, 286] on div at bounding box center [245, 287] width 10 height 10
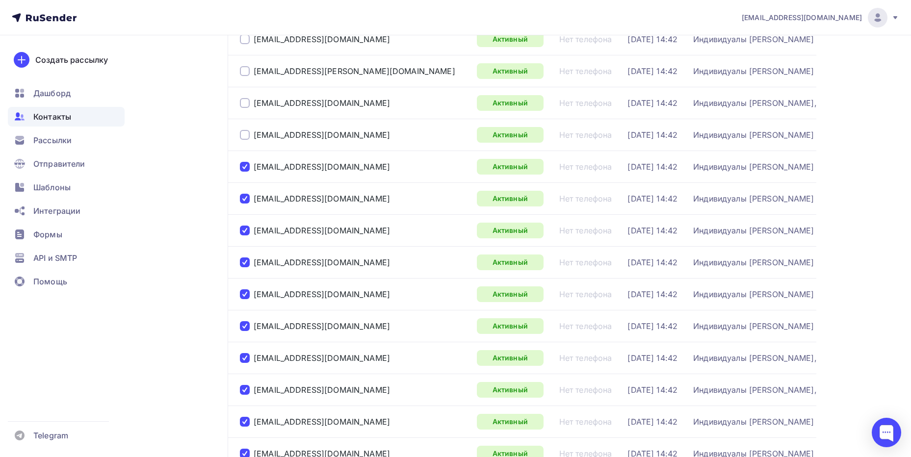
scroll to position [1227, 0]
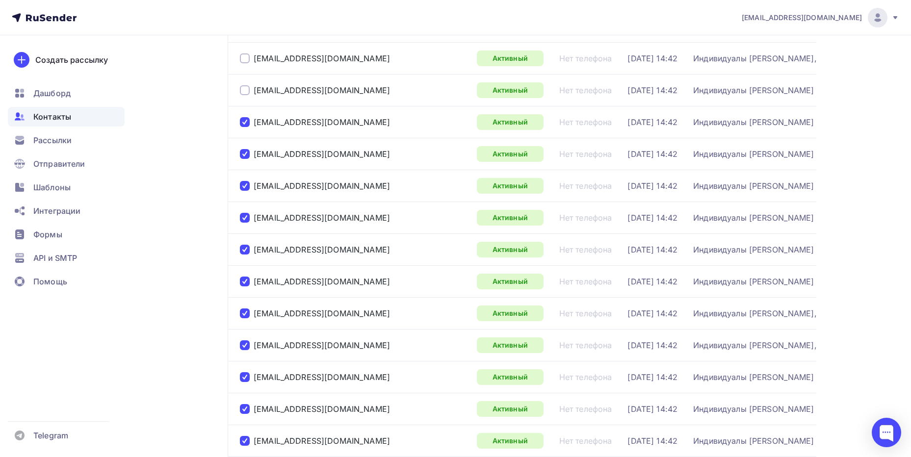
click at [244, 213] on div at bounding box center [245, 218] width 10 height 10
click at [245, 184] on div at bounding box center [245, 186] width 10 height 10
click at [244, 156] on div at bounding box center [245, 154] width 10 height 10
click at [247, 120] on div at bounding box center [245, 122] width 10 height 10
drag, startPoint x: 243, startPoint y: 245, endPoint x: 242, endPoint y: 258, distance: 12.8
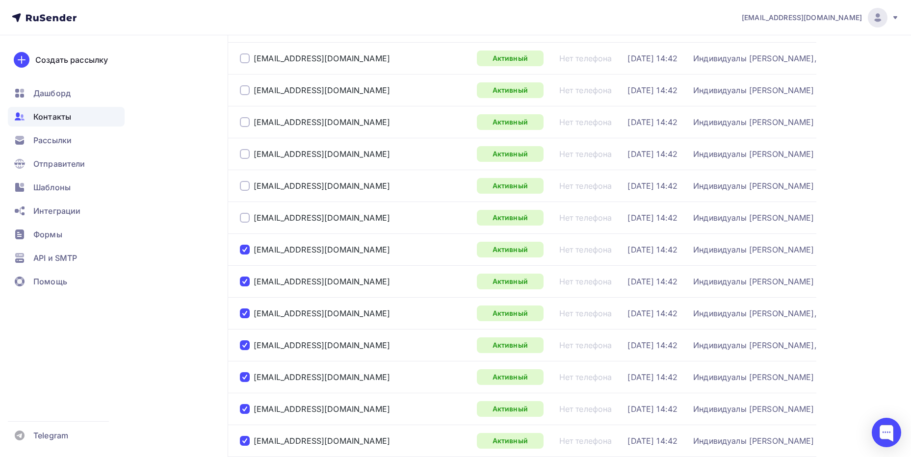
click at [243, 245] on div at bounding box center [245, 250] width 10 height 10
click at [244, 284] on div at bounding box center [245, 282] width 10 height 10
click at [242, 311] on div at bounding box center [245, 314] width 10 height 10
click at [244, 344] on div at bounding box center [245, 346] width 10 height 10
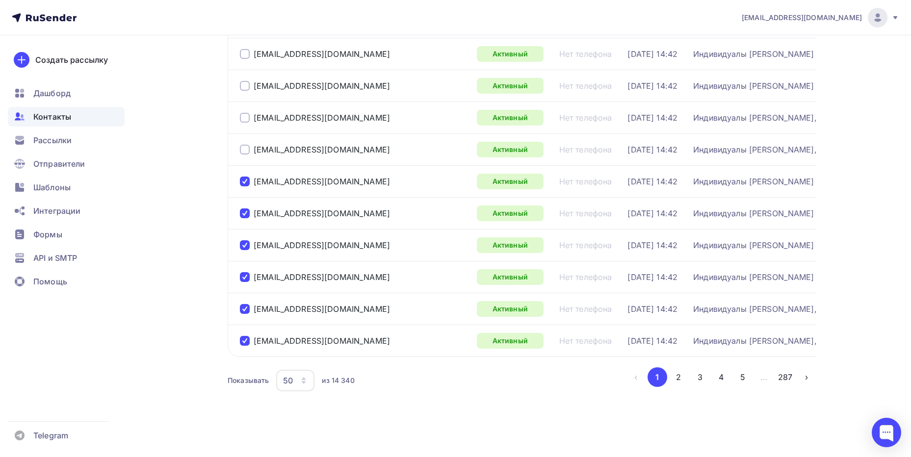
scroll to position [1430, 0]
click at [249, 272] on div at bounding box center [245, 277] width 10 height 10
click at [242, 240] on div at bounding box center [245, 245] width 10 height 10
click at [245, 209] on div at bounding box center [245, 214] width 10 height 10
click at [247, 177] on div at bounding box center [245, 182] width 10 height 10
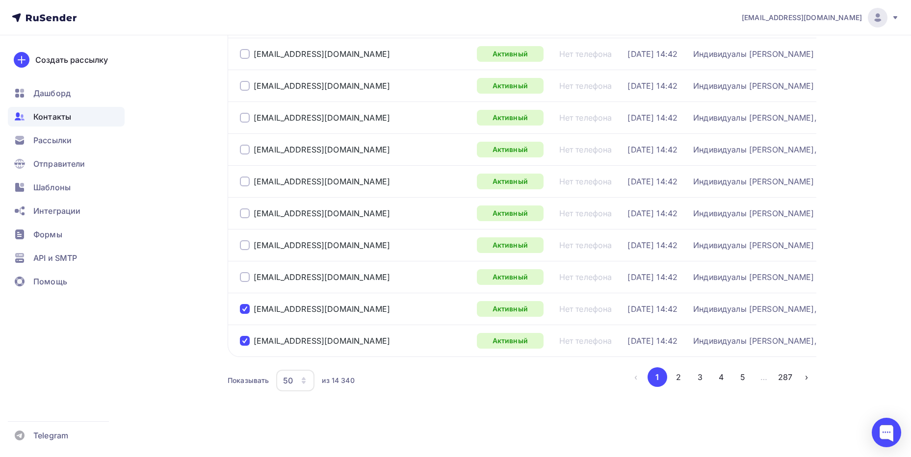
click at [246, 304] on div at bounding box center [245, 309] width 10 height 10
click at [244, 336] on div at bounding box center [245, 341] width 10 height 10
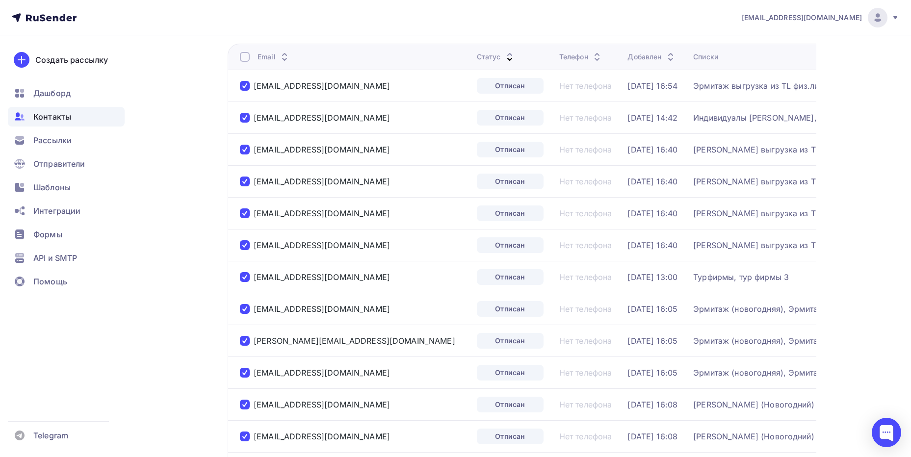
scroll to position [0, 0]
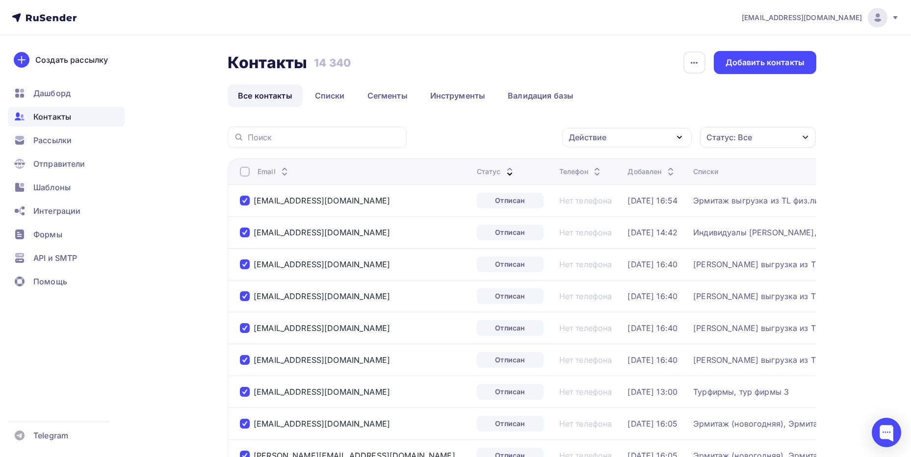
click at [681, 139] on icon "button" at bounding box center [680, 138] width 12 height 12
click at [613, 203] on div "Удалить" at bounding box center [627, 206] width 106 height 12
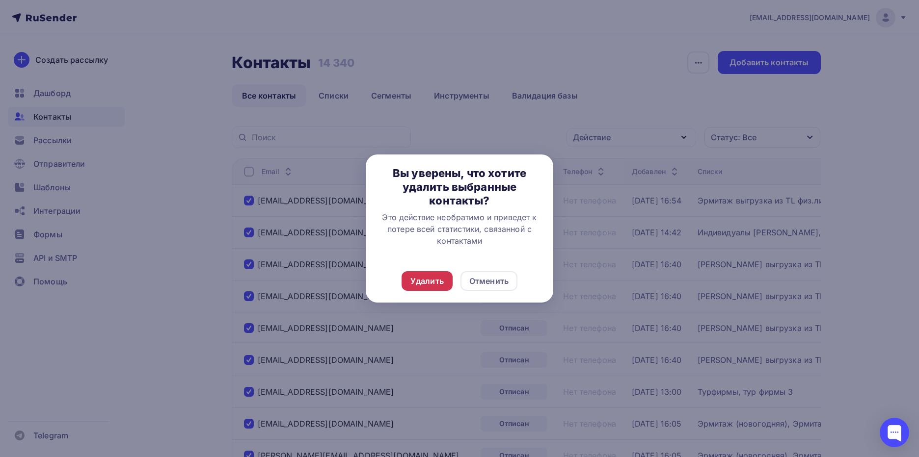
click at [428, 281] on div "Удалить" at bounding box center [426, 281] width 33 height 12
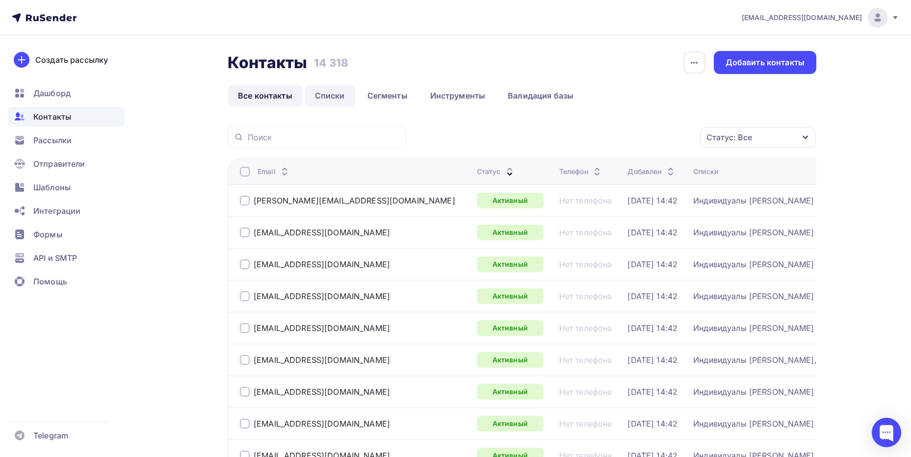
click at [321, 93] on link "Списки" at bounding box center [330, 95] width 51 height 23
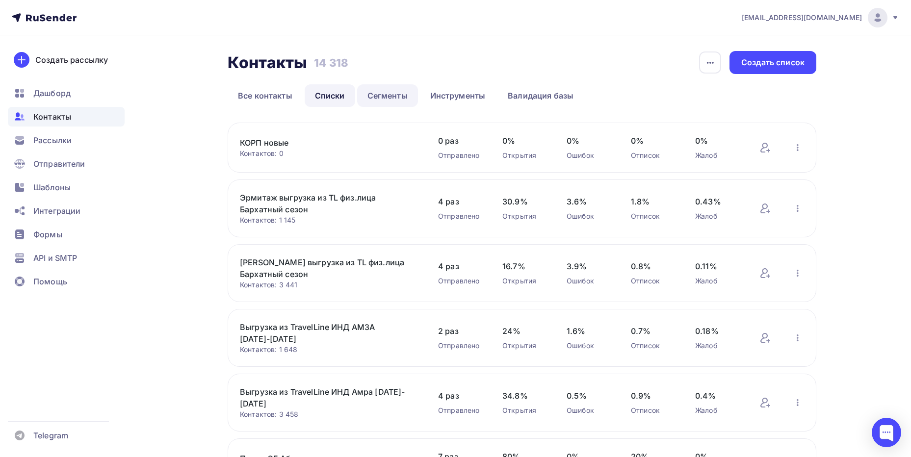
click at [388, 90] on link "Сегменты" at bounding box center [387, 95] width 61 height 23
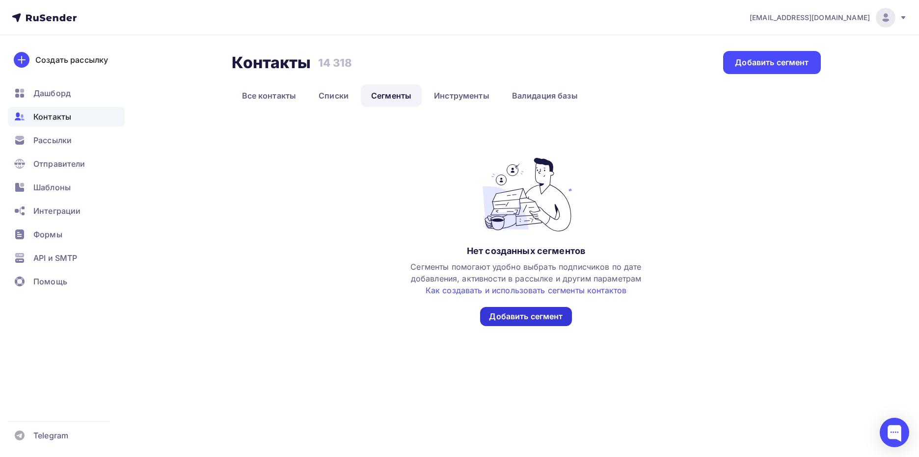
click at [521, 314] on div "Добавить сегмент" at bounding box center [526, 316] width 74 height 11
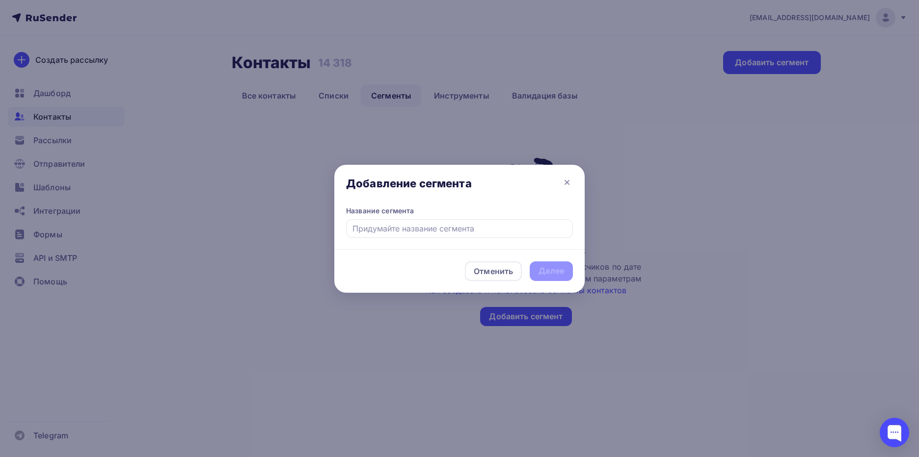
click at [464, 227] on input "text" at bounding box center [459, 228] width 227 height 19
type input "[PERSON_NAME]"
type input "КОРП [GEOGRAPHIC_DATA]"
click at [539, 267] on div "Далее" at bounding box center [551, 270] width 26 height 11
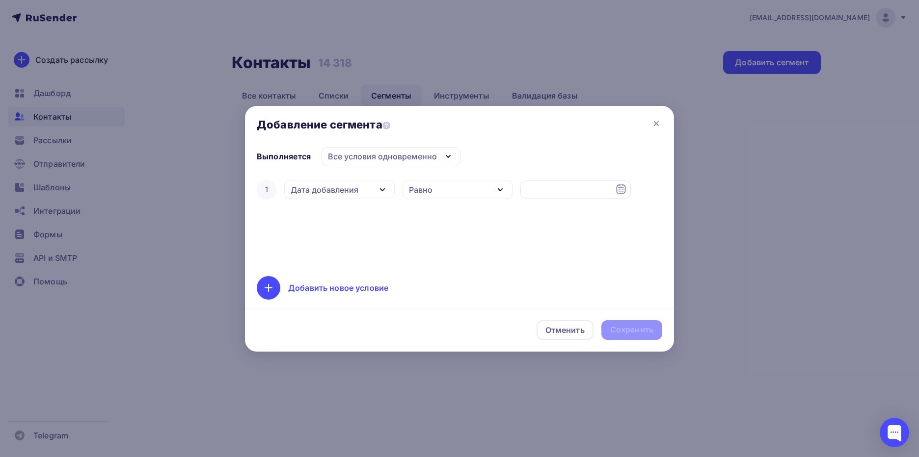
click at [352, 191] on div "Дата добавления" at bounding box center [325, 190] width 68 height 12
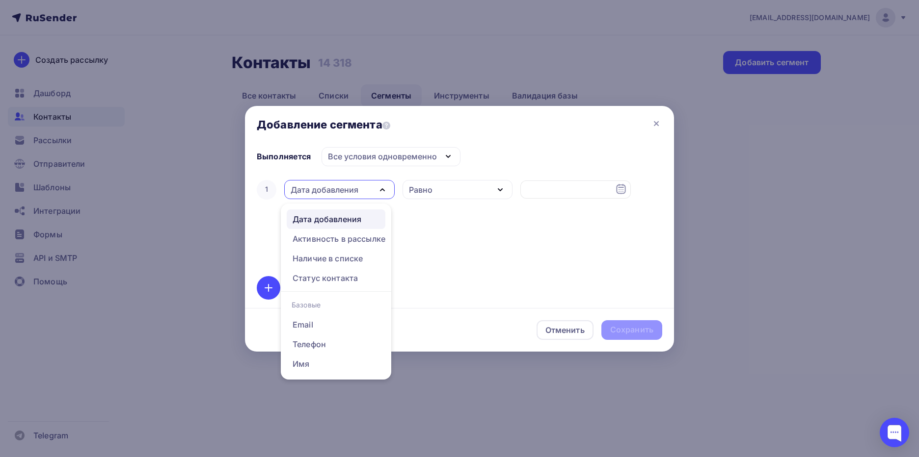
click at [436, 159] on div "Все условия одновременно" at bounding box center [390, 156] width 139 height 19
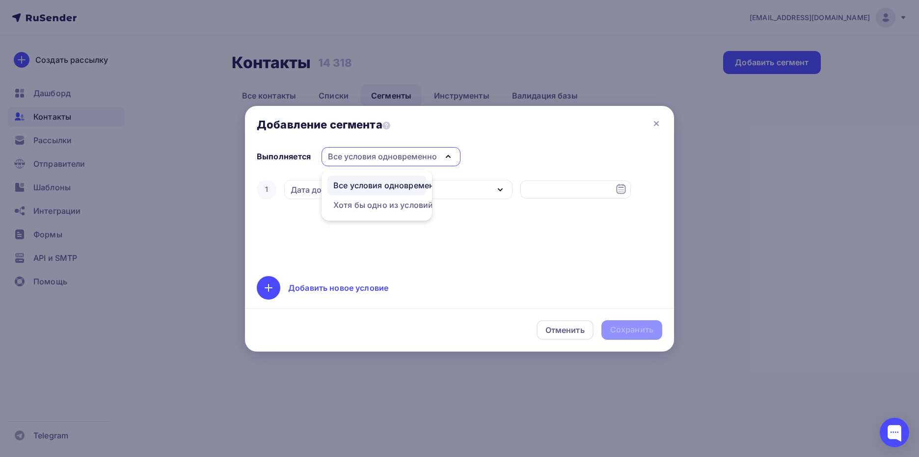
click at [524, 280] on div "Добавить новое условие" at bounding box center [459, 288] width 405 height 24
click at [650, 117] on div "Добавление сегмента" at bounding box center [459, 126] width 429 height 41
click at [656, 125] on icon at bounding box center [656, 124] width 12 height 12
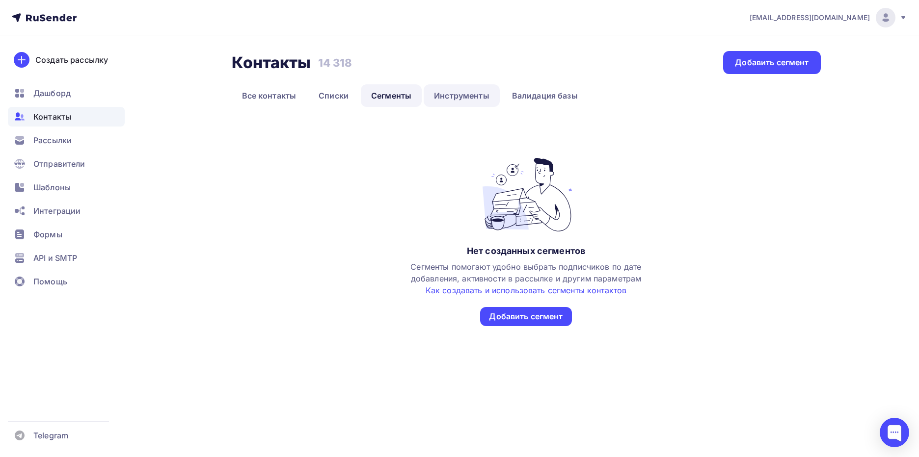
click at [480, 96] on link "Инструменты" at bounding box center [461, 95] width 76 height 23
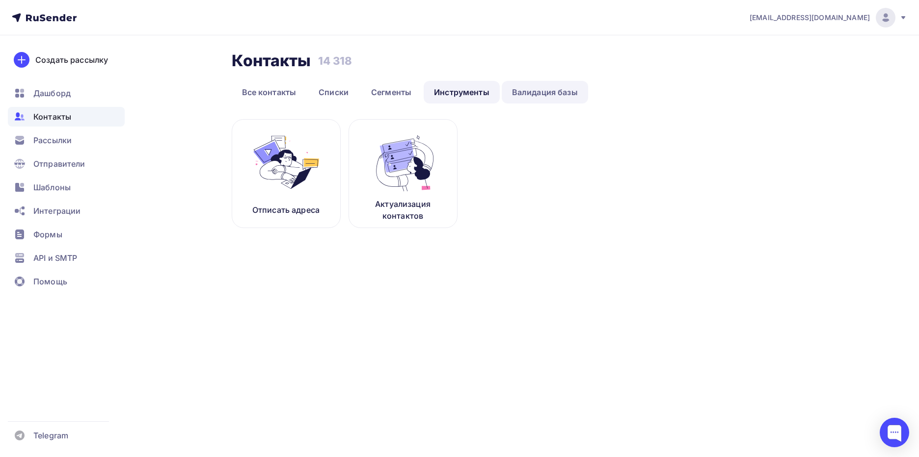
click at [557, 94] on link "Валидация базы" at bounding box center [545, 92] width 86 height 23
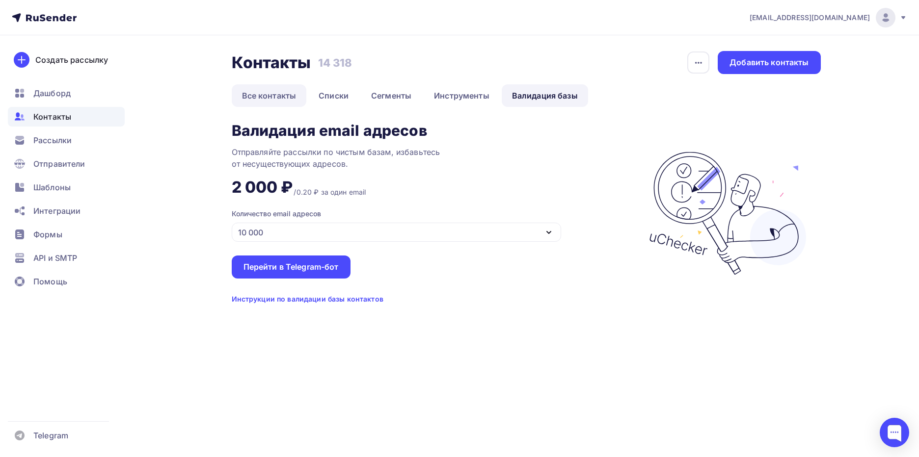
click at [265, 90] on link "Все контакты" at bounding box center [269, 95] width 75 height 23
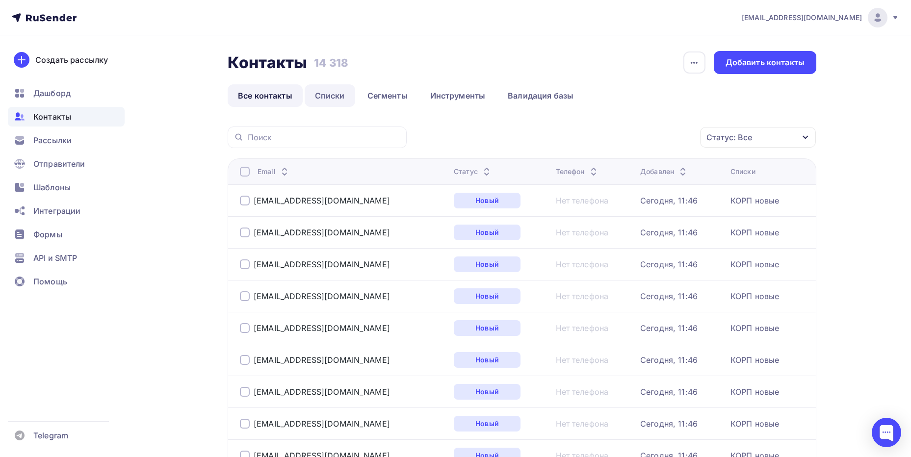
click at [319, 96] on link "Списки" at bounding box center [330, 95] width 51 height 23
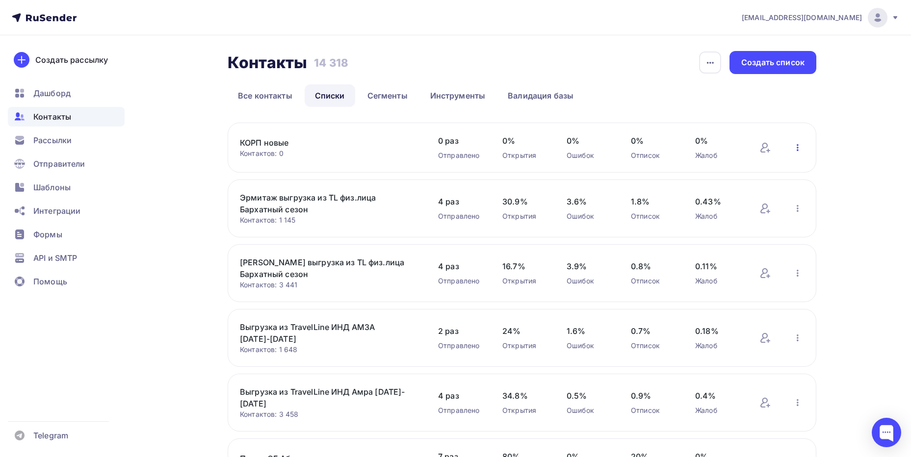
click at [796, 145] on icon "button" at bounding box center [798, 148] width 12 height 12
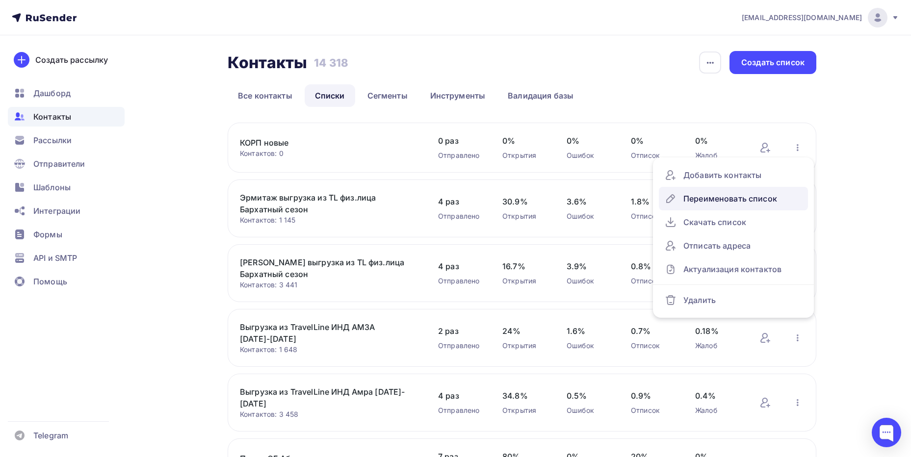
click at [732, 201] on div "Переименовать список" at bounding box center [733, 199] width 137 height 16
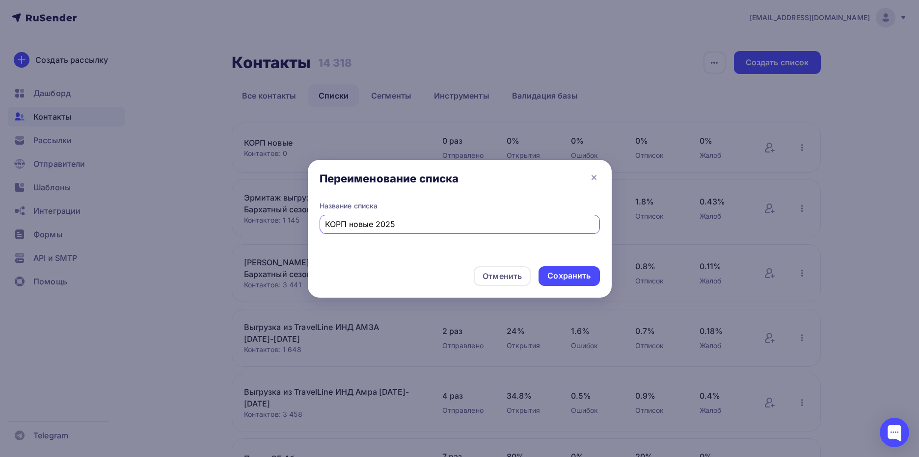
click at [376, 227] on input "КОРП новые 2025" at bounding box center [459, 224] width 269 height 12
type input "КОРП новые 2025"
click at [579, 279] on div "Сохранить" at bounding box center [568, 275] width 43 height 11
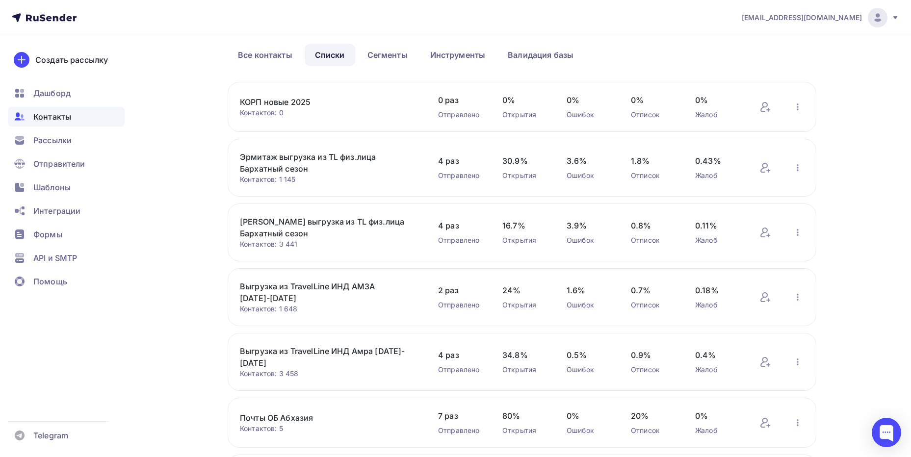
scroll to position [335, 0]
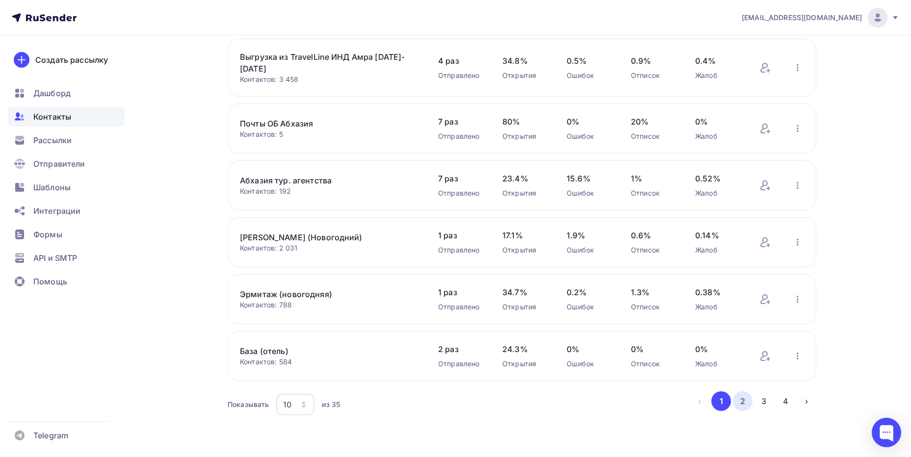
drag, startPoint x: 746, startPoint y: 411, endPoint x: 745, endPoint y: 401, distance: 10.4
click at [746, 411] on div "Показывать 10 10 20 50 100 из 35 ‹ 1 2 3 4 ›" at bounding box center [522, 405] width 589 height 26
click at [745, 400] on button "2" at bounding box center [743, 402] width 20 height 20
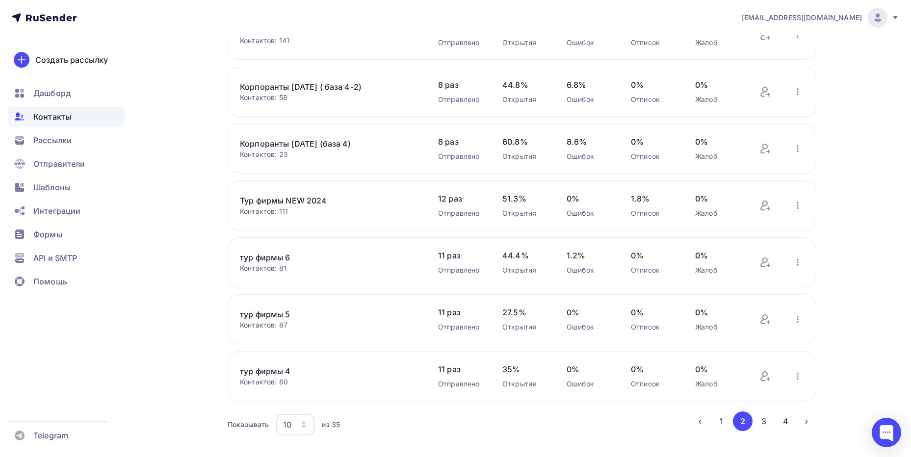
scroll to position [294, 0]
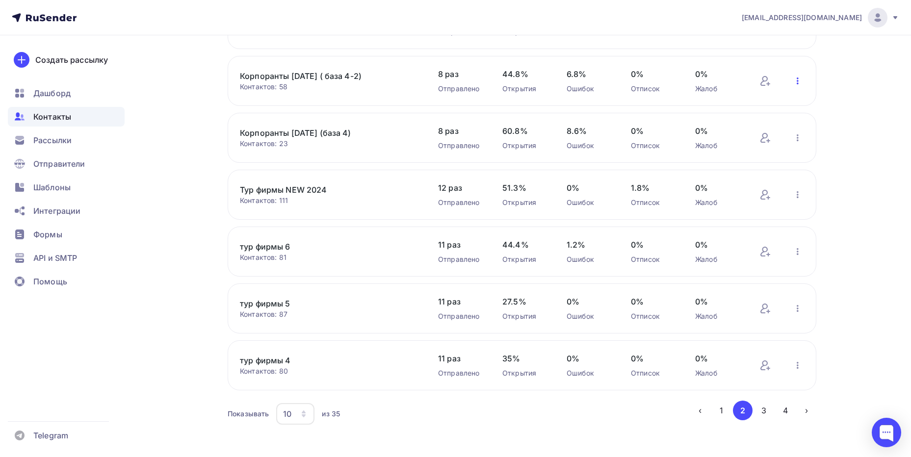
click at [800, 81] on icon "button" at bounding box center [798, 81] width 12 height 12
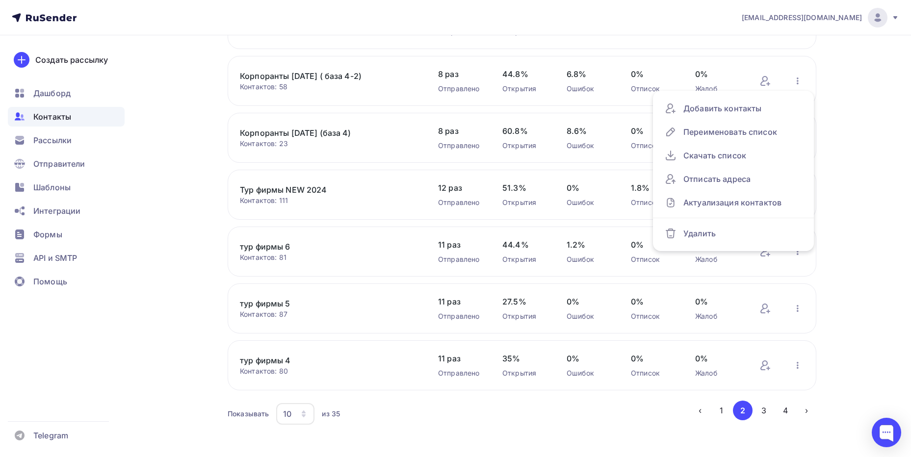
click at [325, 133] on link "Корпоранты [DATE] (база 4)" at bounding box center [323, 133] width 167 height 12
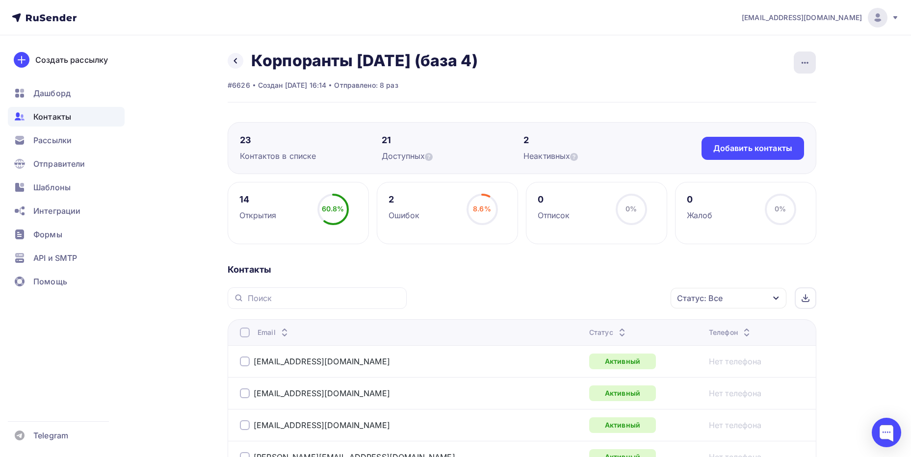
click at [801, 71] on div "button" at bounding box center [805, 63] width 22 height 22
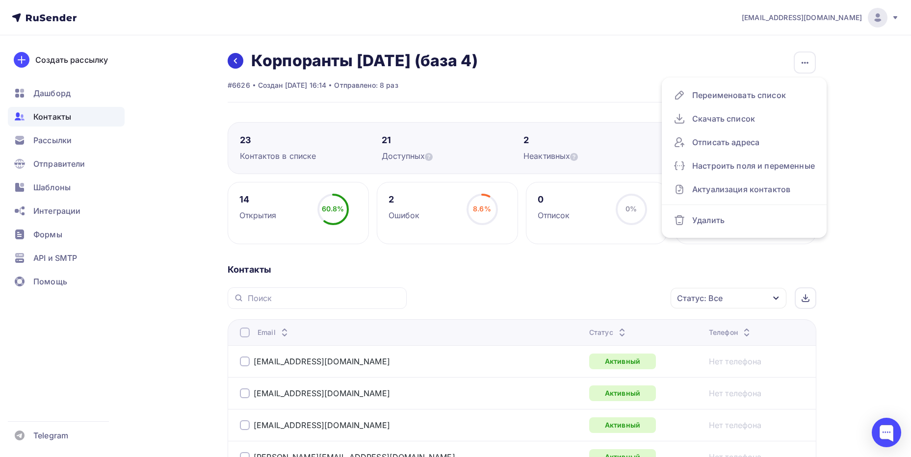
click at [232, 60] on icon at bounding box center [236, 61] width 8 height 8
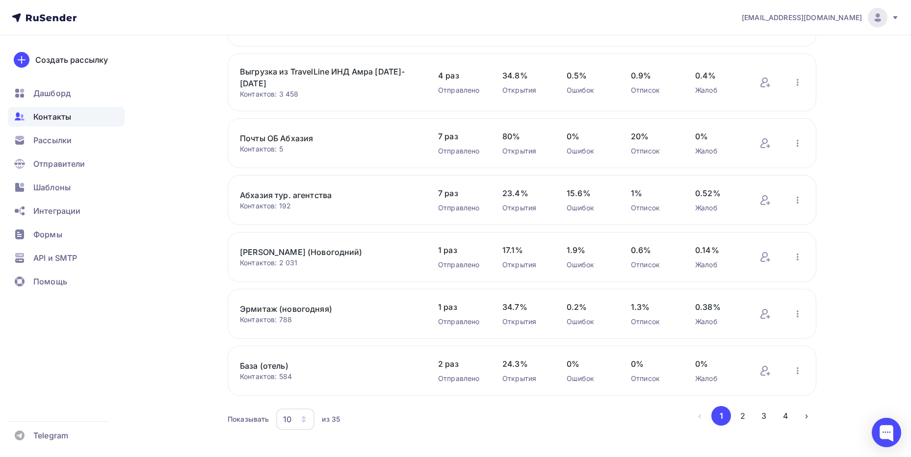
scroll to position [335, 0]
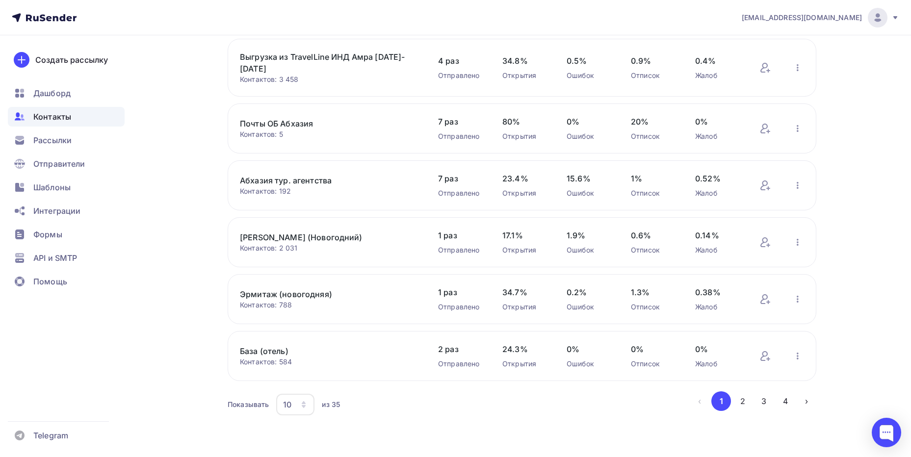
click at [272, 349] on link "База (отель)" at bounding box center [323, 351] width 167 height 12
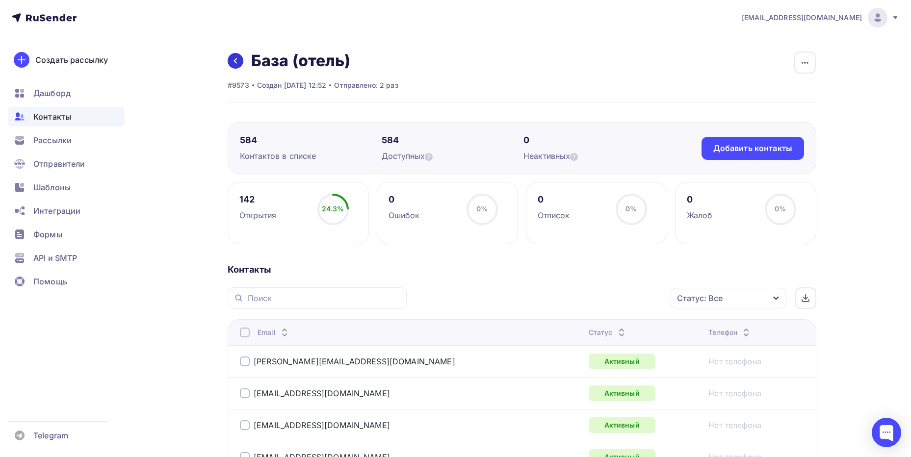
click at [232, 59] on icon at bounding box center [236, 61] width 8 height 8
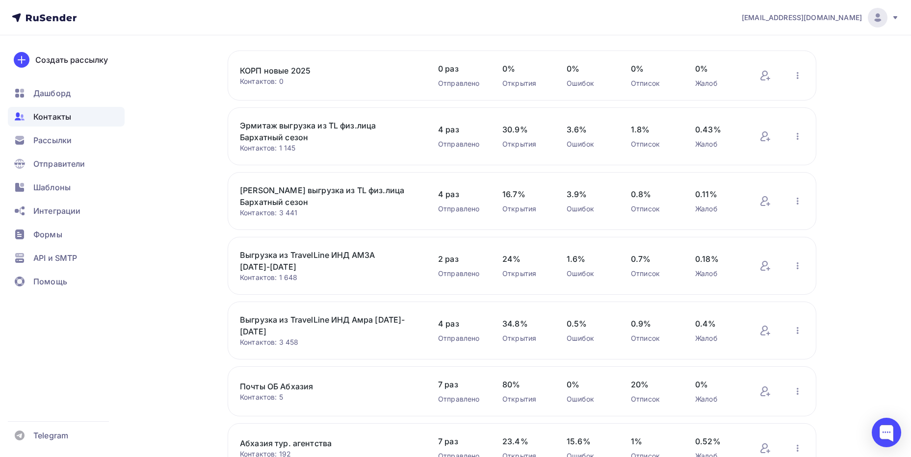
scroll to position [335, 0]
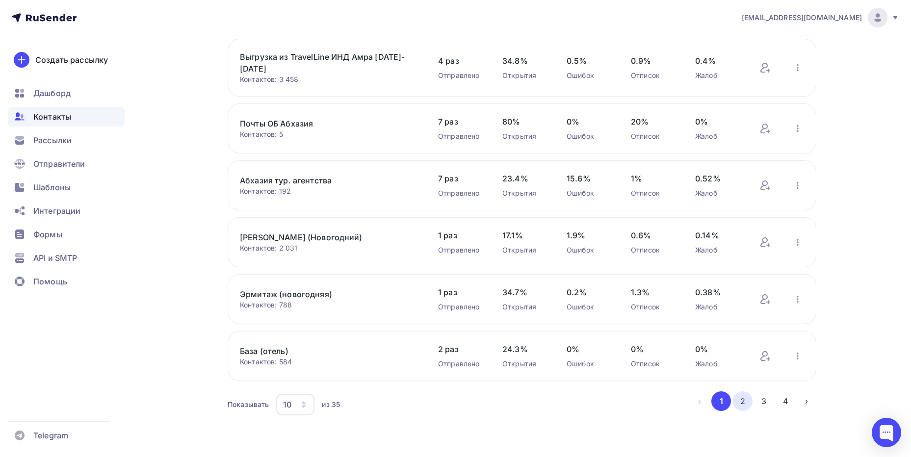
click at [738, 401] on button "2" at bounding box center [743, 402] width 20 height 20
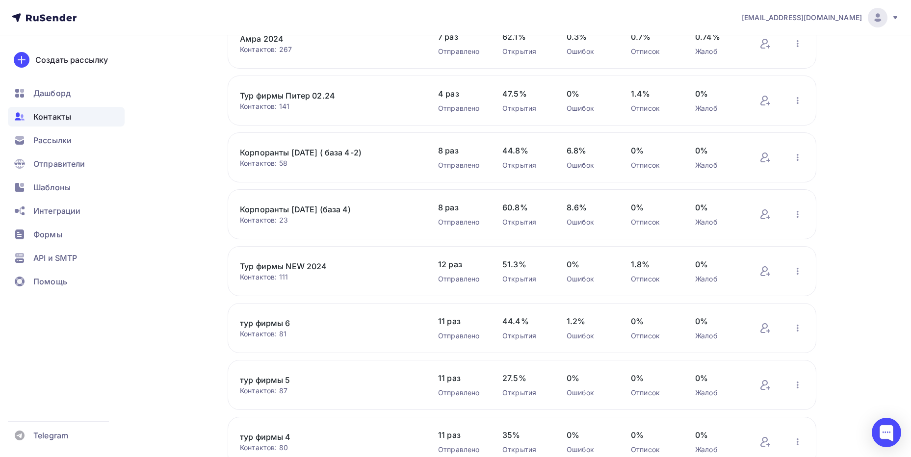
scroll to position [245, 0]
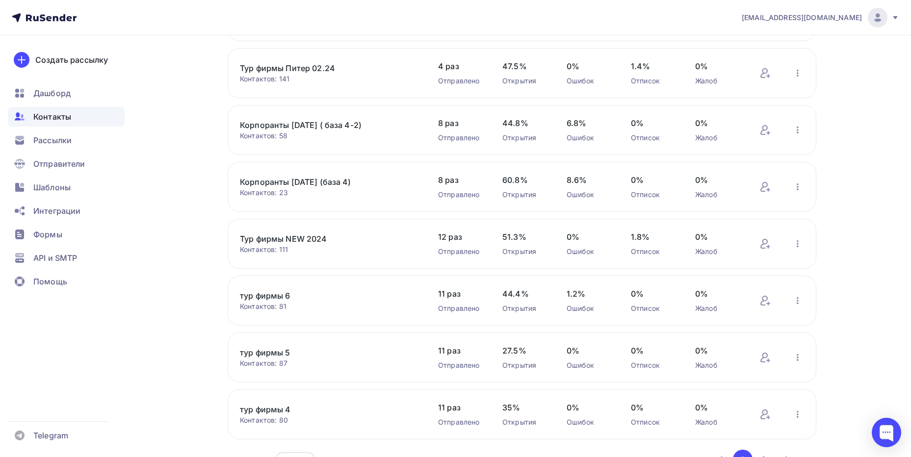
click at [800, 178] on div "Корпоранты [DATE] (база 4) Контактов: 23 Добавить контакты Переименовать список…" at bounding box center [522, 187] width 589 height 50
click at [795, 187] on icon "button" at bounding box center [798, 187] width 12 height 12
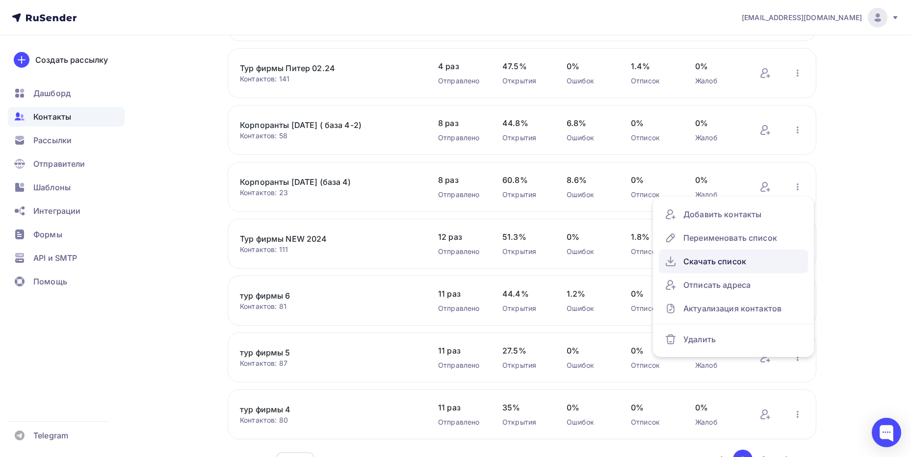
click at [713, 259] on div "Скачать список" at bounding box center [733, 262] width 137 height 16
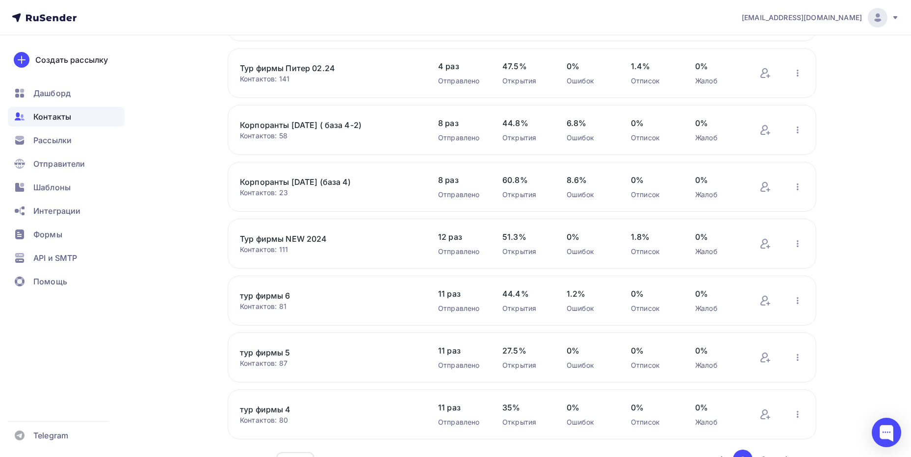
click at [297, 127] on link "Корпоранты [DATE] ( база 4-2)" at bounding box center [323, 125] width 167 height 12
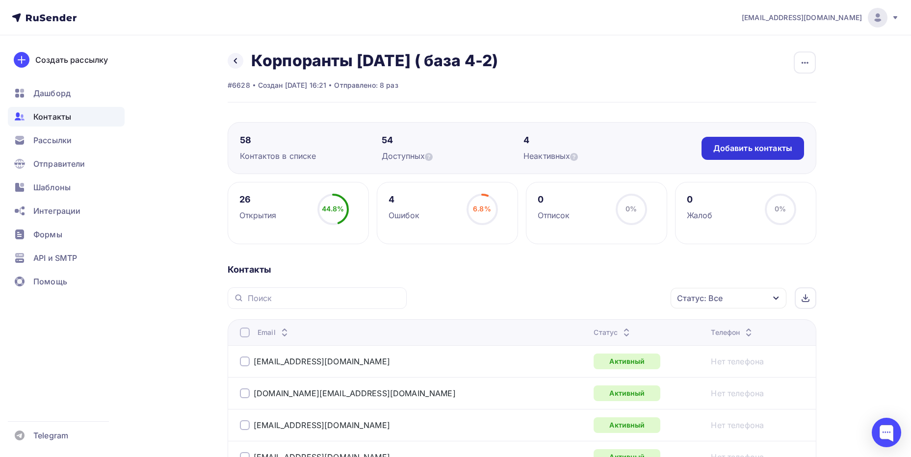
click at [772, 151] on div "Добавить контакты" at bounding box center [753, 148] width 79 height 11
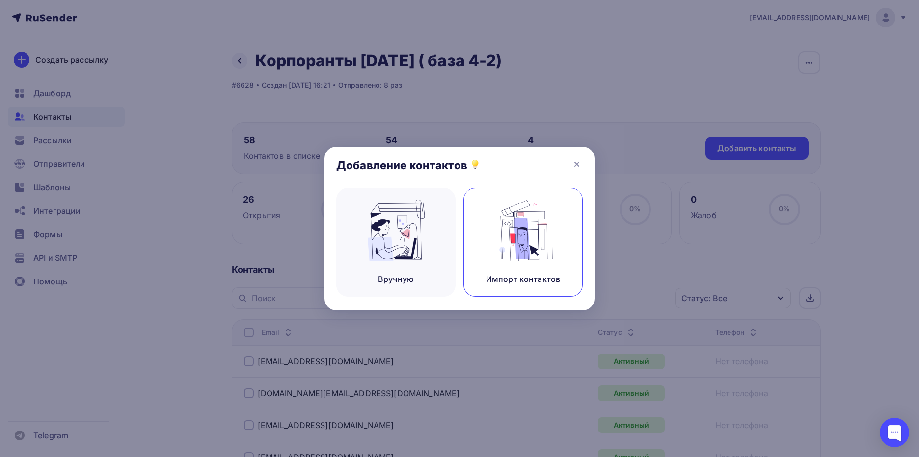
click at [508, 238] on img at bounding box center [523, 231] width 66 height 62
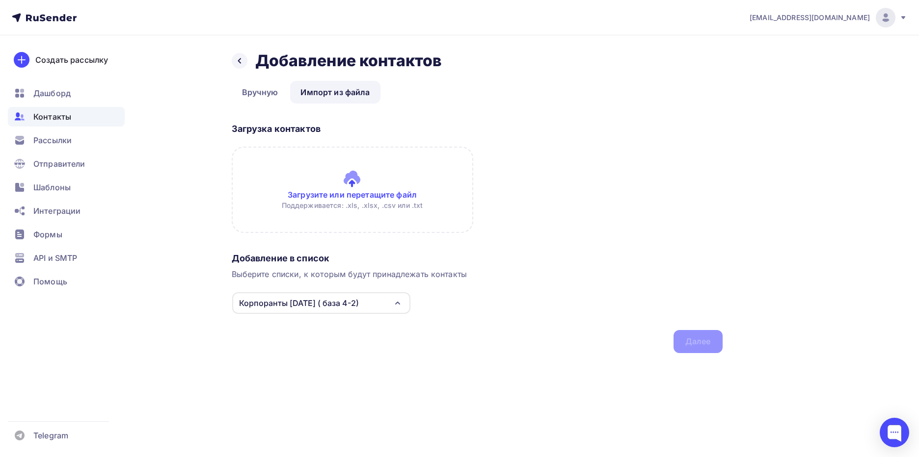
click at [355, 182] on input "file" at bounding box center [352, 190] width 241 height 86
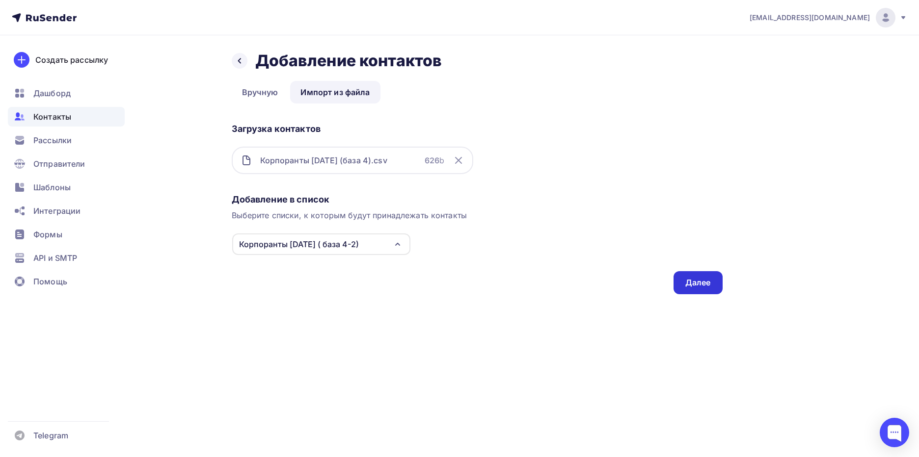
click at [705, 277] on div "Далее" at bounding box center [697, 282] width 49 height 23
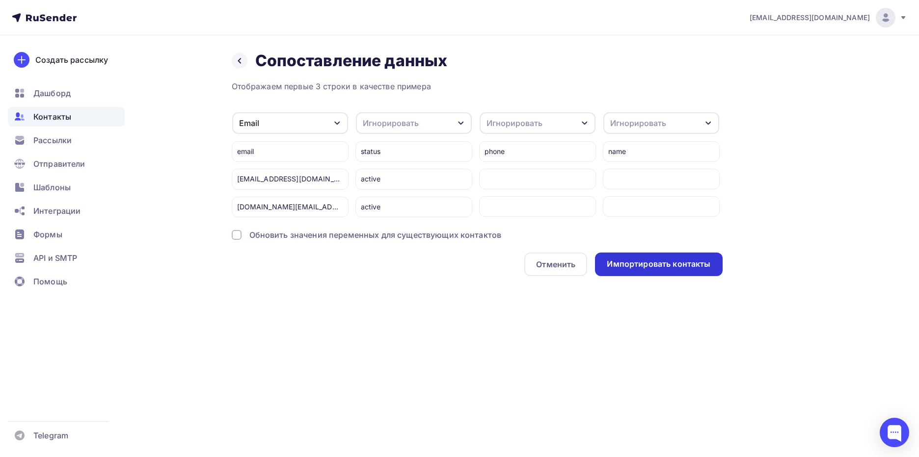
click at [658, 268] on div "Импортировать контакты" at bounding box center [659, 264] width 104 height 11
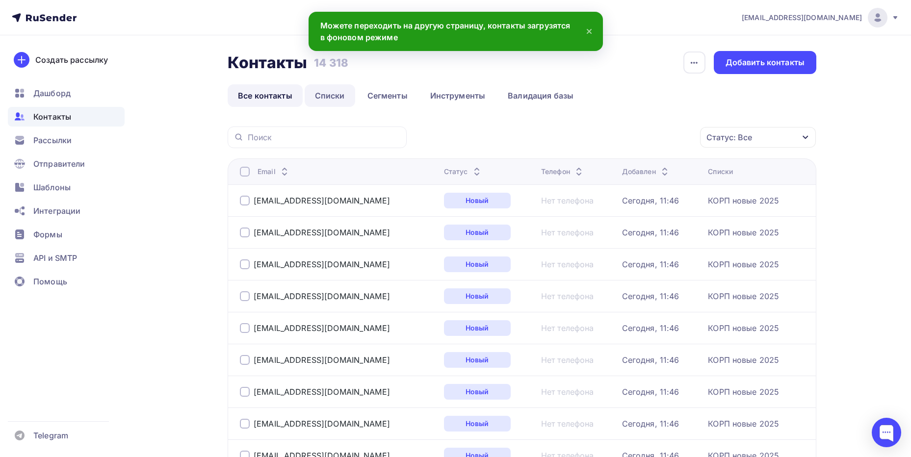
click at [336, 94] on link "Списки" at bounding box center [330, 95] width 51 height 23
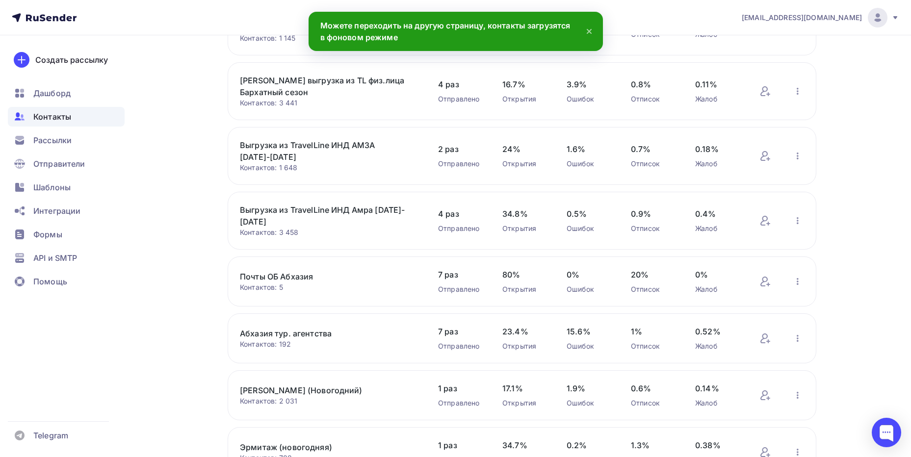
scroll to position [335, 0]
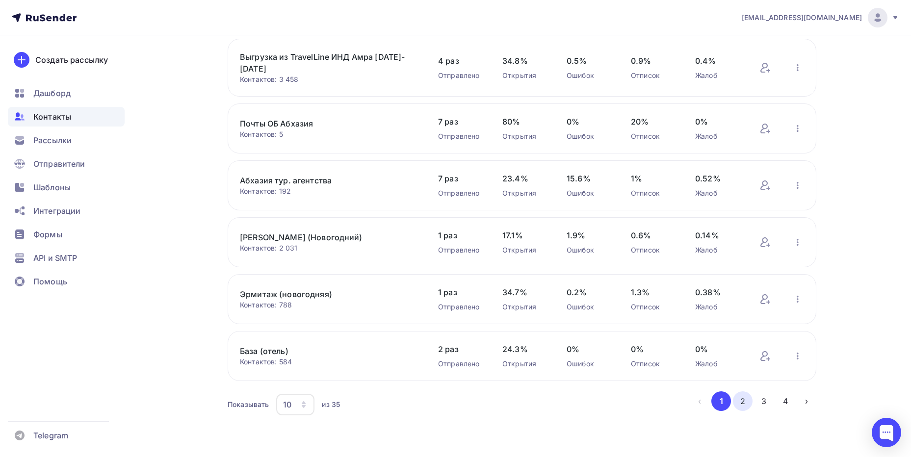
click at [743, 397] on button "2" at bounding box center [743, 402] width 20 height 20
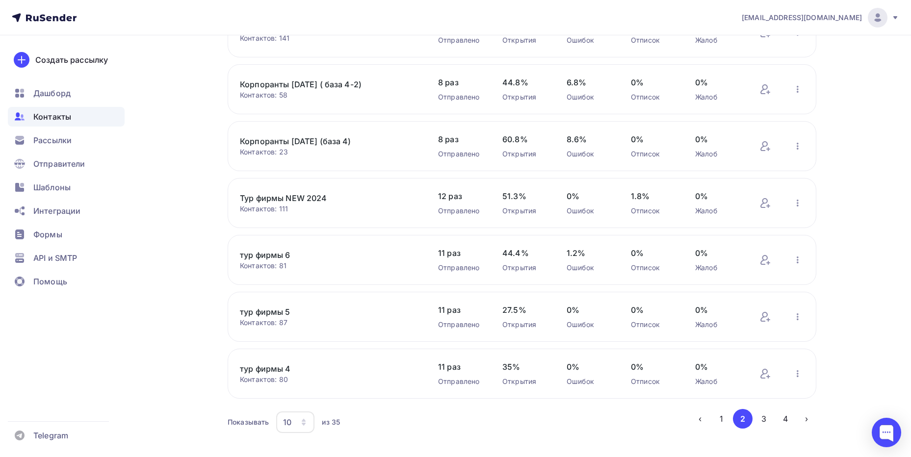
scroll to position [304, 0]
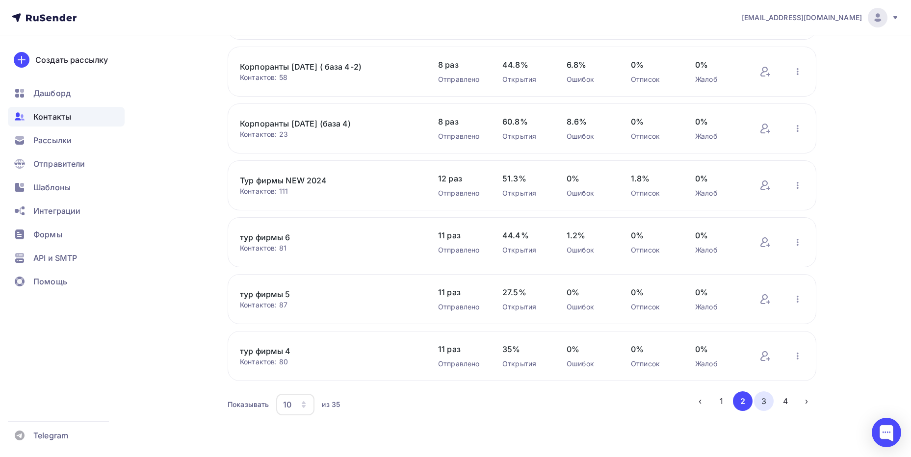
click at [763, 406] on button "3" at bounding box center [764, 402] width 20 height 20
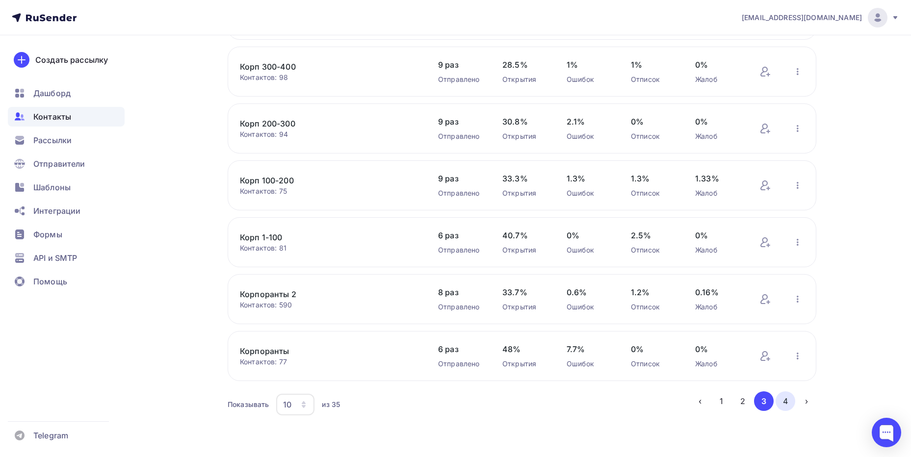
click at [789, 401] on button "4" at bounding box center [786, 402] width 20 height 20
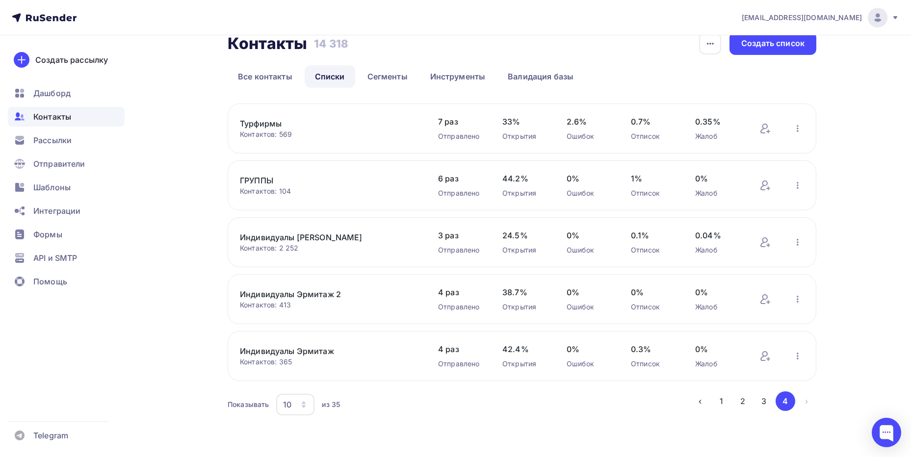
scroll to position [19, 0]
click at [797, 359] on icon "button" at bounding box center [798, 356] width 12 height 12
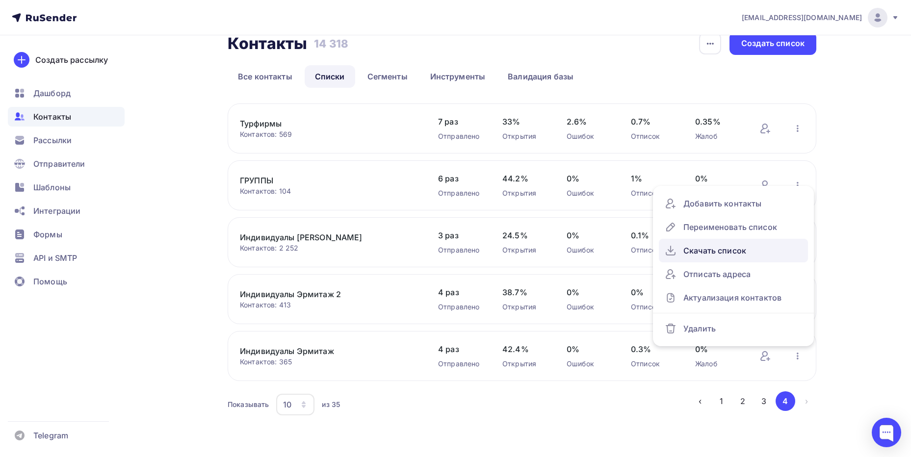
click at [696, 248] on div "Скачать список" at bounding box center [733, 251] width 137 height 16
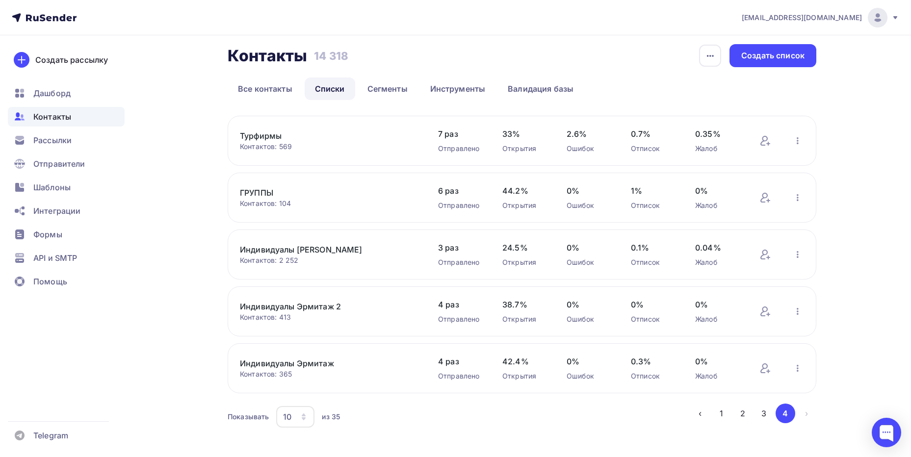
scroll to position [0, 0]
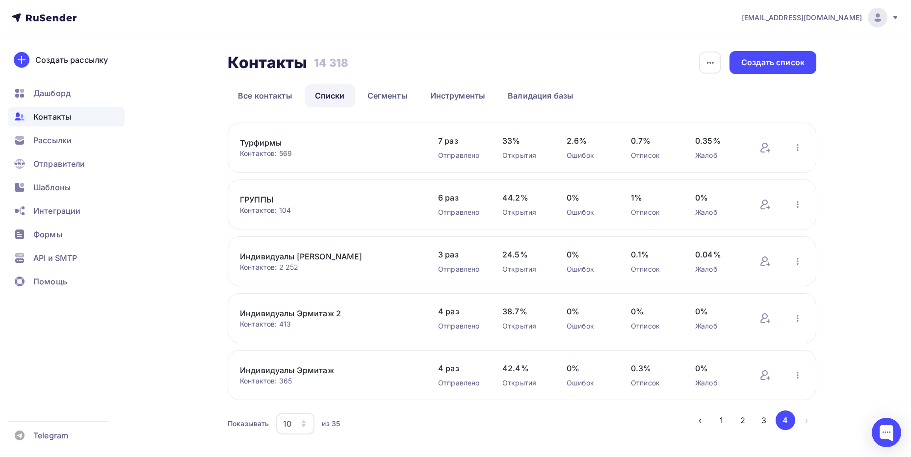
click at [251, 143] on link "Турфирмы" at bounding box center [323, 143] width 167 height 12
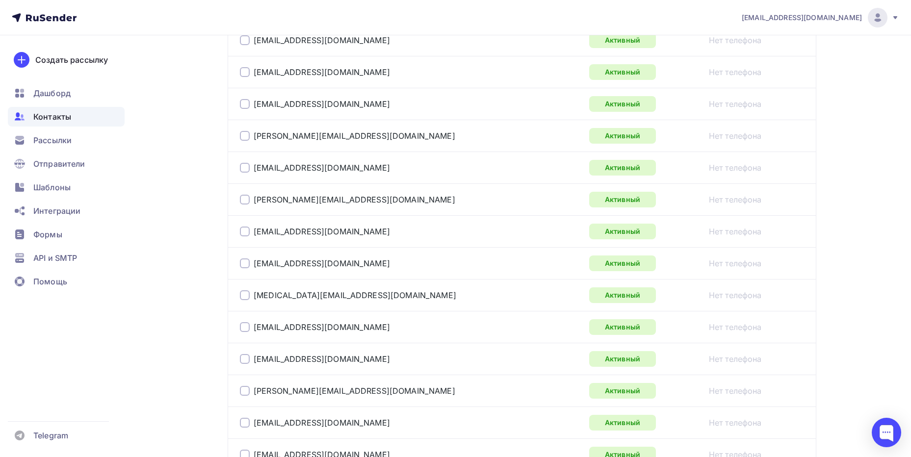
scroll to position [834, 0]
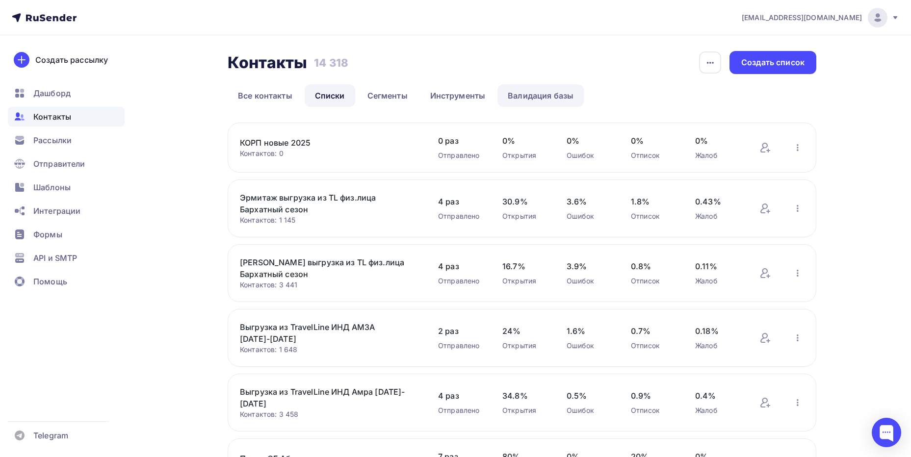
click at [549, 96] on link "Валидация базы" at bounding box center [541, 95] width 86 height 23
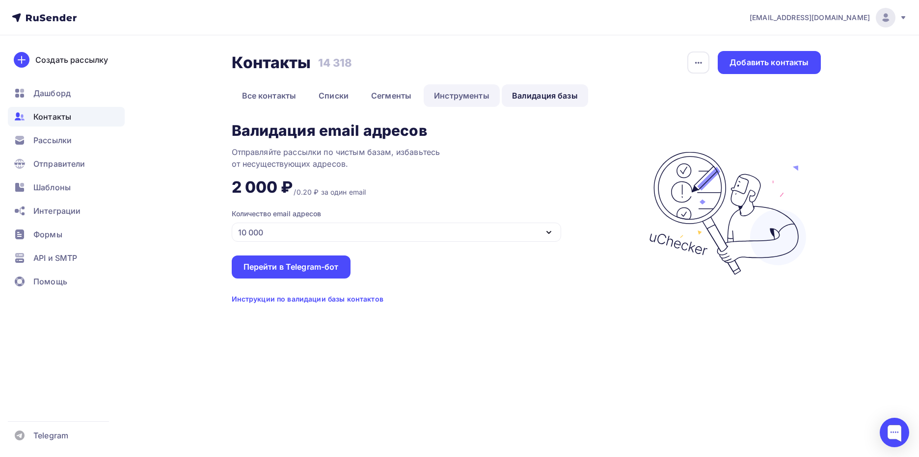
click at [454, 91] on link "Инструменты" at bounding box center [461, 95] width 76 height 23
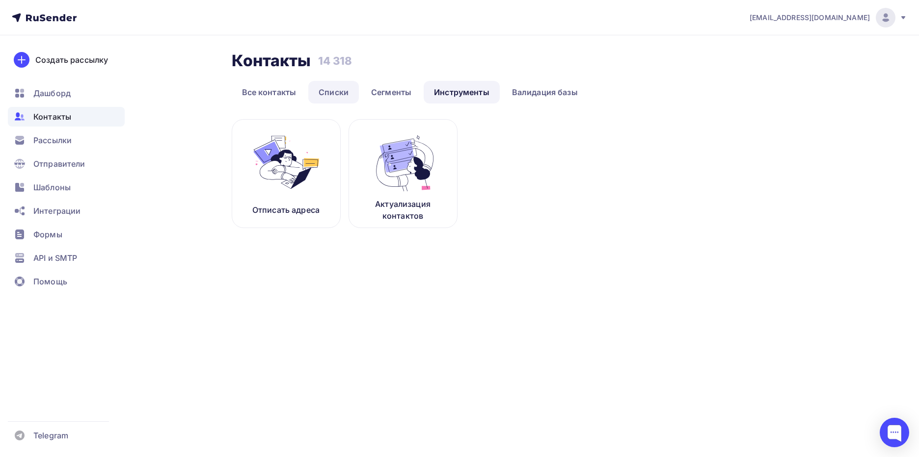
click at [339, 85] on link "Списки" at bounding box center [333, 92] width 51 height 23
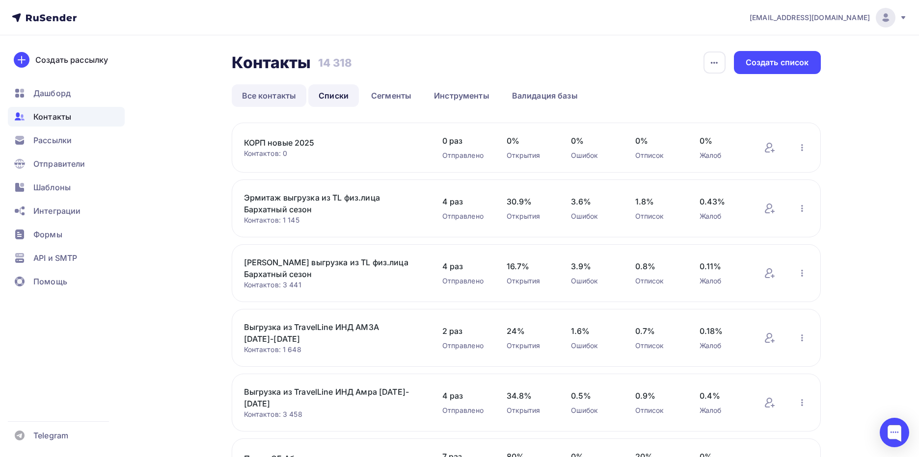
click at [267, 86] on link "Все контакты" at bounding box center [269, 95] width 75 height 23
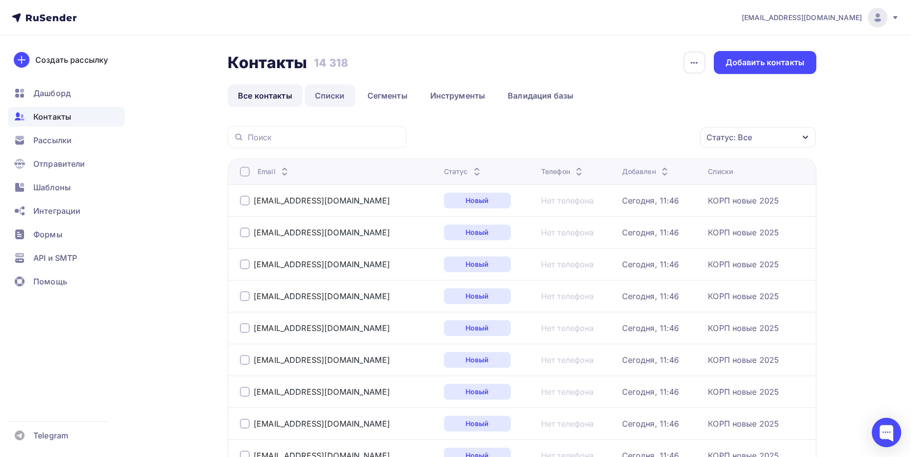
click at [332, 94] on link "Списки" at bounding box center [330, 95] width 51 height 23
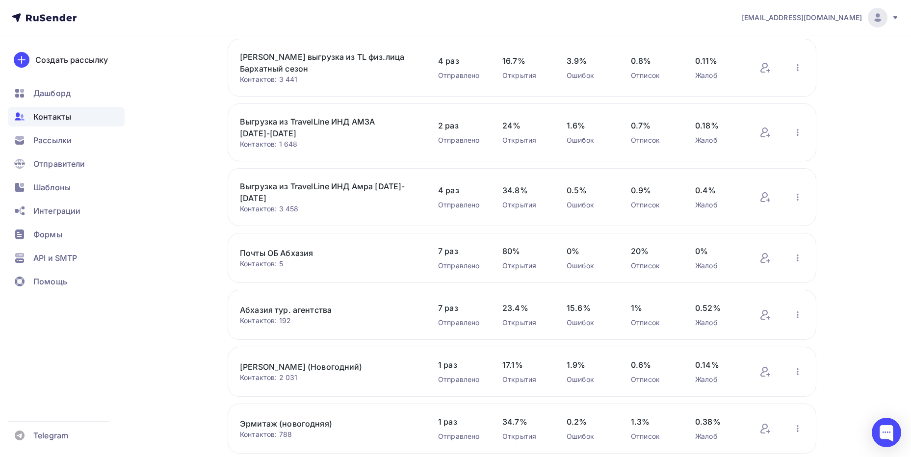
scroll to position [335, 0]
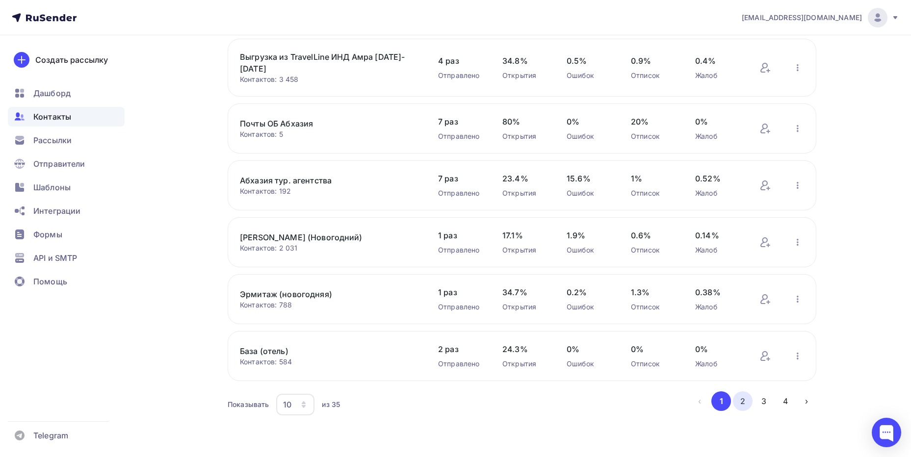
click at [740, 399] on button "2" at bounding box center [743, 402] width 20 height 20
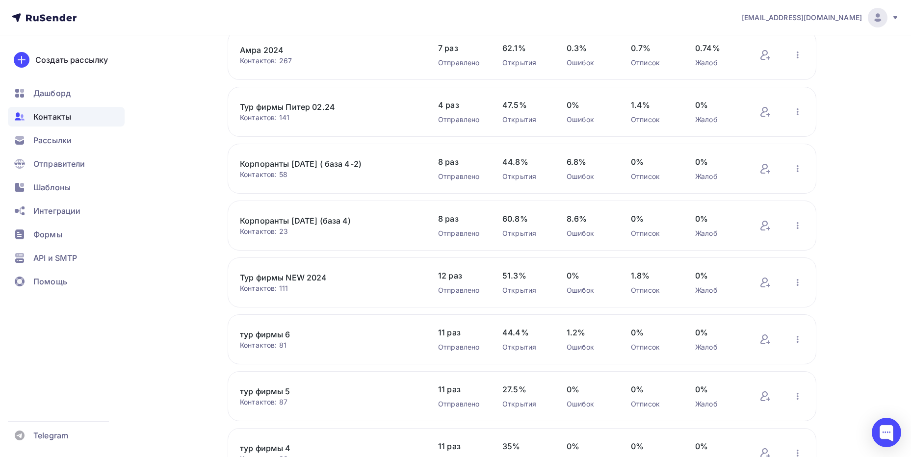
scroll to position [206, 0]
click at [345, 166] on link "Корпоранты [DATE] ( база 4-2)" at bounding box center [323, 165] width 167 height 12
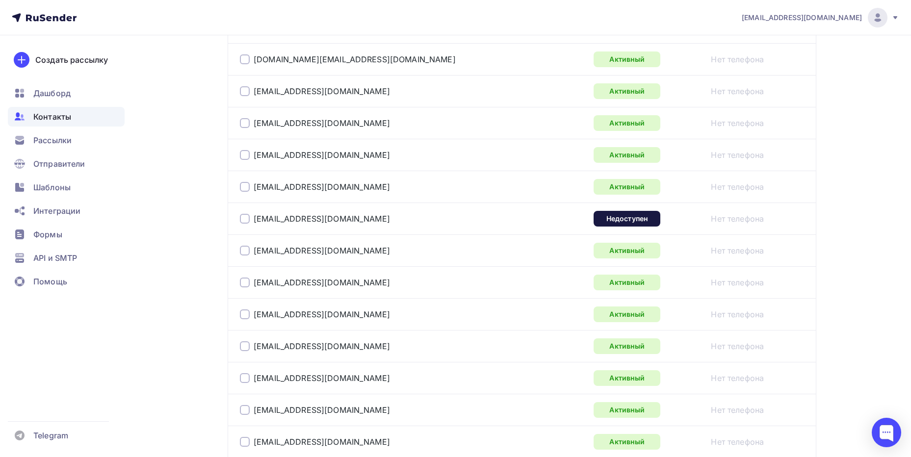
scroll to position [344, 0]
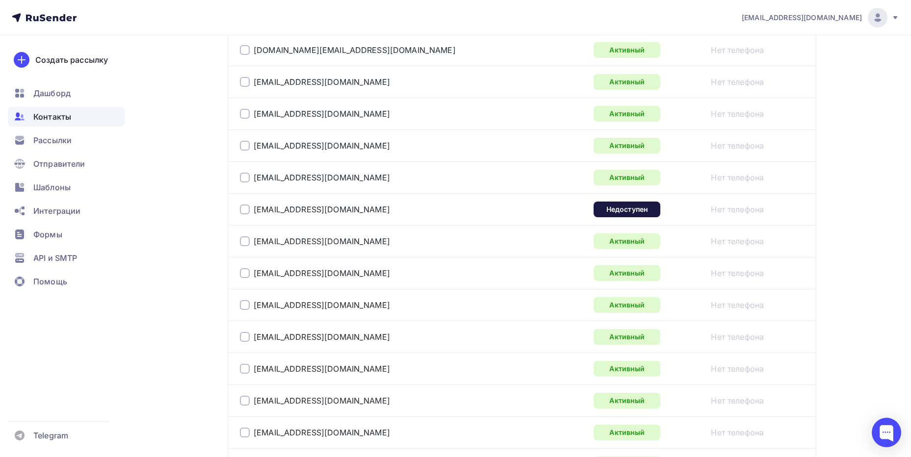
click at [242, 209] on div at bounding box center [245, 210] width 10 height 10
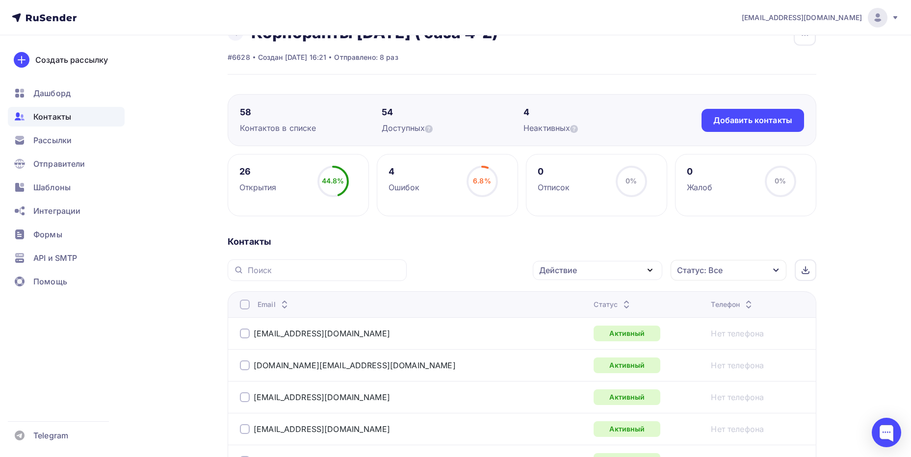
scroll to position [0, 0]
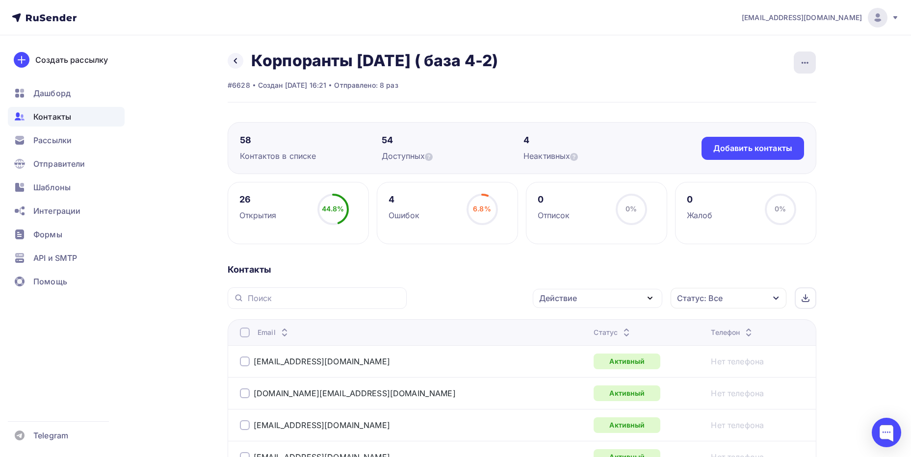
click at [805, 69] on div "button" at bounding box center [805, 63] width 22 height 22
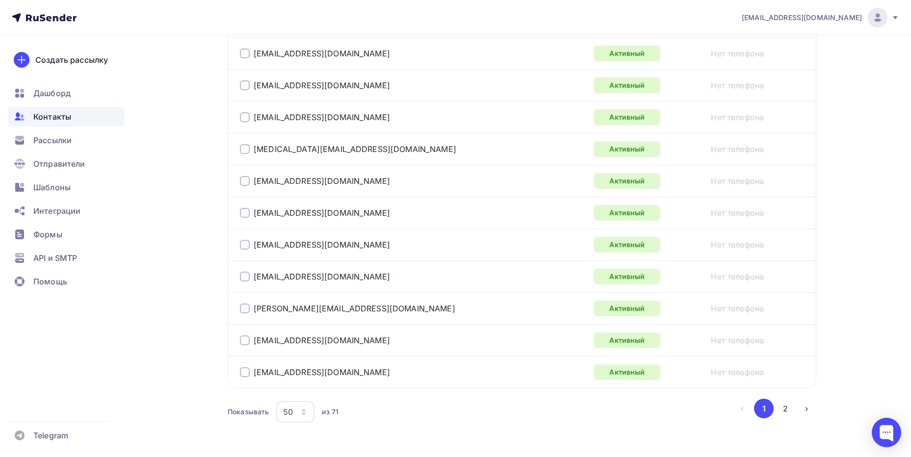
scroll to position [1584, 0]
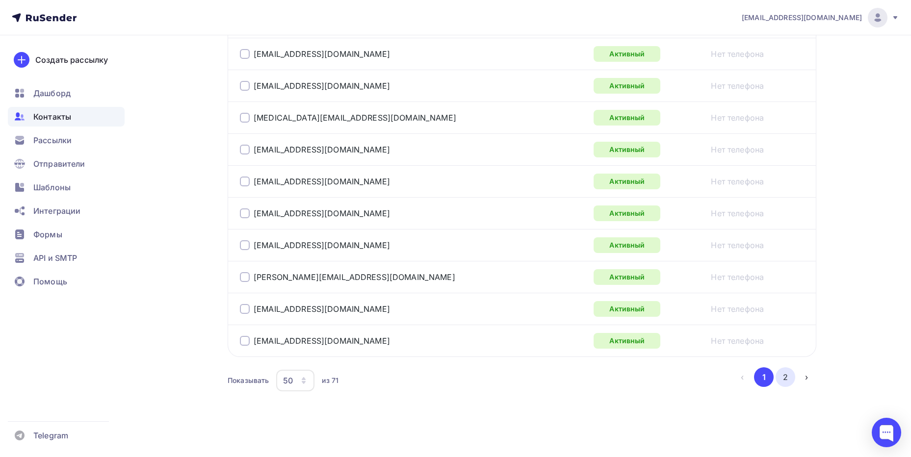
click at [778, 374] on button "2" at bounding box center [786, 378] width 20 height 20
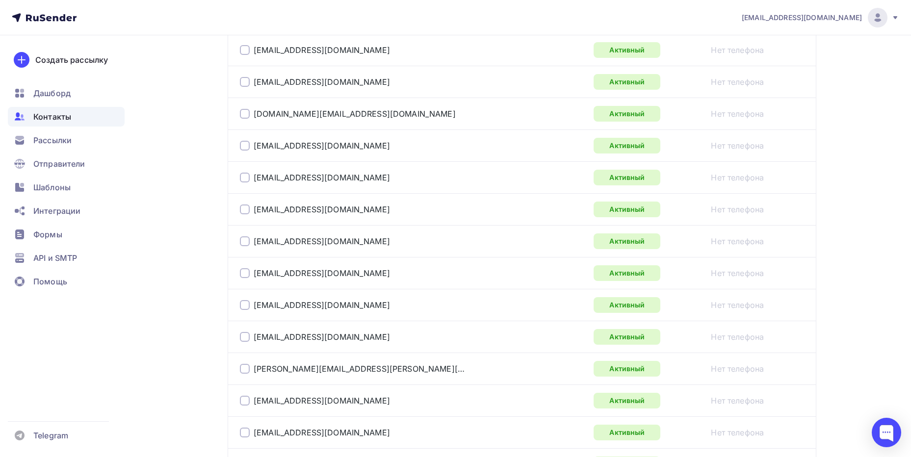
scroll to position [659, 0]
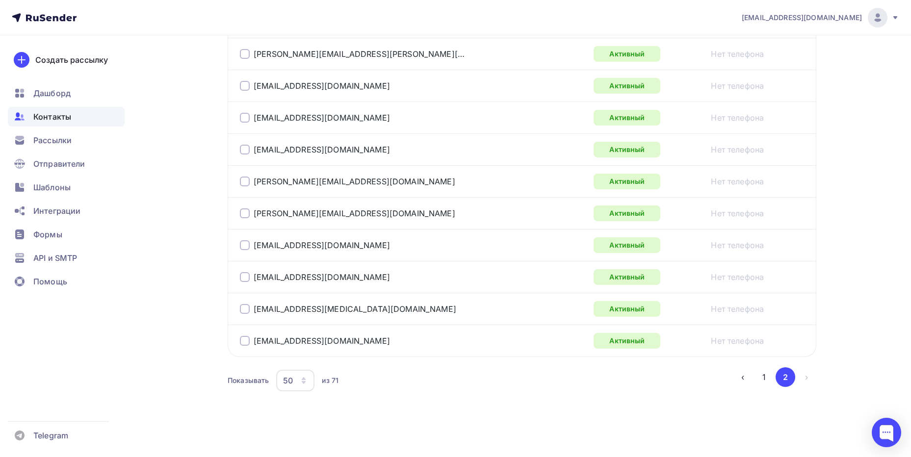
click at [291, 380] on div "50" at bounding box center [288, 381] width 10 height 12
click at [509, 418] on div "Контакты Действие Добавить в списки Исключить из списка Удалить Статус: Все Ста…" at bounding box center [522, 11] width 589 height 813
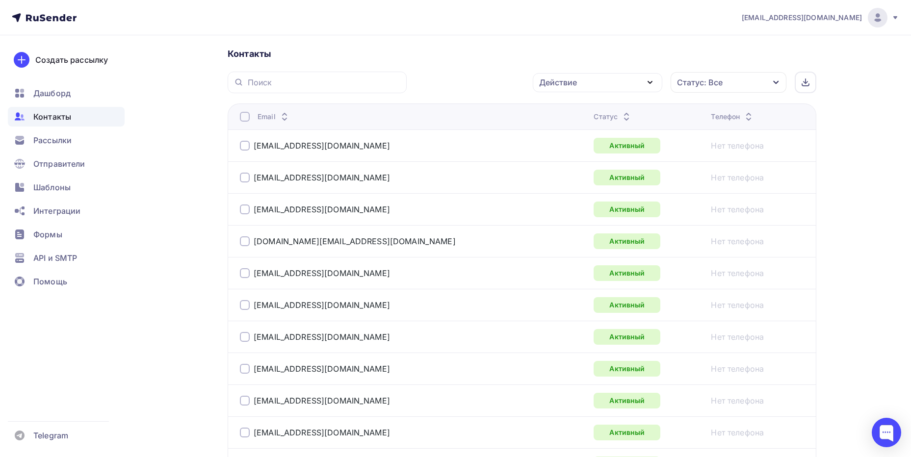
scroll to position [0, 0]
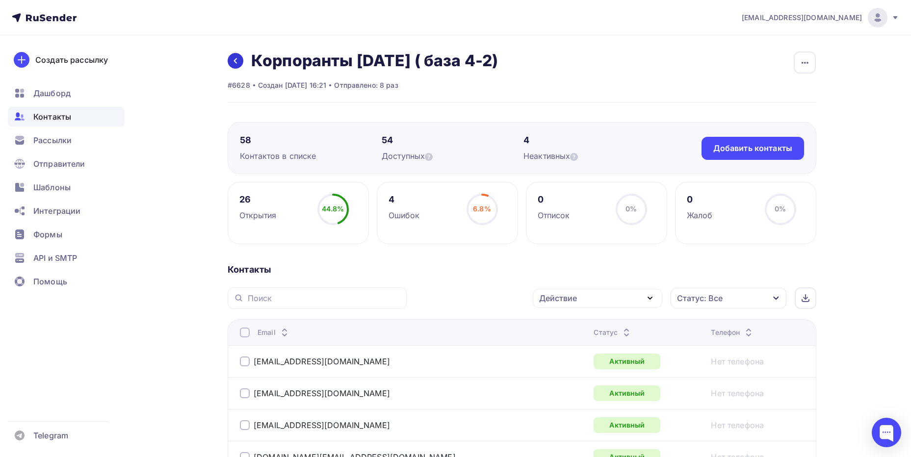
click at [238, 62] on icon at bounding box center [236, 61] width 8 height 8
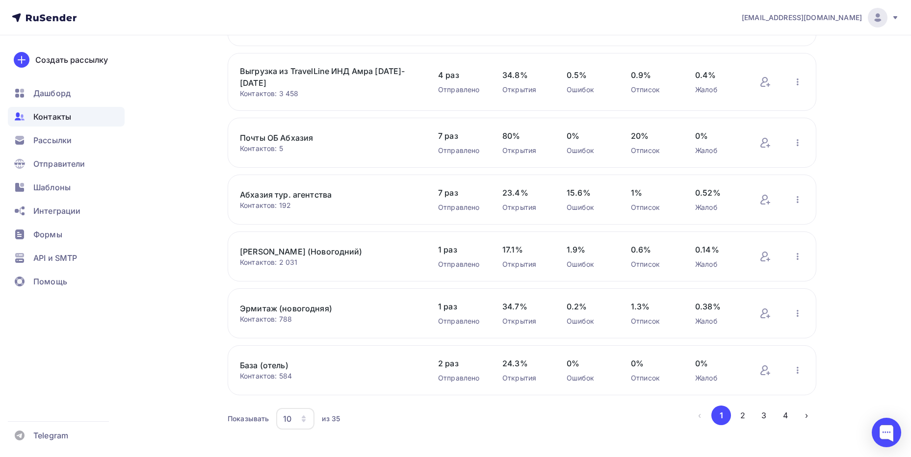
scroll to position [335, 0]
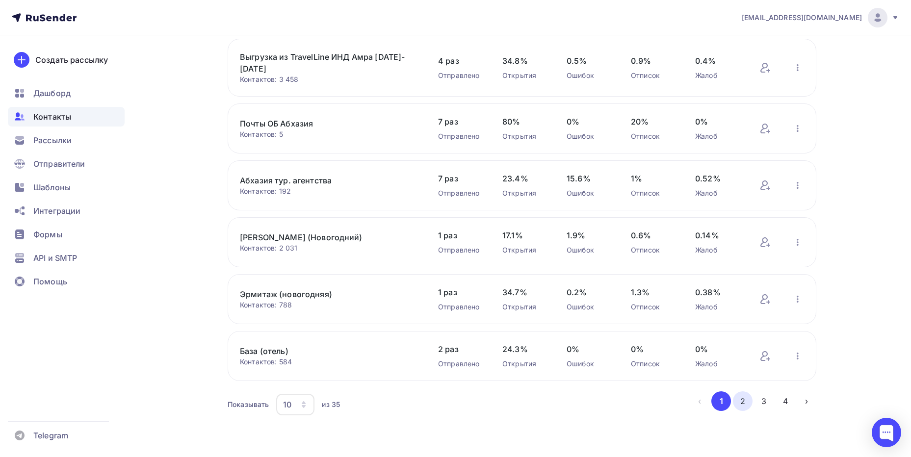
click at [739, 402] on button "2" at bounding box center [743, 402] width 20 height 20
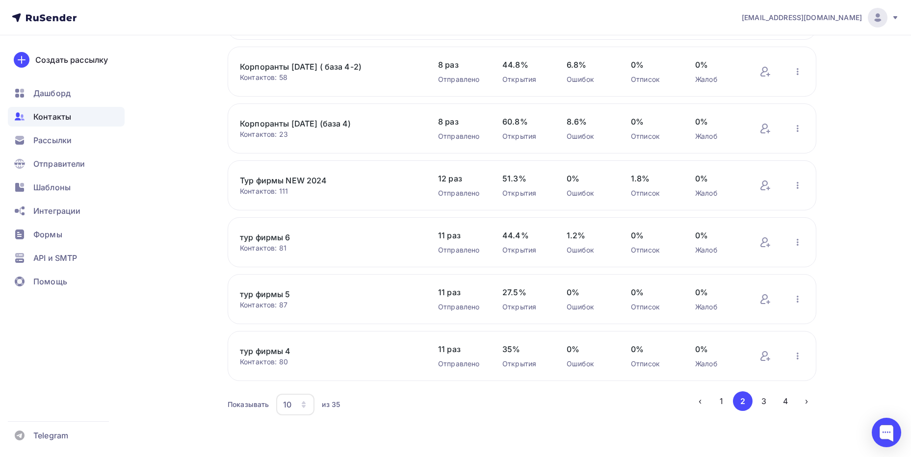
scroll to position [304, 0]
click at [295, 403] on div "10" at bounding box center [295, 405] width 38 height 22
click at [313, 336] on div "20" at bounding box center [335, 335] width 94 height 12
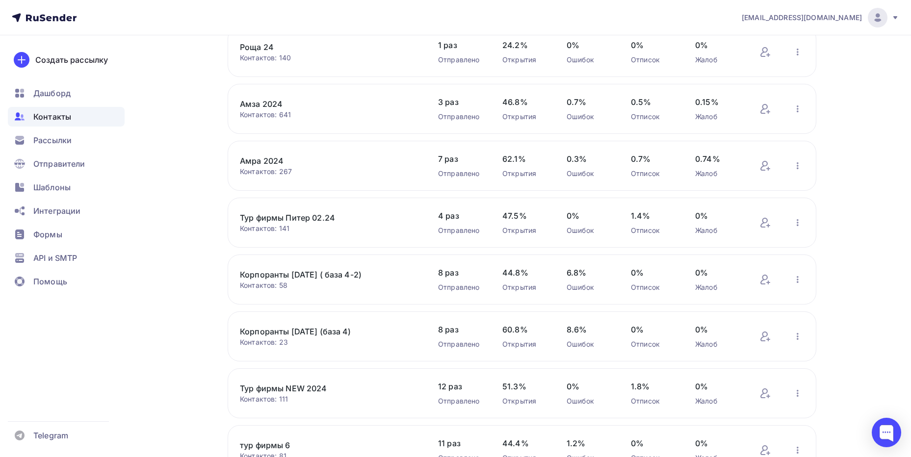
scroll to position [904, 0]
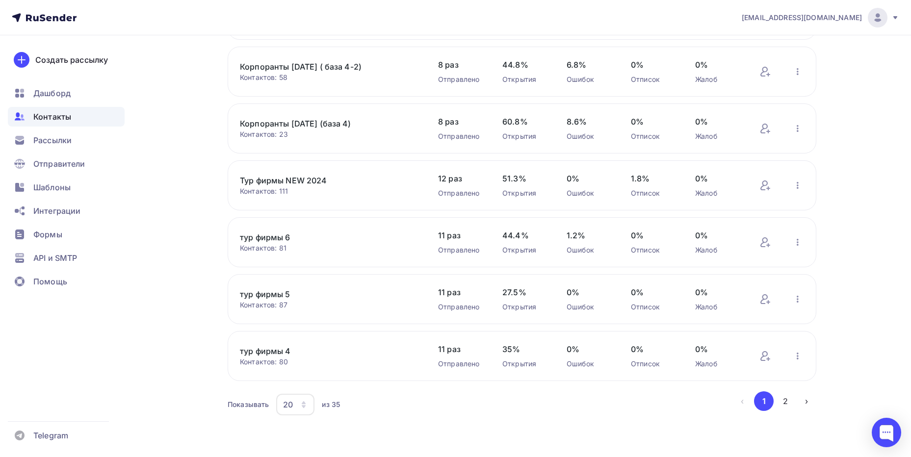
click at [299, 406] on div "20" at bounding box center [295, 405] width 38 height 22
click at [310, 346] on link "50" at bounding box center [335, 355] width 106 height 20
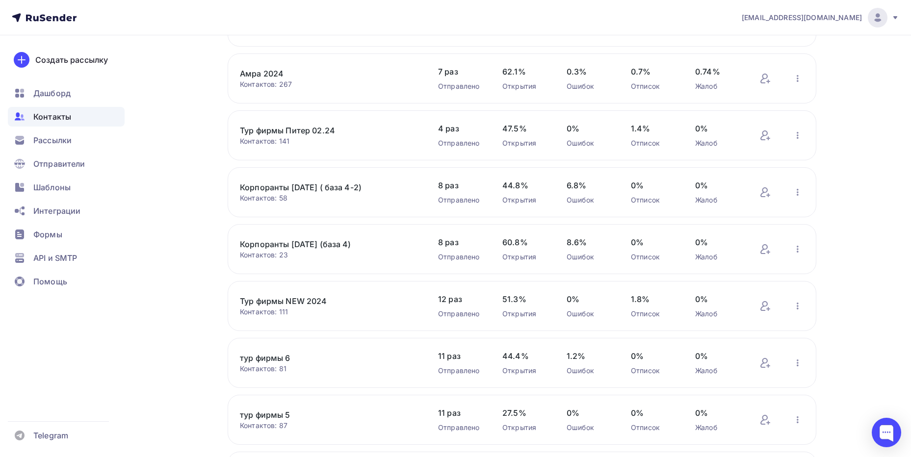
scroll to position [793, 0]
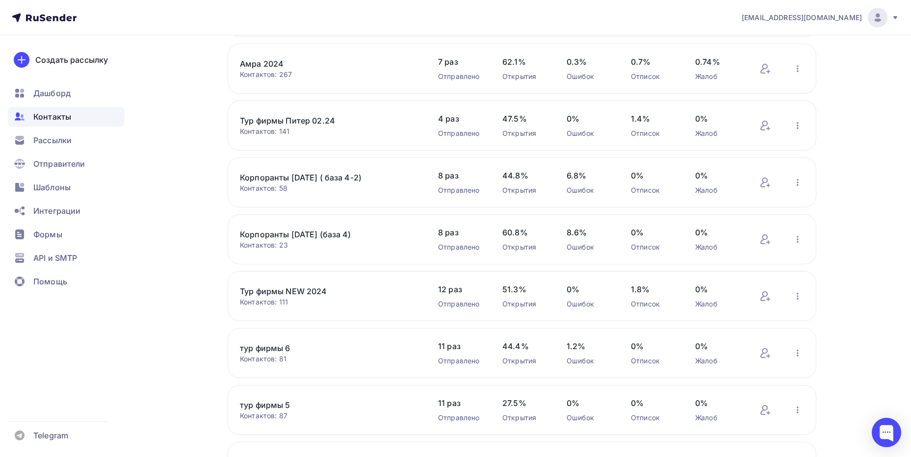
click at [325, 172] on link "Корпоранты [DATE] ( база 4-2)" at bounding box center [323, 178] width 167 height 12
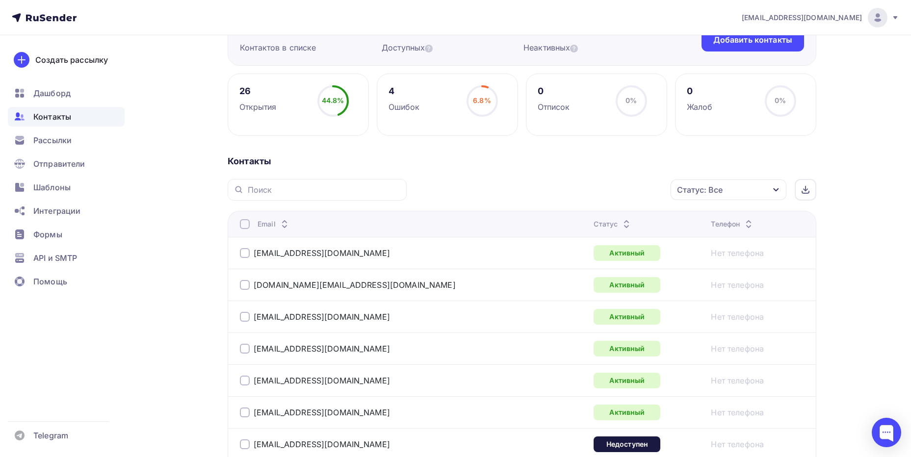
scroll to position [196, 0]
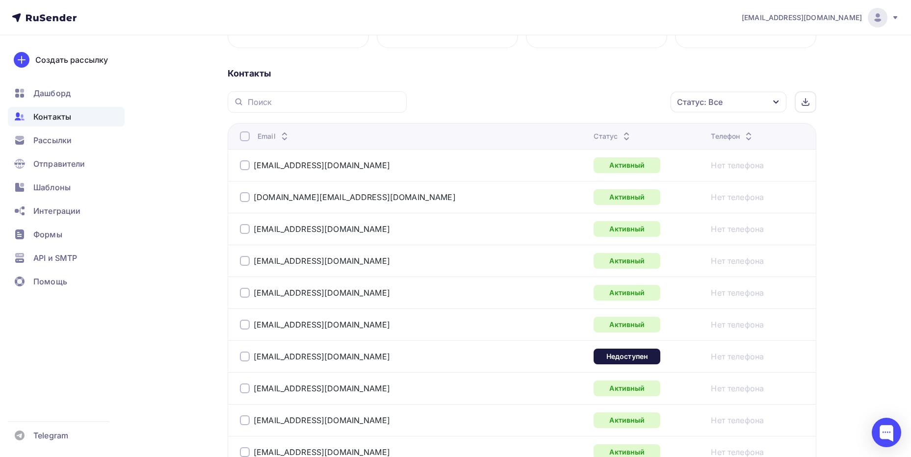
click at [245, 355] on div at bounding box center [245, 357] width 10 height 10
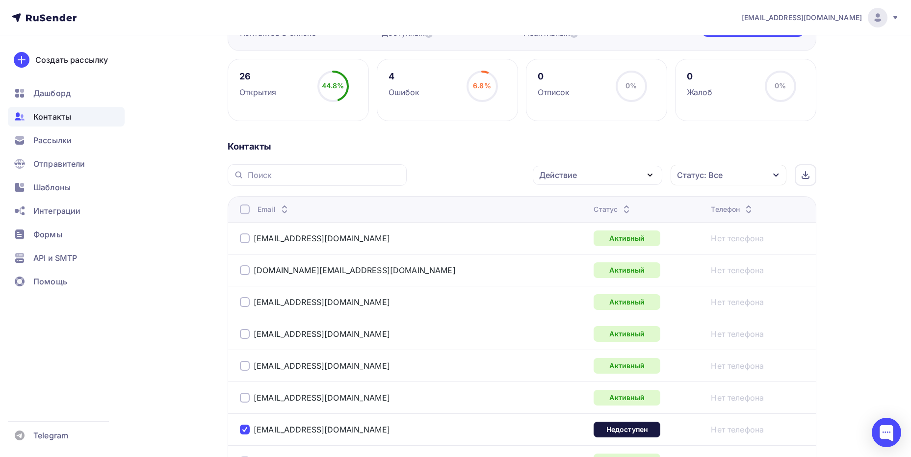
scroll to position [294, 0]
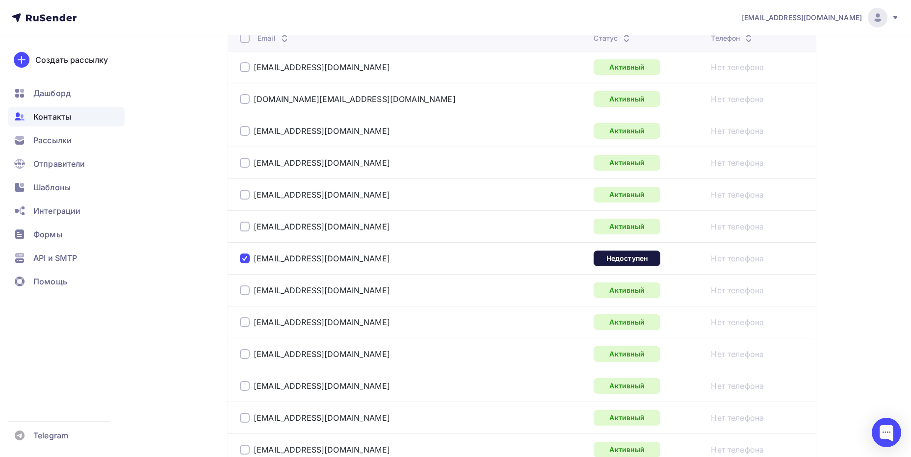
click at [727, 262] on link "Нет телефона" at bounding box center [737, 259] width 53 height 12
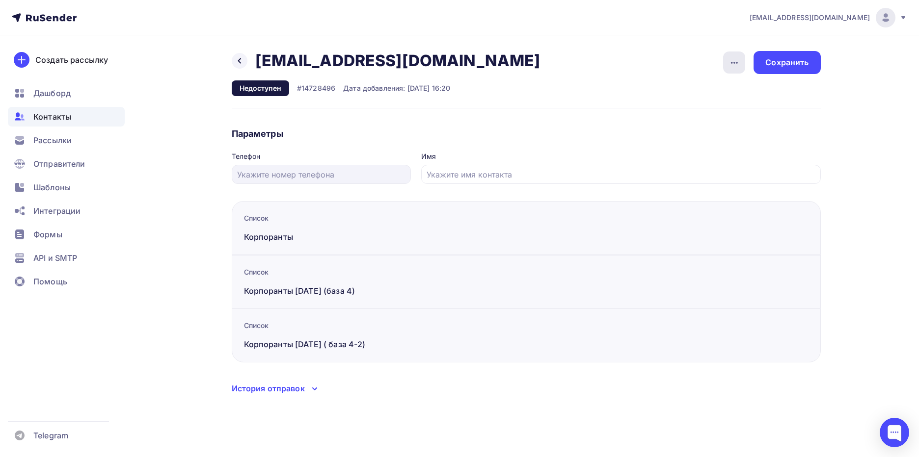
click at [733, 57] on icon "button" at bounding box center [734, 63] width 12 height 12
click at [705, 87] on div "Удалить" at bounding box center [696, 93] width 94 height 12
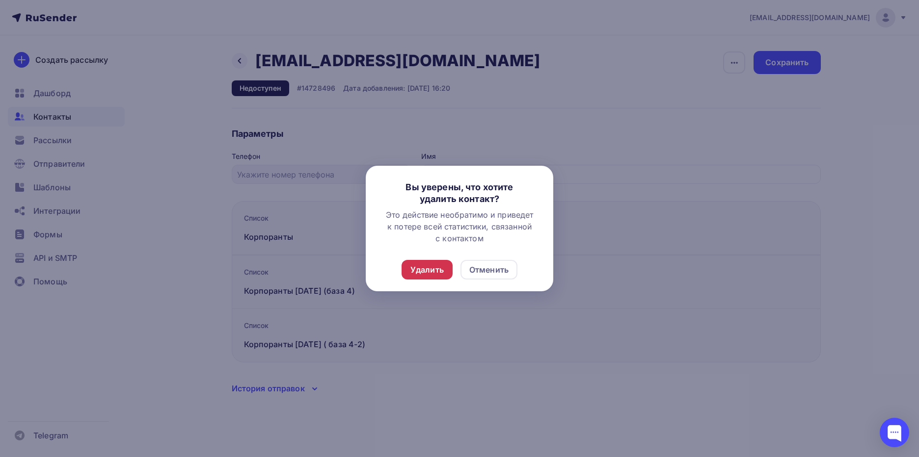
click at [416, 270] on div "Удалить" at bounding box center [426, 270] width 33 height 12
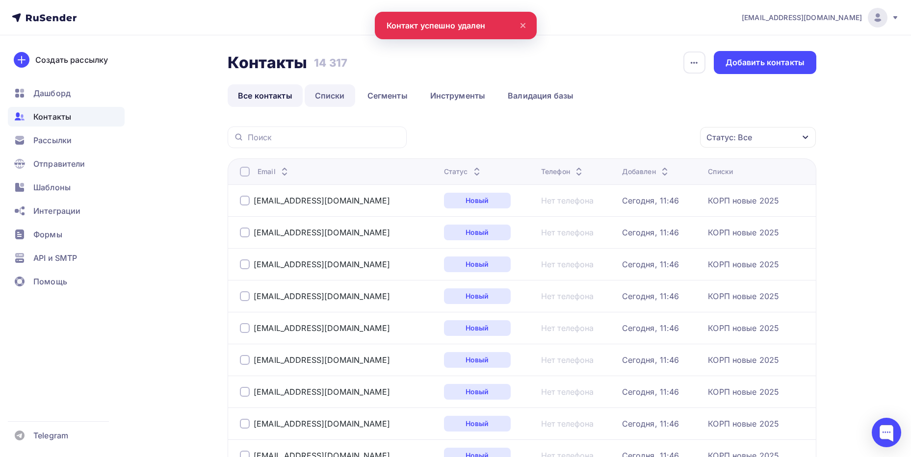
click at [337, 87] on link "Списки" at bounding box center [330, 95] width 51 height 23
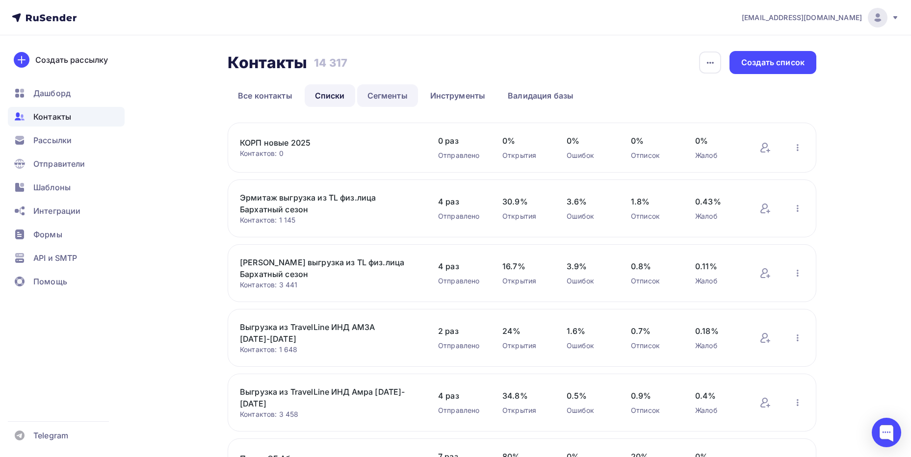
click at [388, 96] on link "Сегменты" at bounding box center [387, 95] width 61 height 23
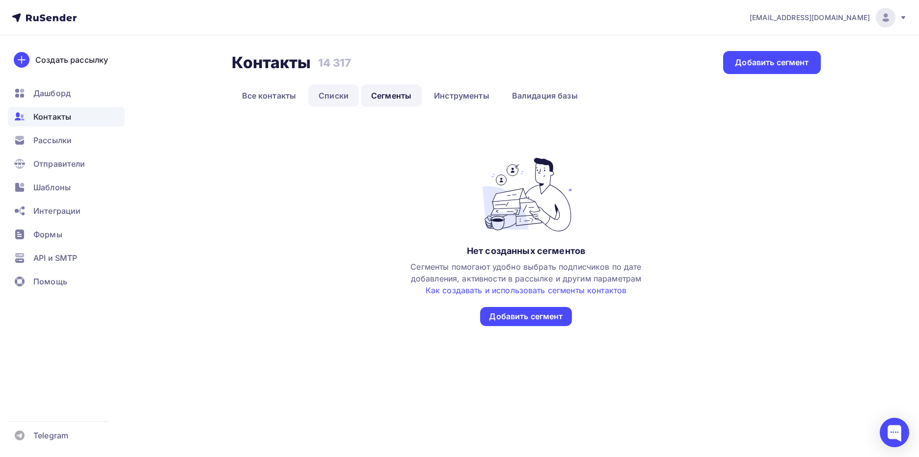
click at [344, 90] on link "Списки" at bounding box center [333, 95] width 51 height 23
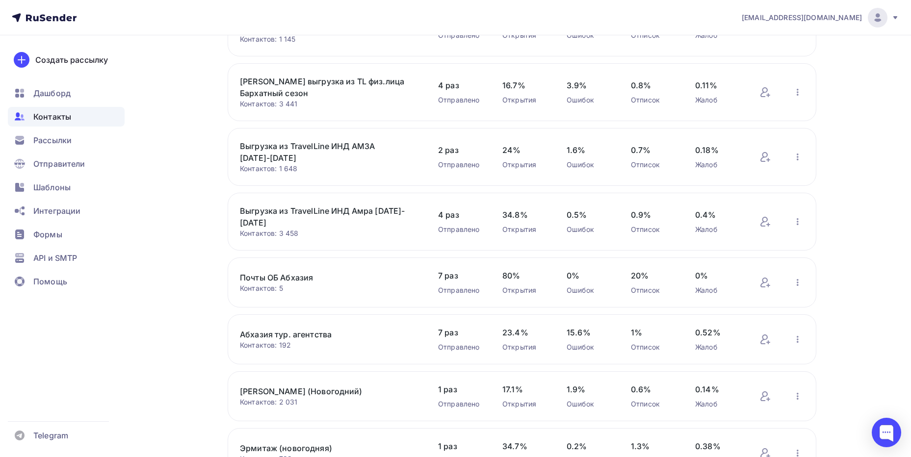
scroll to position [335, 0]
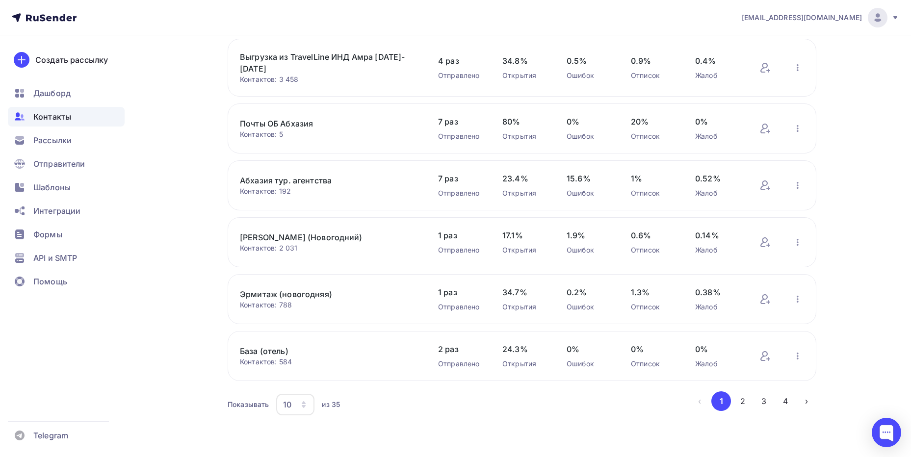
click at [281, 409] on div "10" at bounding box center [295, 405] width 38 height 22
click at [309, 379] on div "100" at bounding box center [335, 375] width 94 height 12
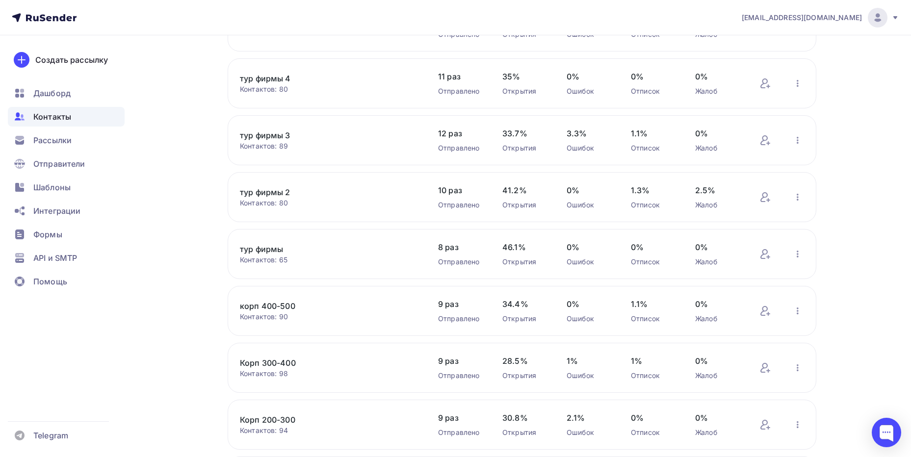
scroll to position [1611, 0]
